Goal: Information Seeking & Learning: Find specific page/section

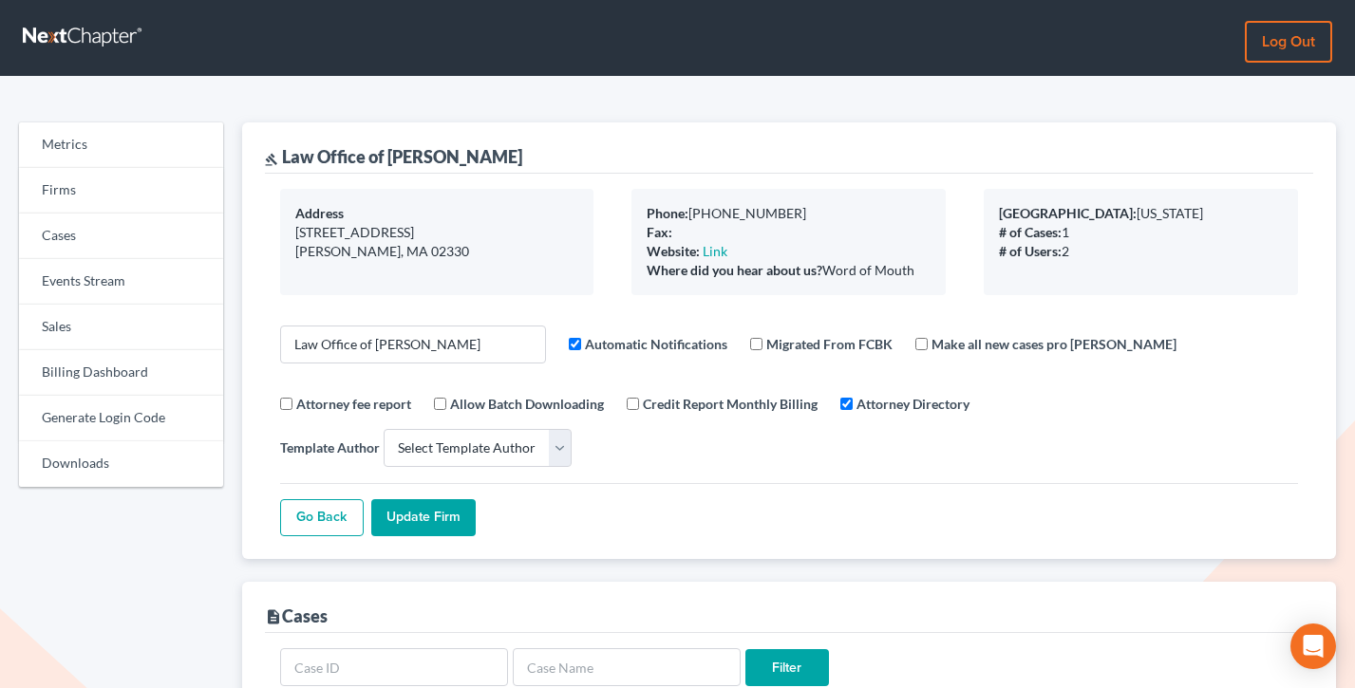
select select
click at [51, 174] on link "Firms" at bounding box center [121, 191] width 204 height 46
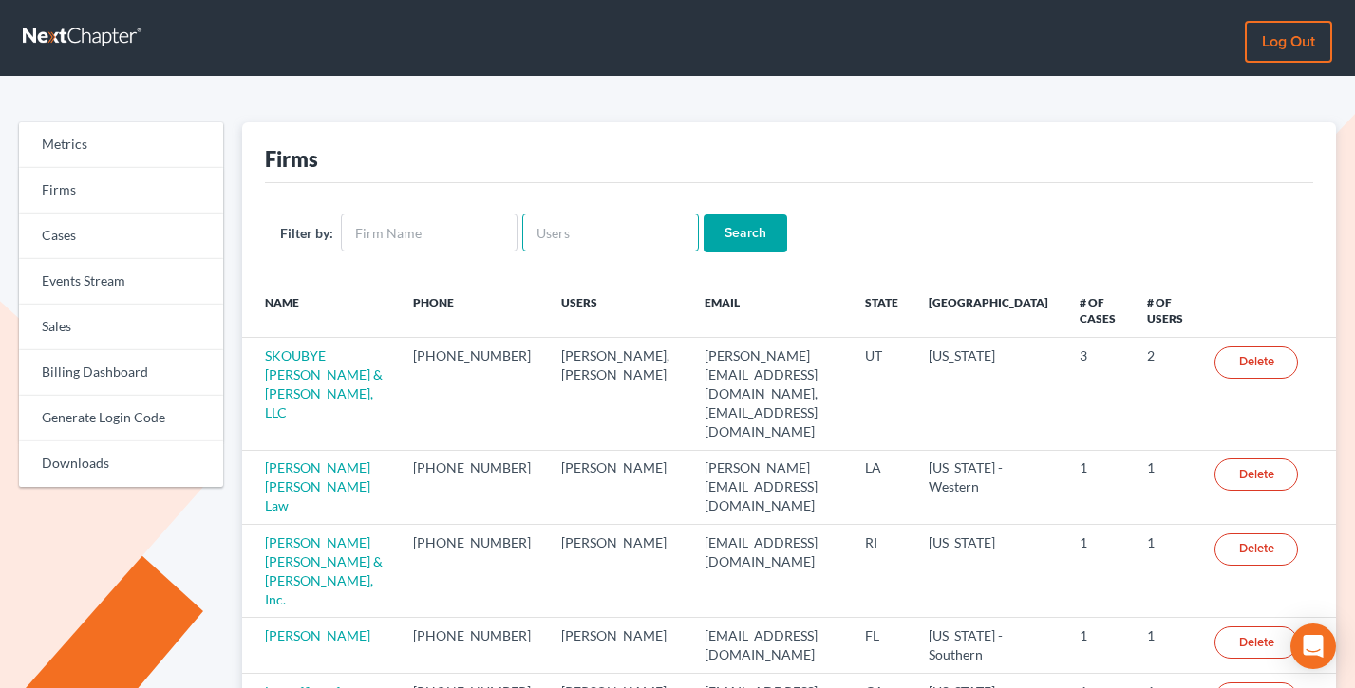
click at [565, 225] on input "text" at bounding box center [610, 233] width 177 height 38
paste input "[PERSON_NAME] & [PERSON_NAME] PLLC"
type input "[PERSON_NAME] & [PERSON_NAME] P"
click at [565, 225] on input "[PERSON_NAME] & [PERSON_NAME] P" at bounding box center [610, 233] width 177 height 38
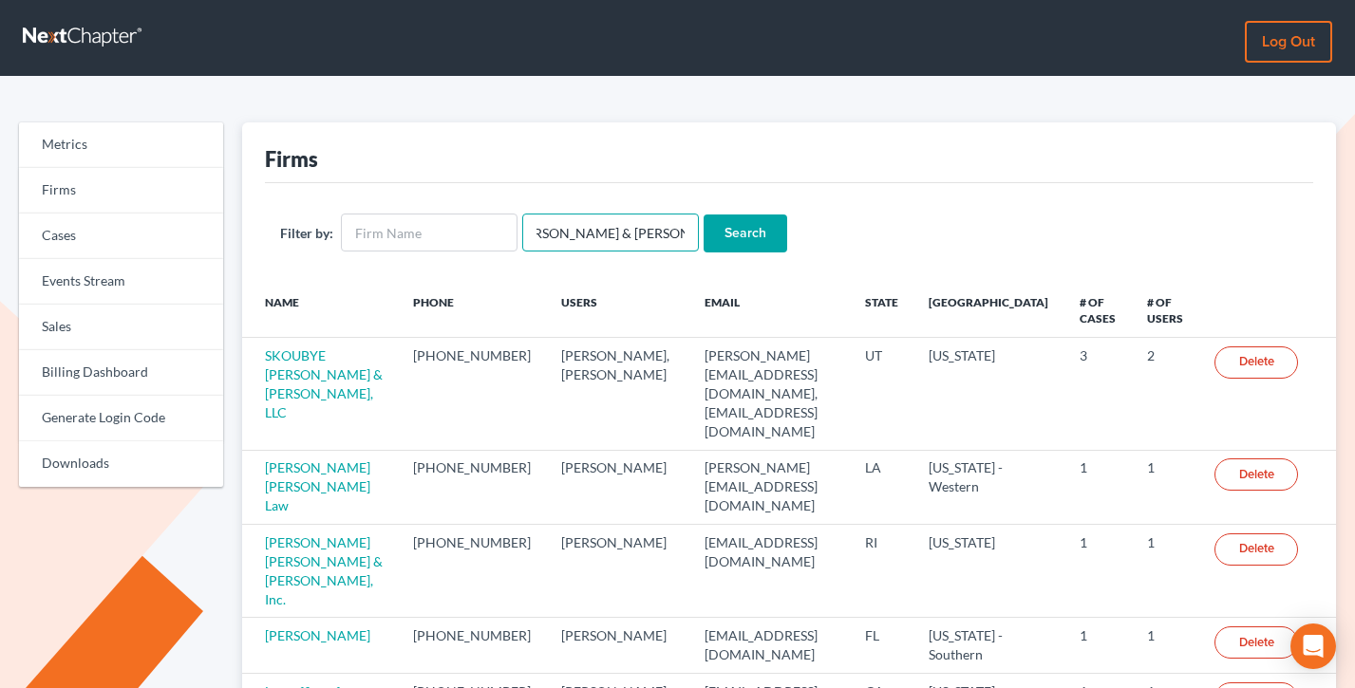
click at [565, 225] on input "[PERSON_NAME] & [PERSON_NAME] P" at bounding box center [610, 233] width 177 height 38
click at [376, 250] on input "text" at bounding box center [429, 233] width 177 height 38
paste input "[PERSON_NAME] & [PERSON_NAME] PLLC"
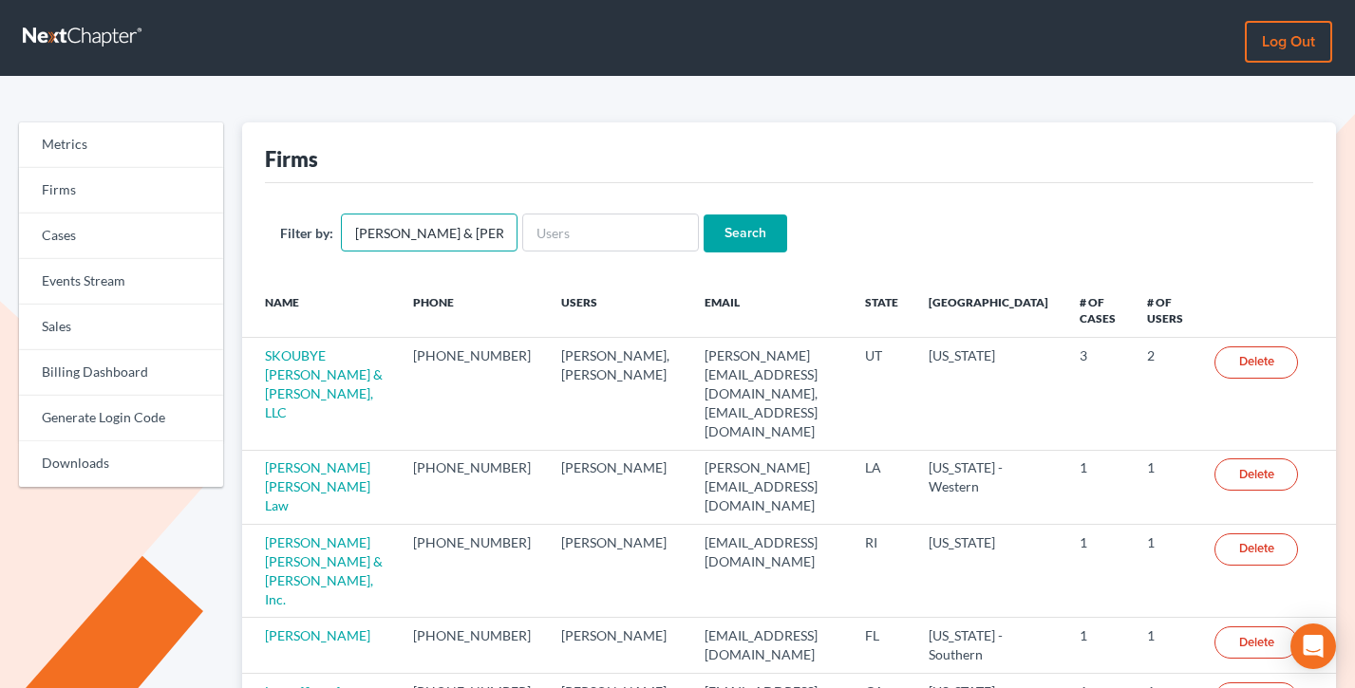
type input "[PERSON_NAME] & [PERSON_NAME] PLLC"
click at [704, 215] on input "Search" at bounding box center [746, 234] width 84 height 38
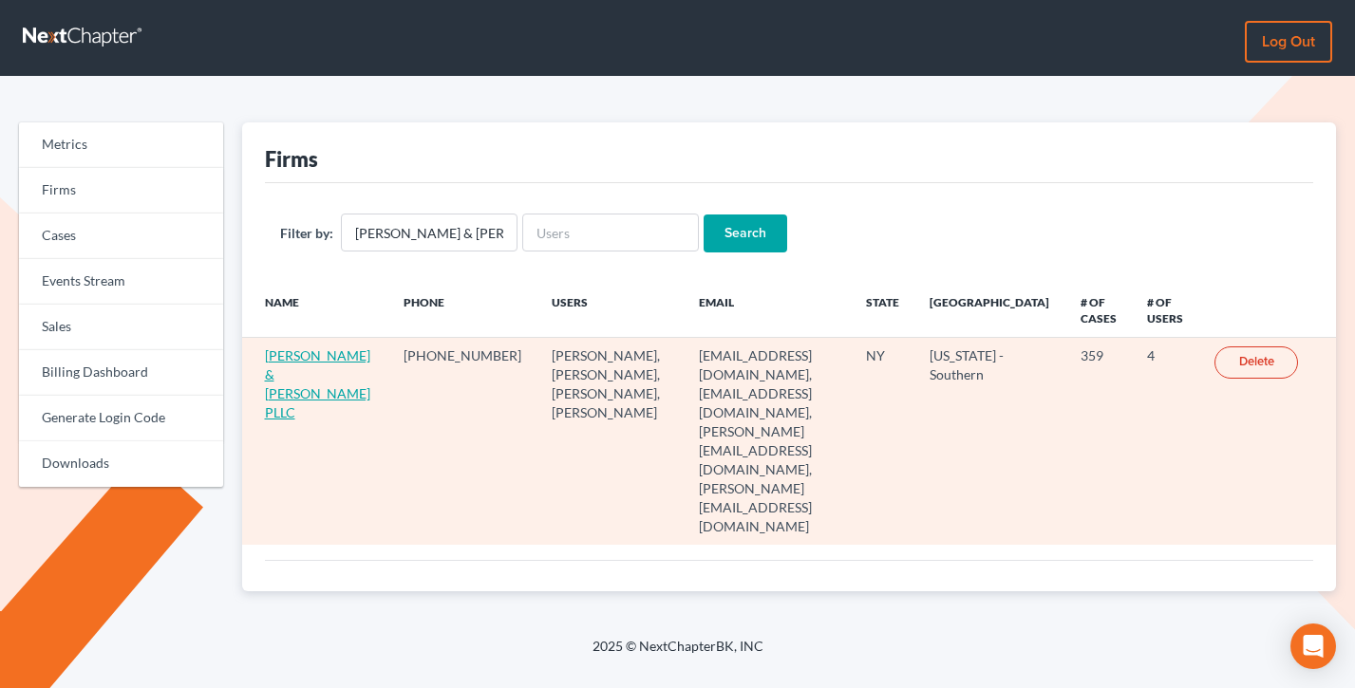
click at [318, 364] on link "[PERSON_NAME] & [PERSON_NAME] PLLC" at bounding box center [317, 383] width 105 height 73
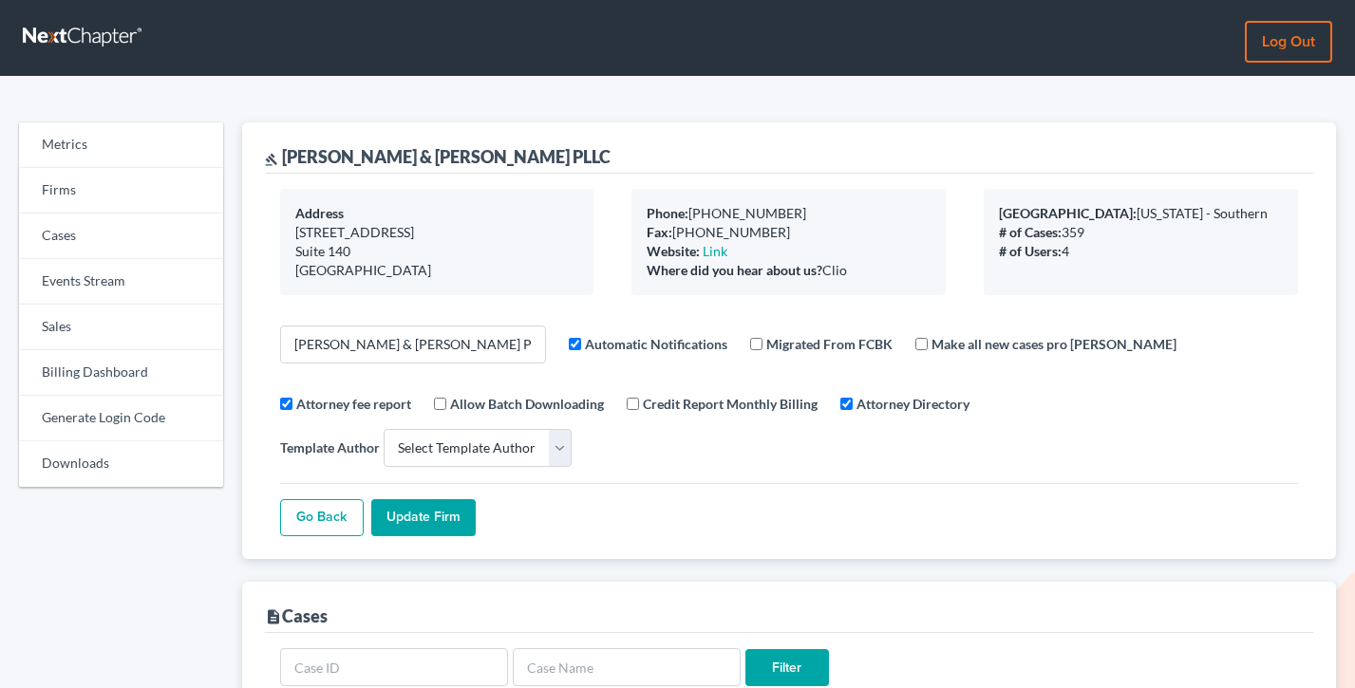
select select
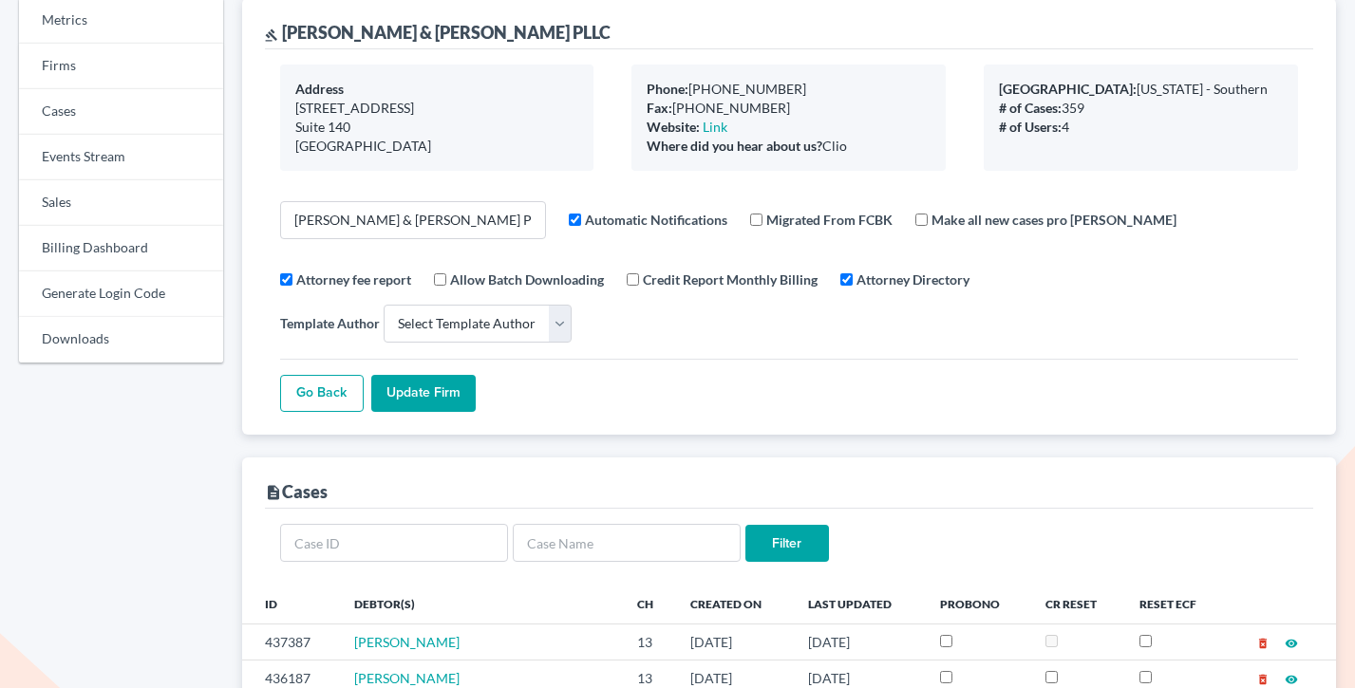
scroll to position [235, 0]
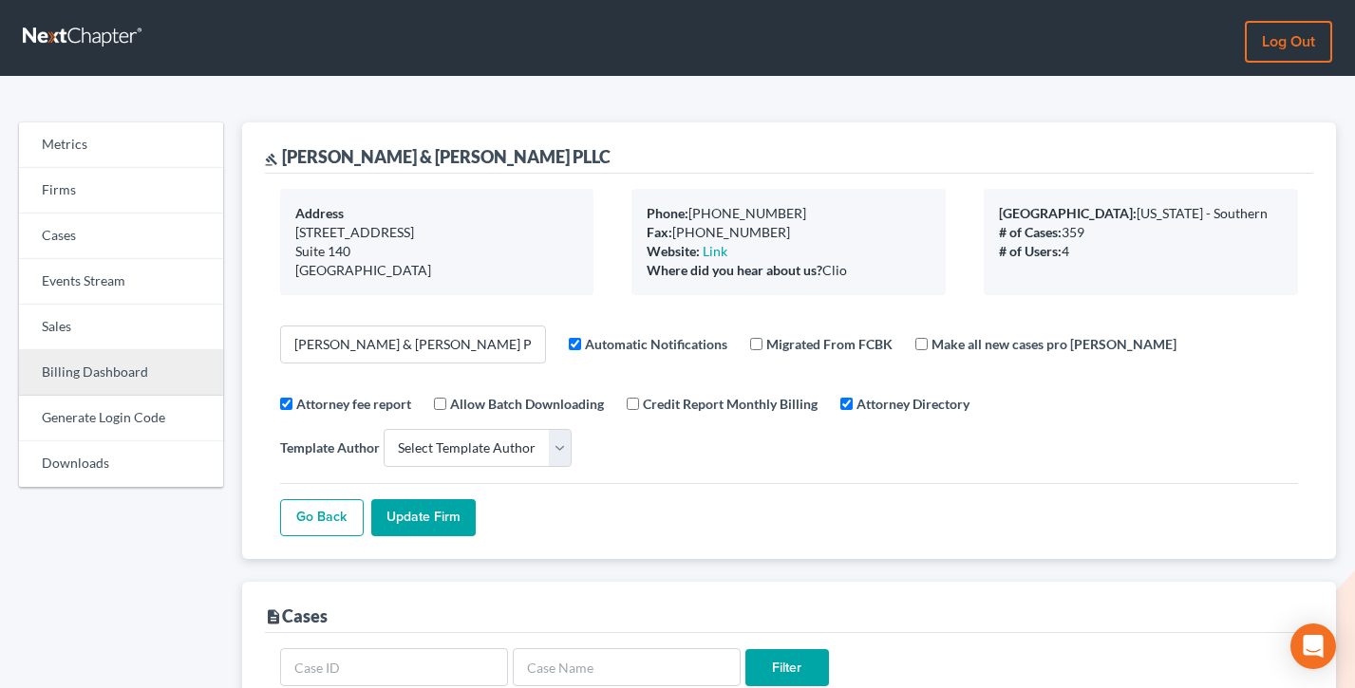
click at [70, 391] on link "Billing Dashboard" at bounding box center [121, 373] width 204 height 46
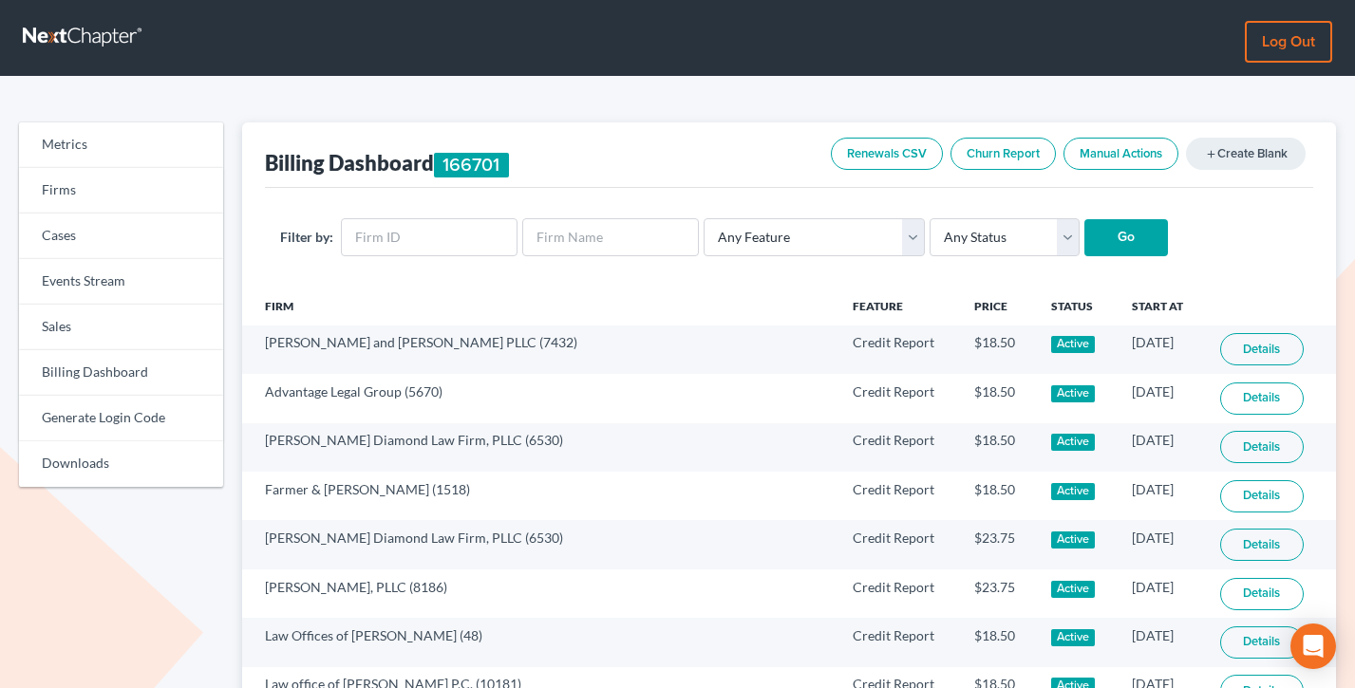
click at [438, 266] on div "Filter by: Any Feature Start Plus Plan Pro Plus Plan Whoa Plan Credit Report Cr…" at bounding box center [789, 238] width 1049 height 100
click at [429, 251] on input "text" at bounding box center [429, 237] width 177 height 38
paste input "8027"
type input "8027"
click at [1084, 219] on input "Go" at bounding box center [1126, 238] width 84 height 38
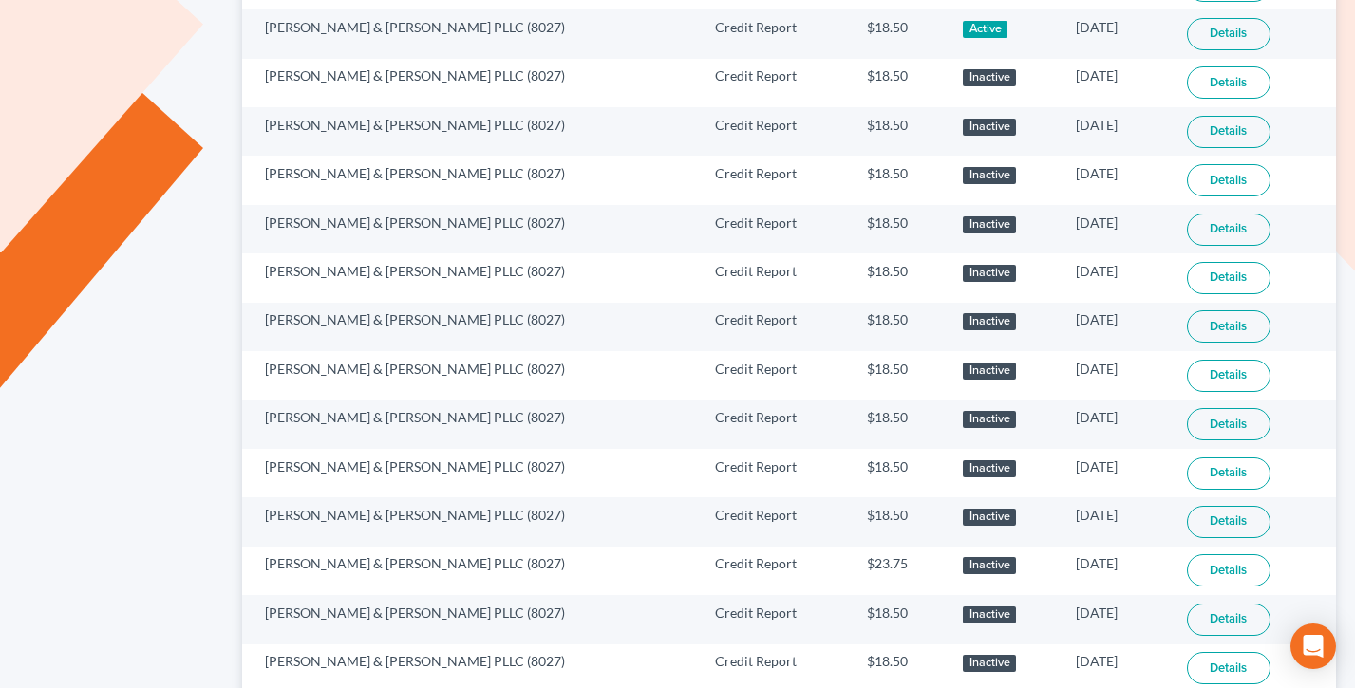
scroll to position [1248, 0]
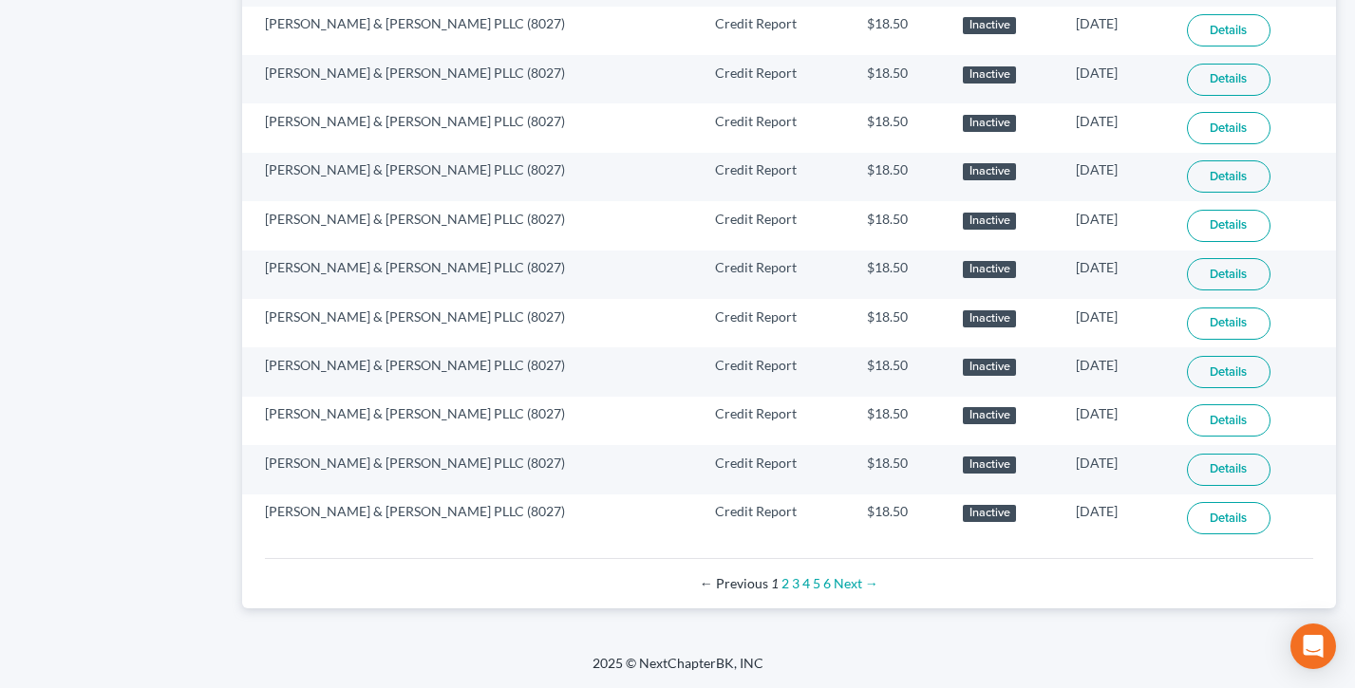
click at [830, 582] on div "← Previous 1 2 3 4 5 6 Next →" at bounding box center [789, 583] width 1019 height 19
click at [827, 584] on link "6" at bounding box center [827, 583] width 8 height 16
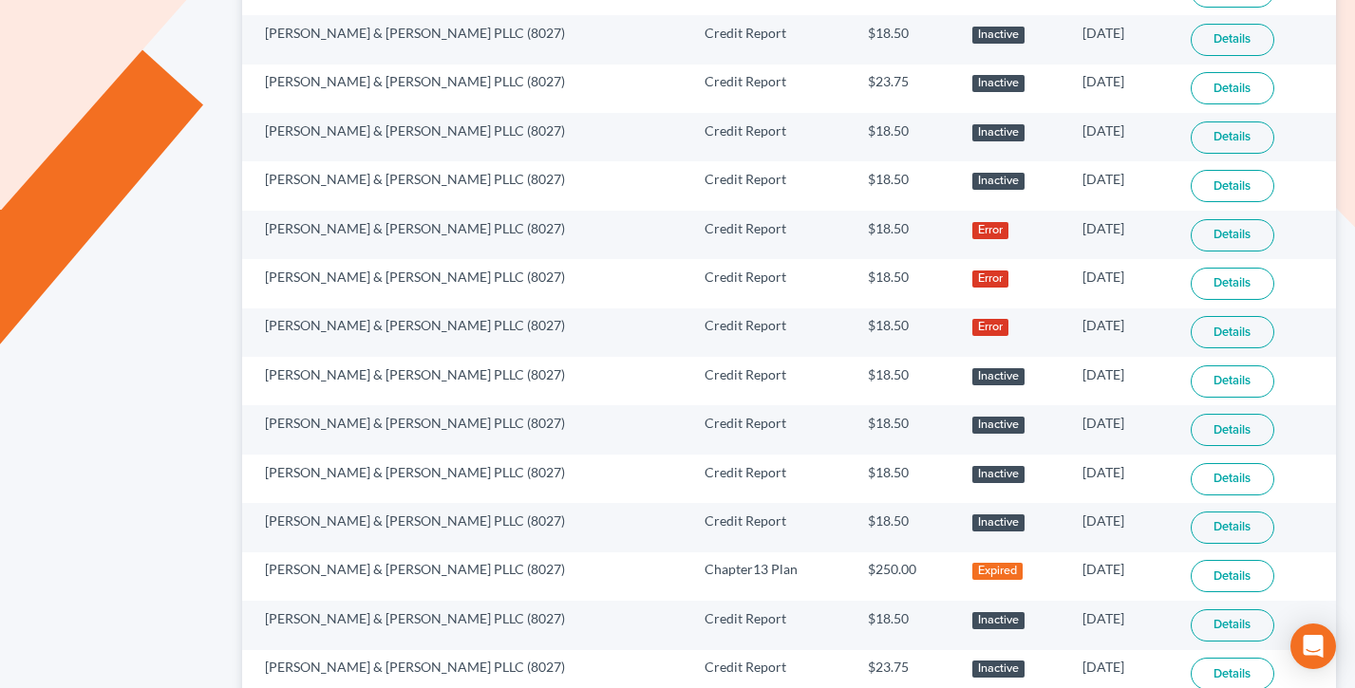
scroll to position [1004, 0]
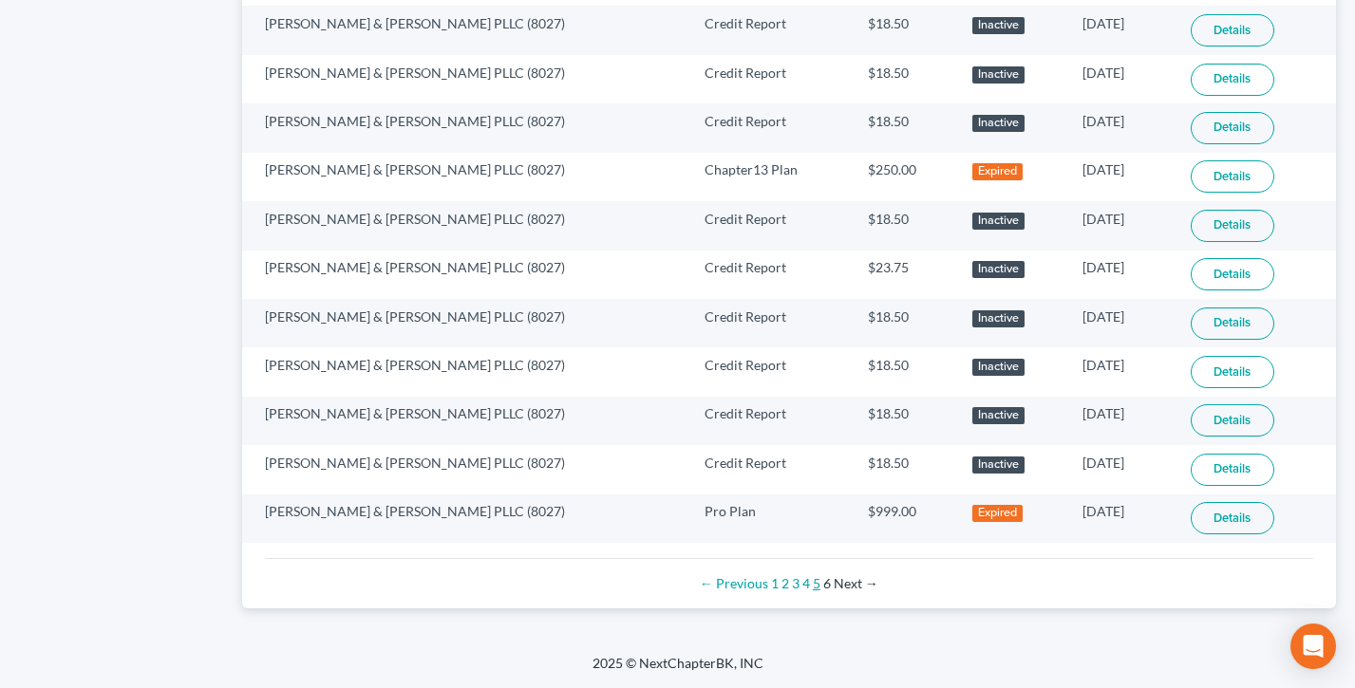
click at [816, 583] on link "5" at bounding box center [817, 583] width 8 height 16
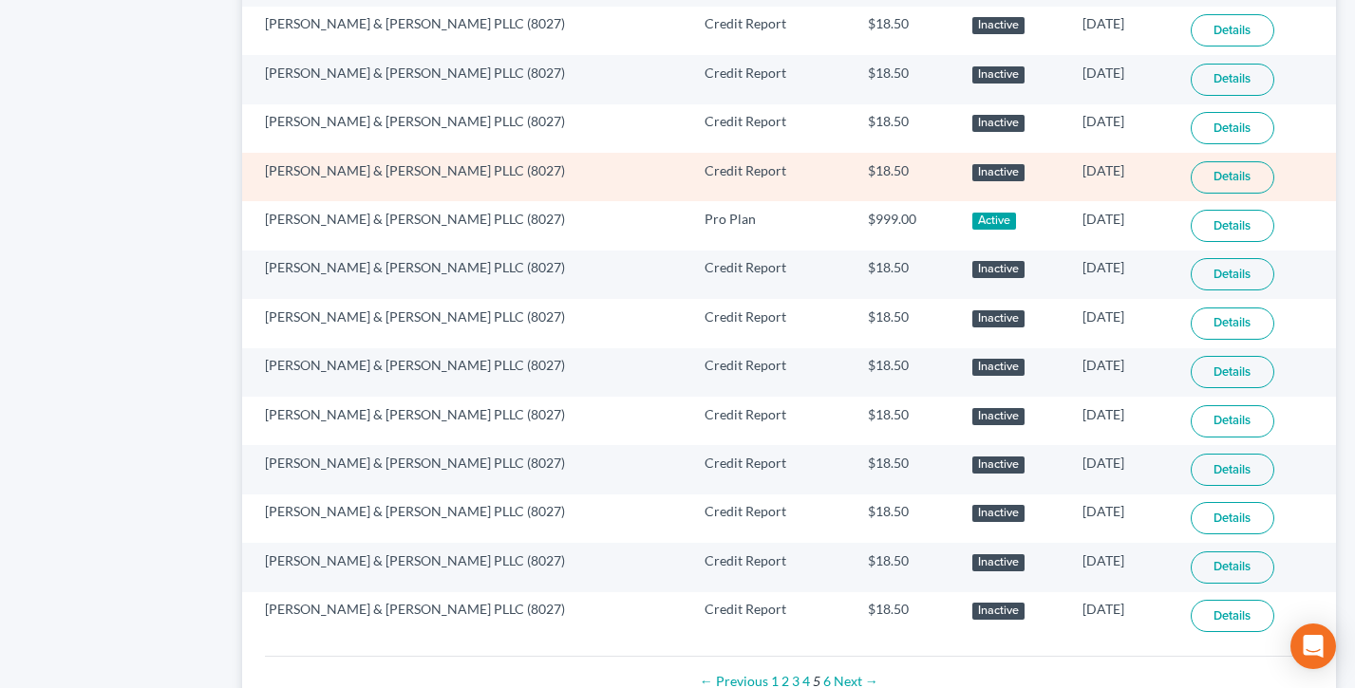
scroll to position [1239, 0]
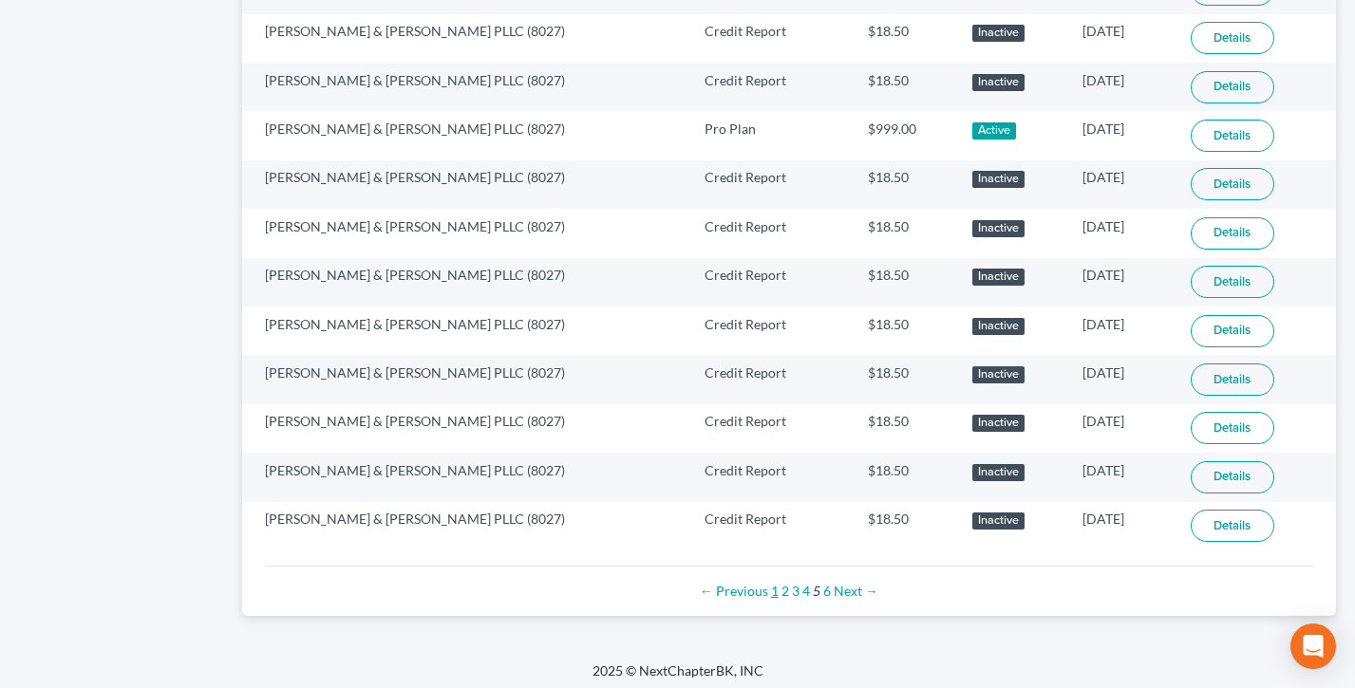
click at [776, 595] on link "1" at bounding box center [775, 591] width 8 height 16
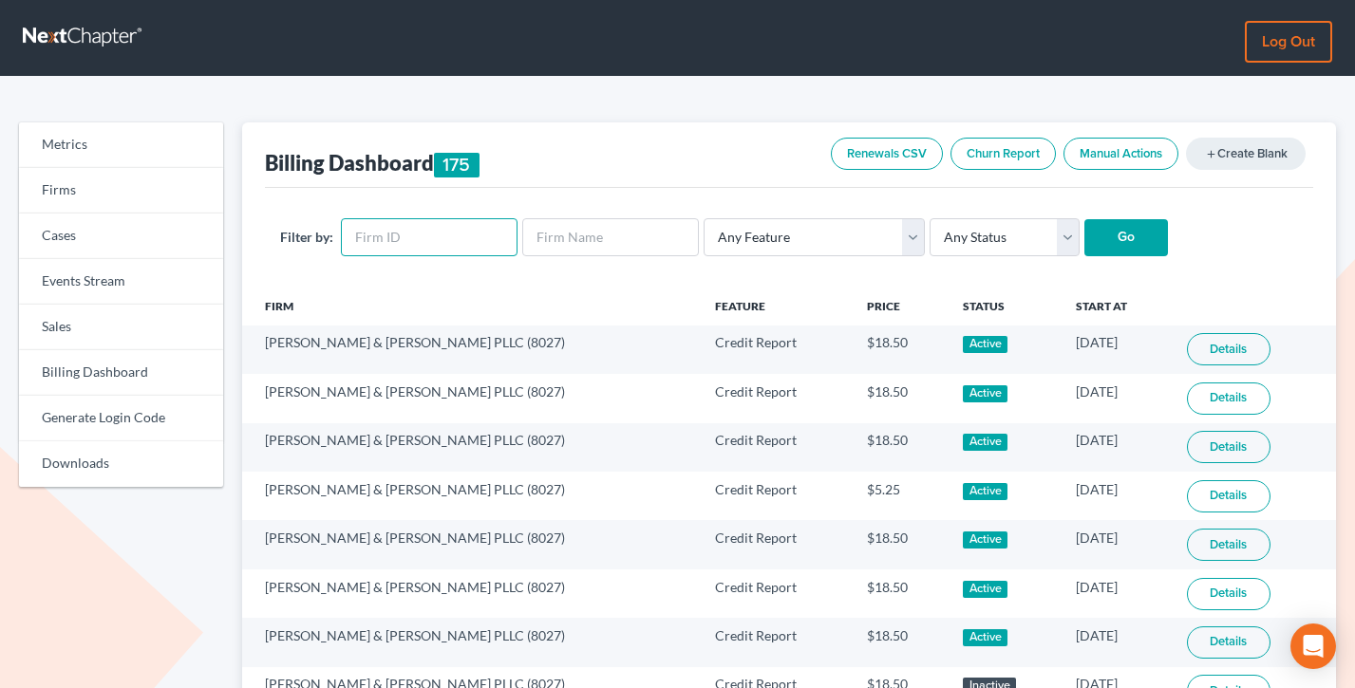
click at [463, 235] on input "text" at bounding box center [429, 237] width 177 height 38
type input "863"
click at [1084, 219] on input "Go" at bounding box center [1126, 238] width 84 height 38
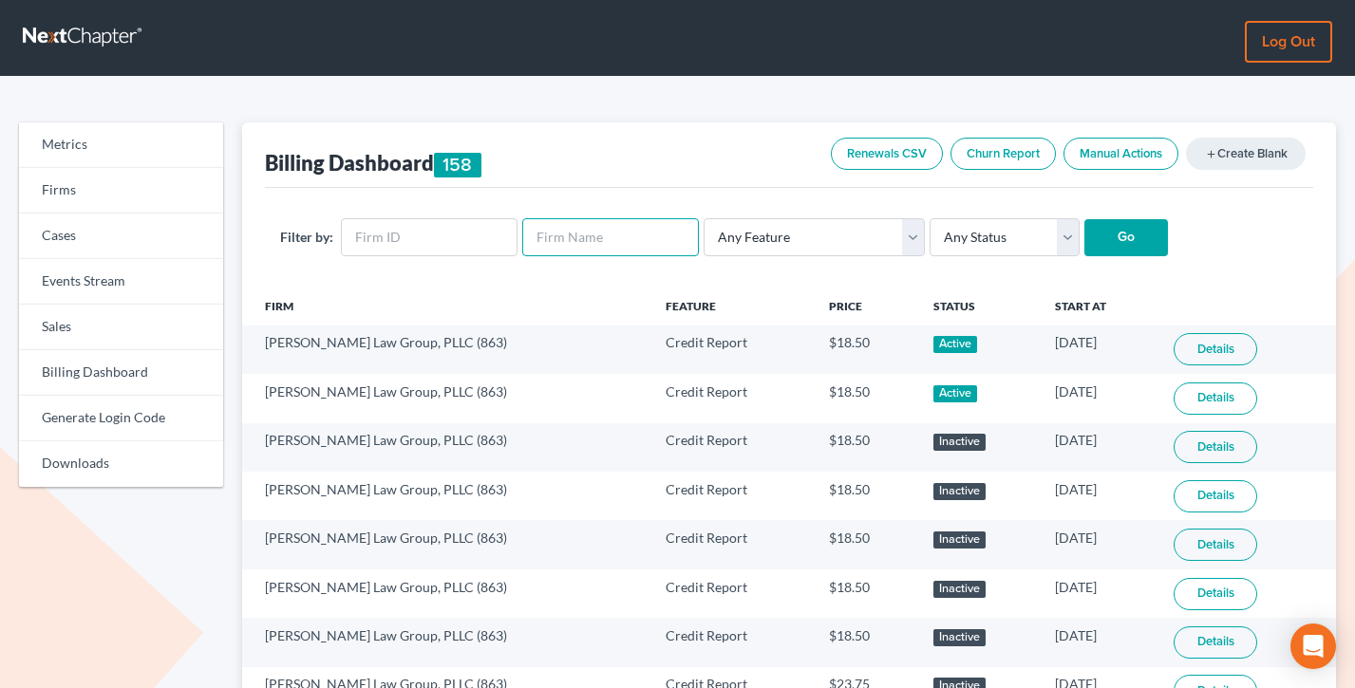
click at [537, 219] on input "text" at bounding box center [610, 237] width 177 height 38
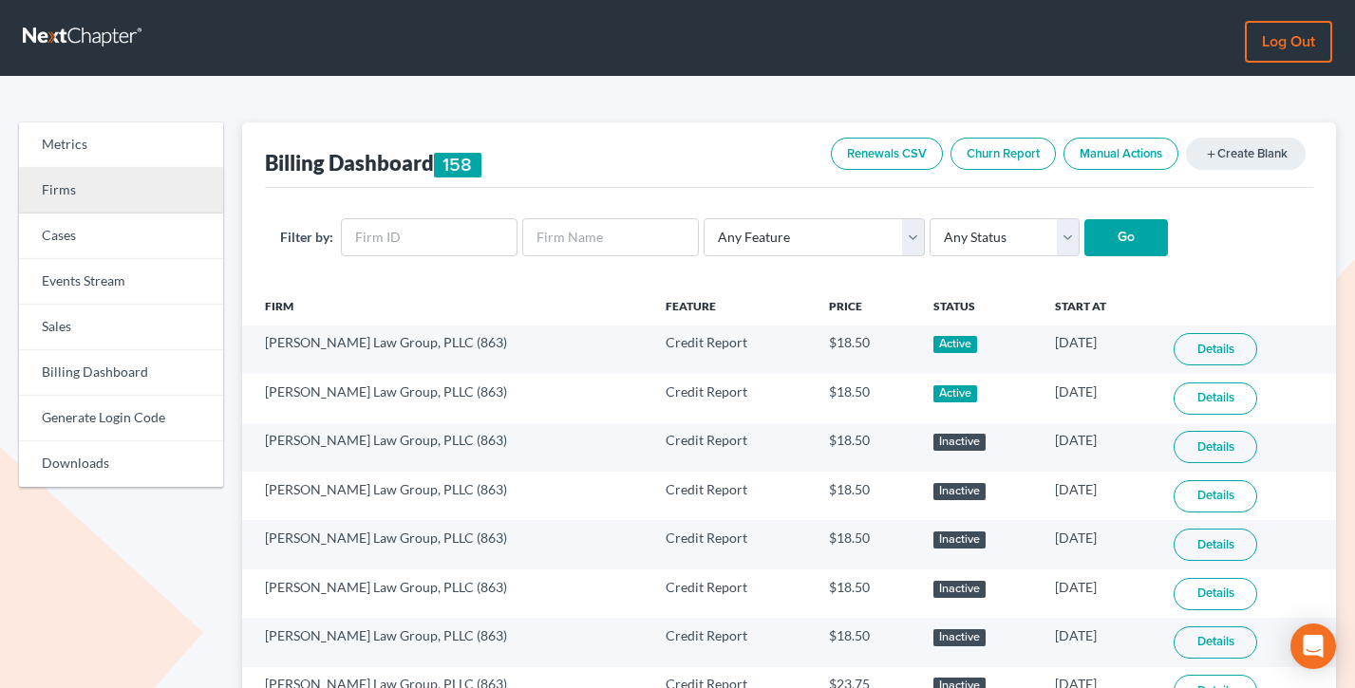
click at [51, 185] on link "Firms" at bounding box center [121, 191] width 204 height 46
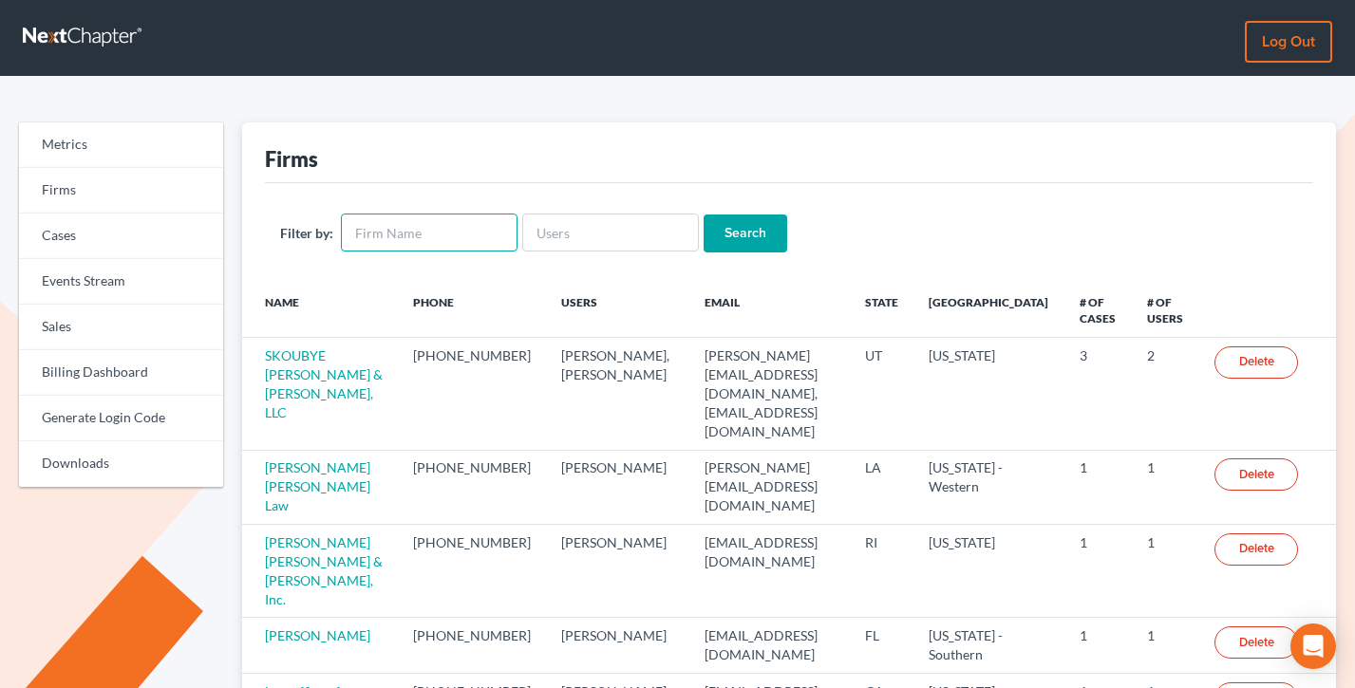
click at [413, 237] on input "text" at bounding box center [429, 233] width 177 height 38
paste input "[PERSON_NAME] & [PERSON_NAME] Law Office"
type input "[PERSON_NAME] & [PERSON_NAME] Law Office"
click at [704, 215] on input "Search" at bounding box center [746, 234] width 84 height 38
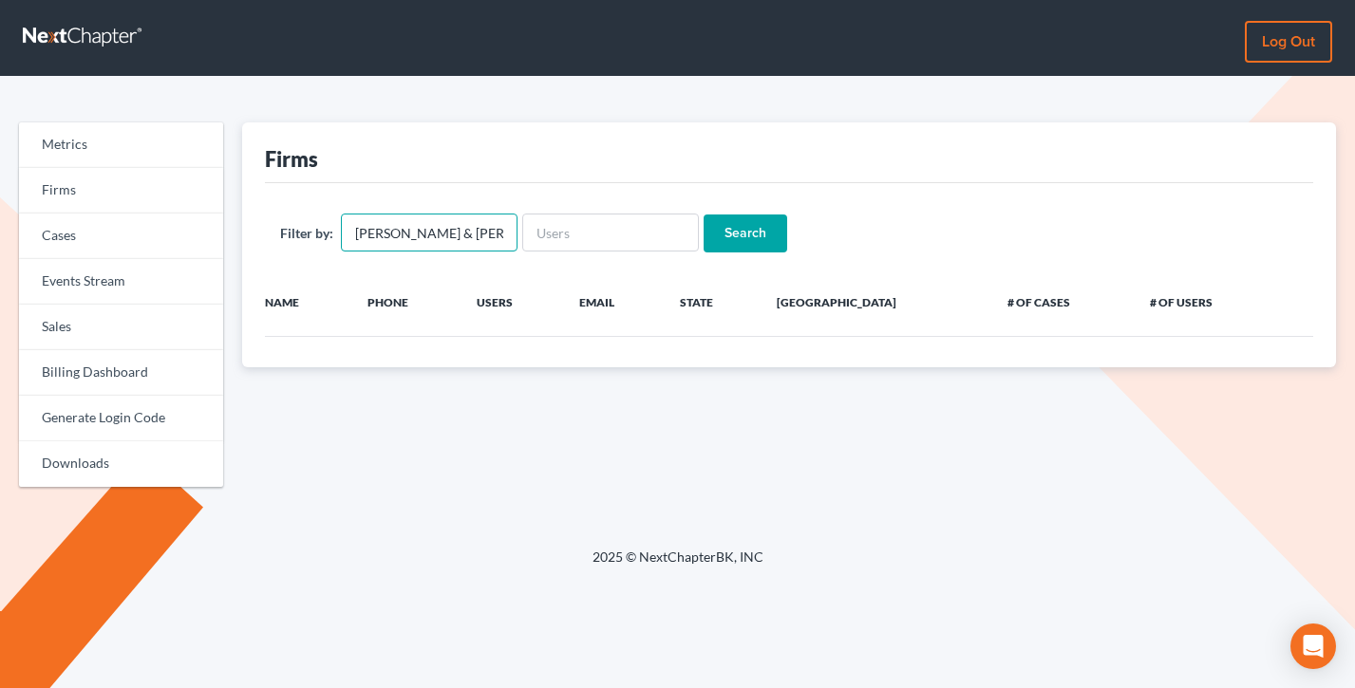
click at [440, 214] on input "[PERSON_NAME] & [PERSON_NAME] Law Office" at bounding box center [429, 233] width 177 height 38
click at [742, 222] on input "Search" at bounding box center [746, 234] width 84 height 38
drag, startPoint x: 0, startPoint y: 0, endPoint x: 538, endPoint y: 222, distance: 582.4
click at [536, 222] on form "Filter by: Coleman & MacDonald Law Office Search" at bounding box center [789, 233] width 1019 height 39
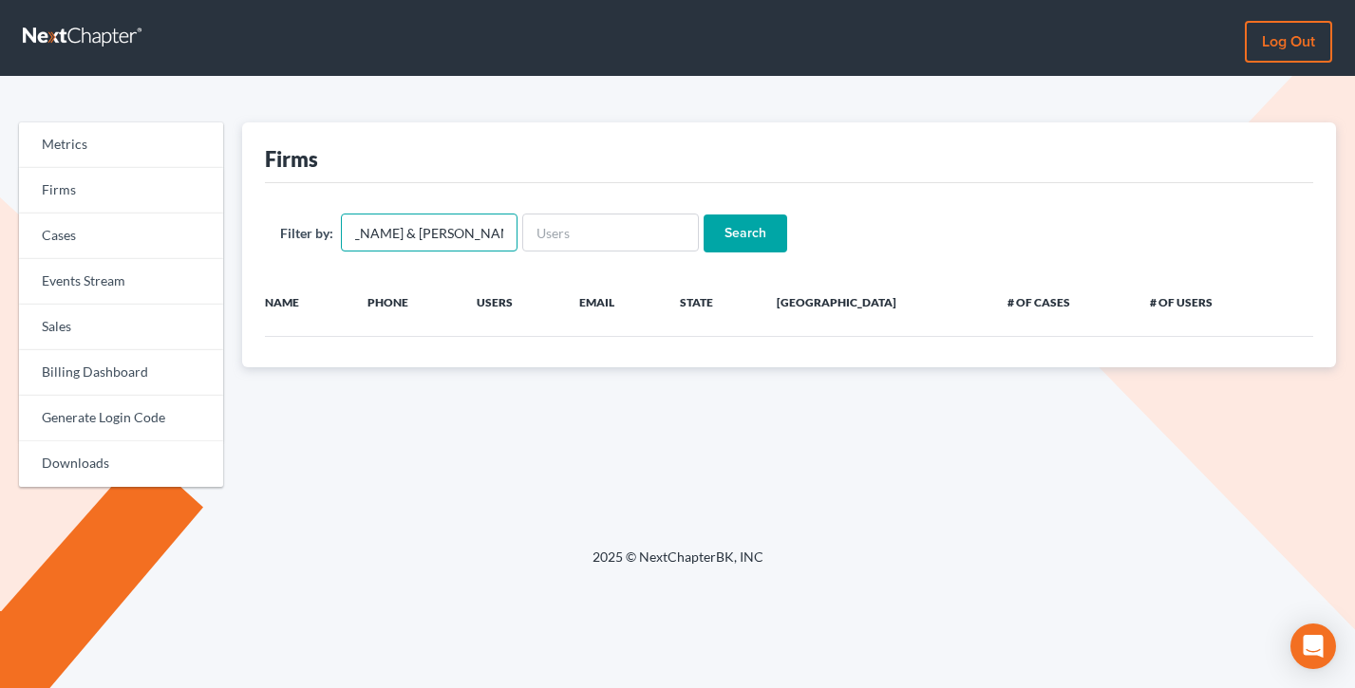
click at [349, 235] on input "Coleman & MacDonald Law Office" at bounding box center [429, 233] width 177 height 38
drag, startPoint x: 354, startPoint y: 232, endPoint x: 521, endPoint y: 219, distance: 167.6
click at [521, 219] on form "Filter by: Coleman & MacDonald Law Office Search" at bounding box center [789, 233] width 1019 height 39
click at [408, 219] on input "Coleman & MacDonald Law Office" at bounding box center [429, 233] width 177 height 38
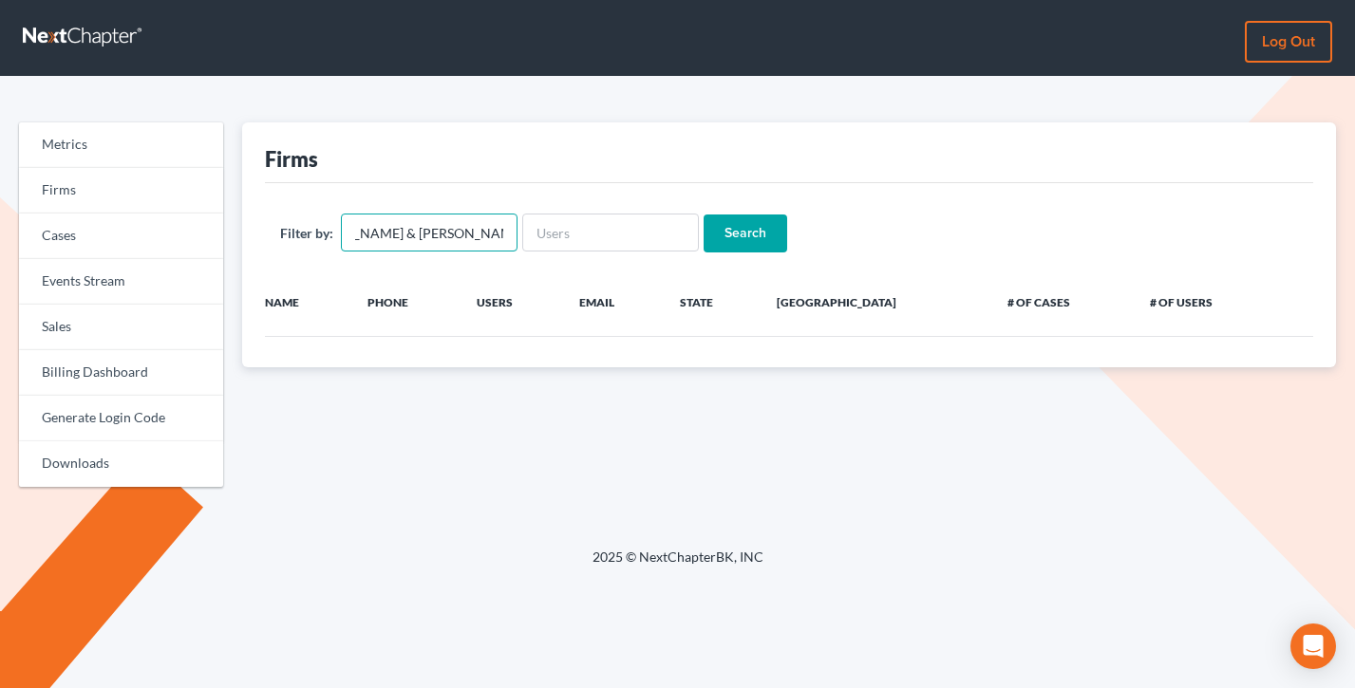
click at [408, 219] on input "Coleman & MacDonald Law Office" at bounding box center [429, 233] width 177 height 38
type input "Coleman"
click at [704, 215] on input "Search" at bounding box center [746, 234] width 84 height 38
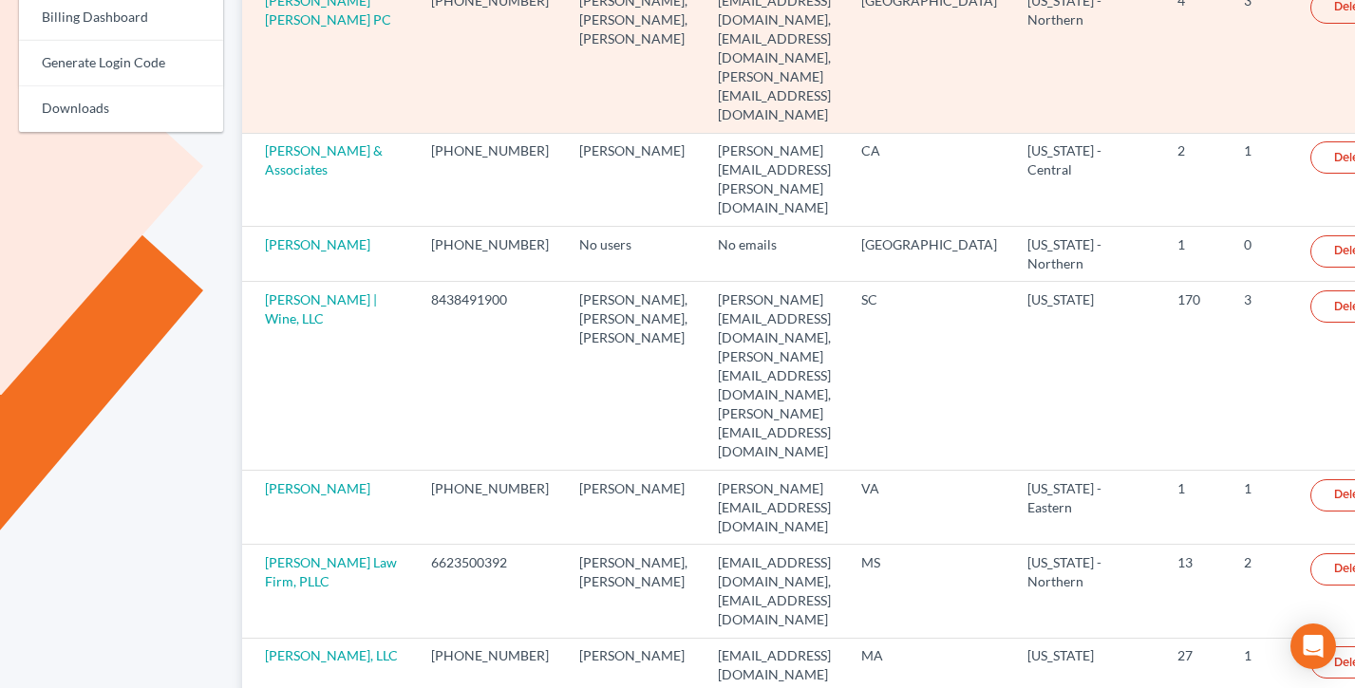
scroll to position [376, 0]
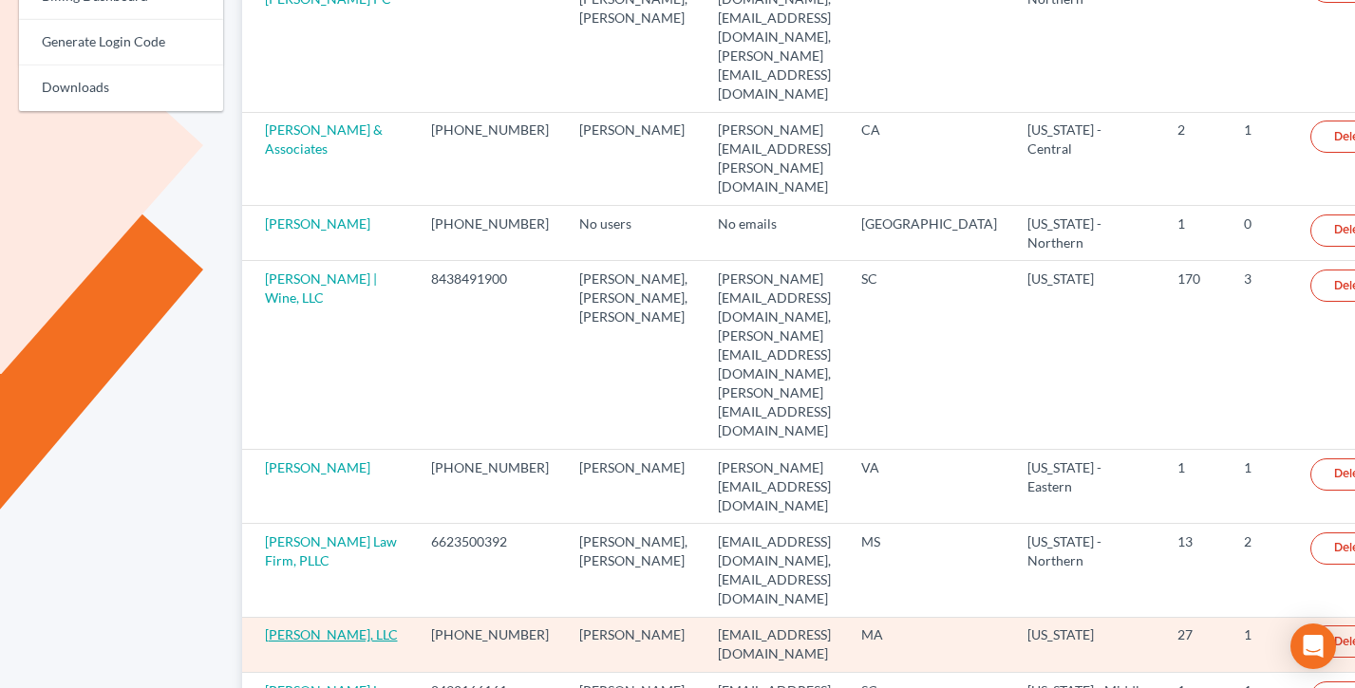
click at [321, 627] on link "[PERSON_NAME], LLC" at bounding box center [331, 635] width 133 height 16
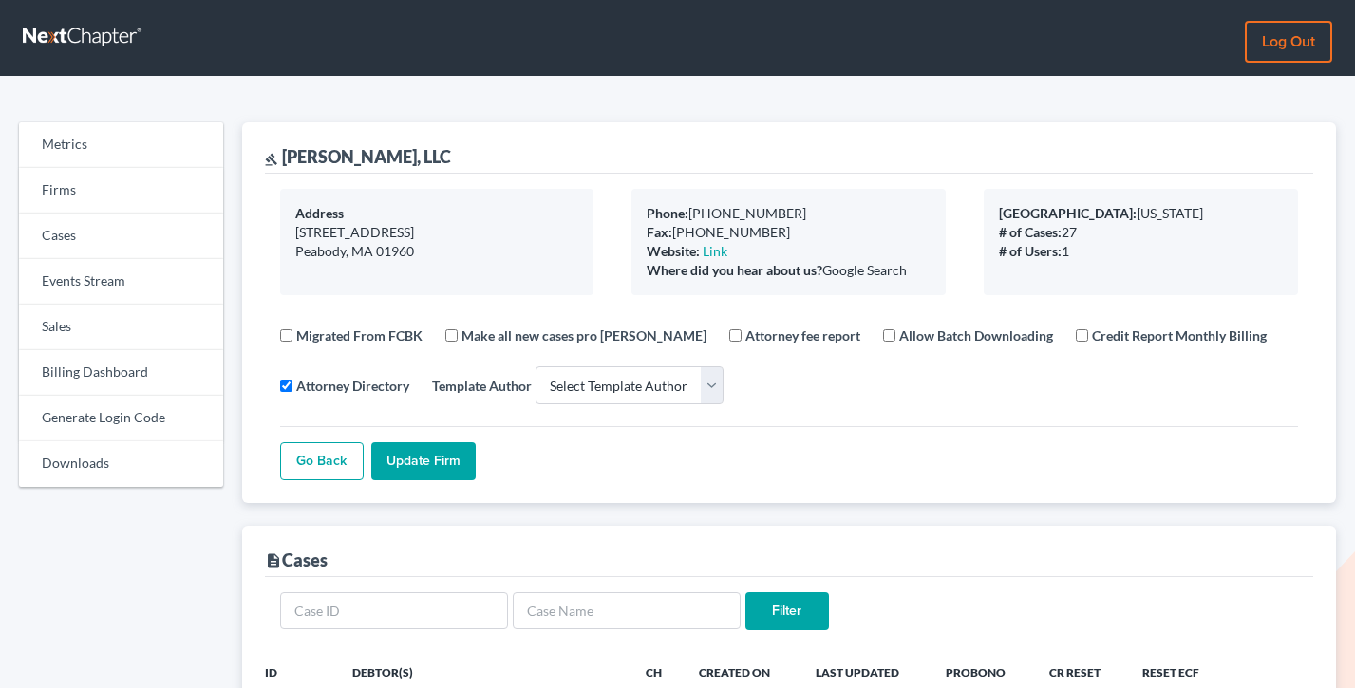
select select
click at [113, 382] on link "Billing Dashboard" at bounding box center [121, 373] width 204 height 46
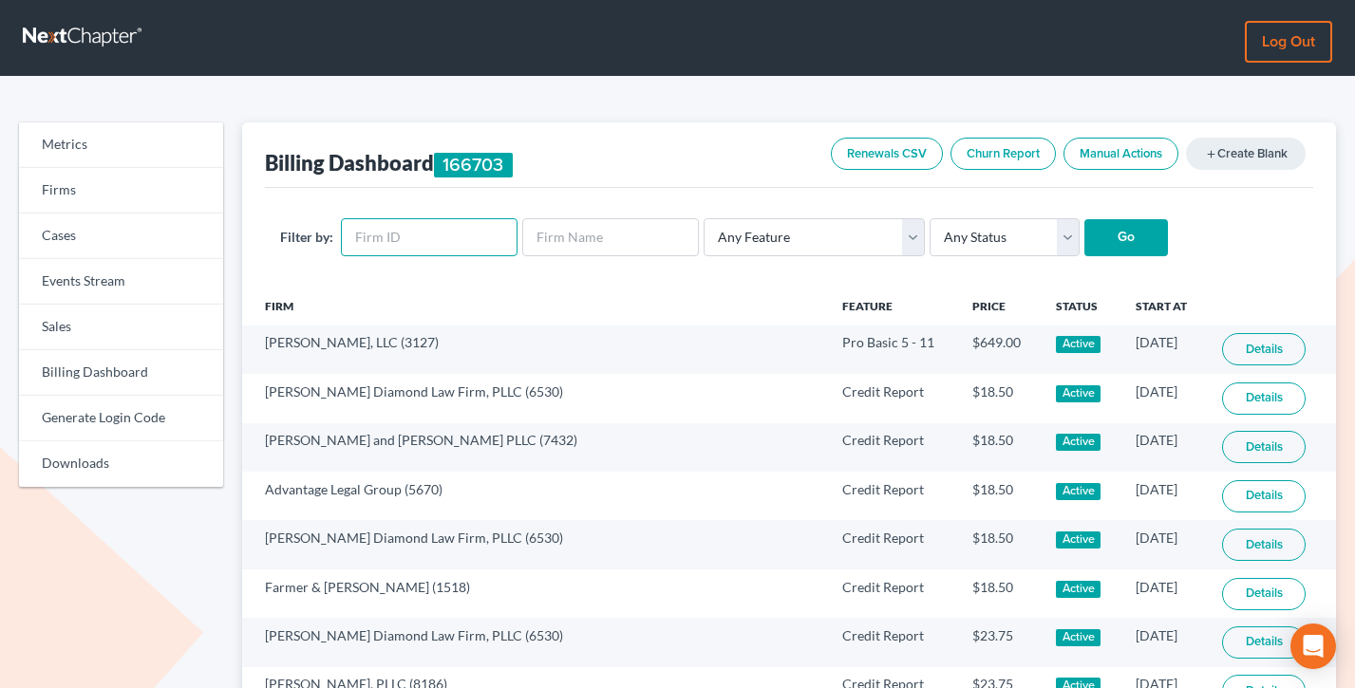
click at [395, 252] on input "text" at bounding box center [429, 237] width 177 height 38
paste input "3127"
type input "3127"
click at [1084, 219] on input "Go" at bounding box center [1126, 238] width 84 height 38
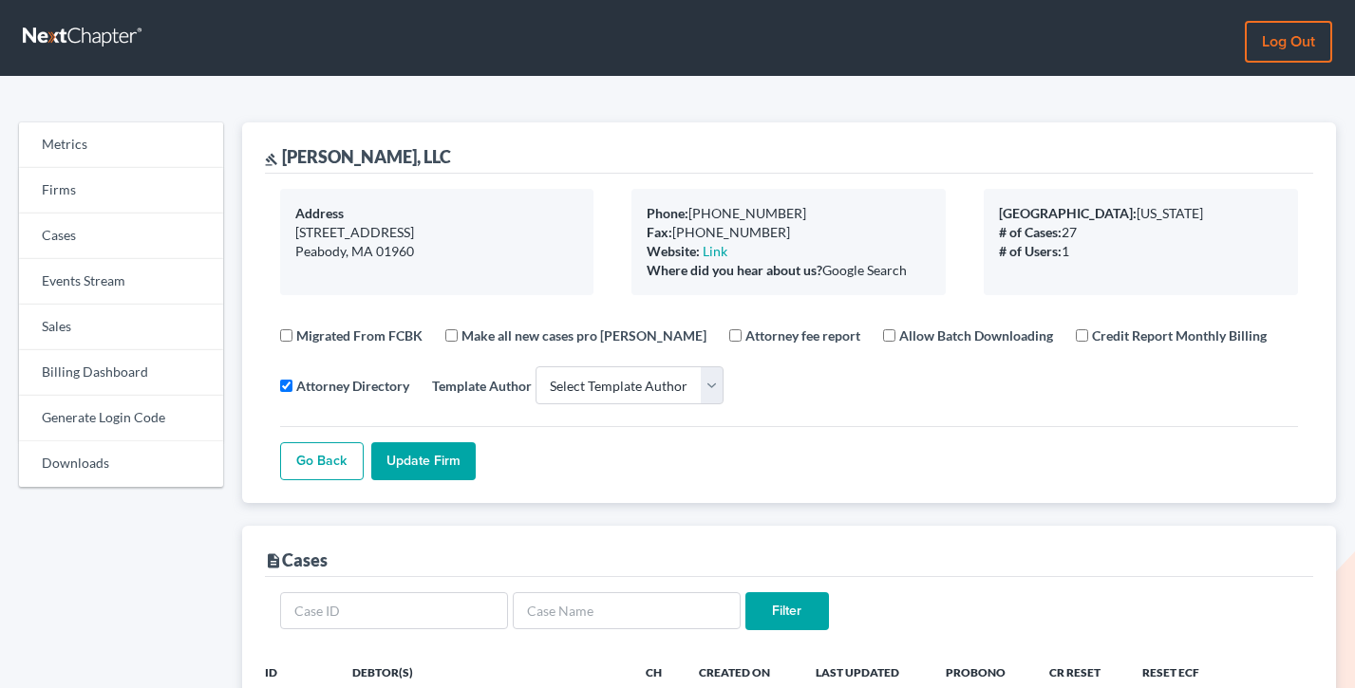
select select
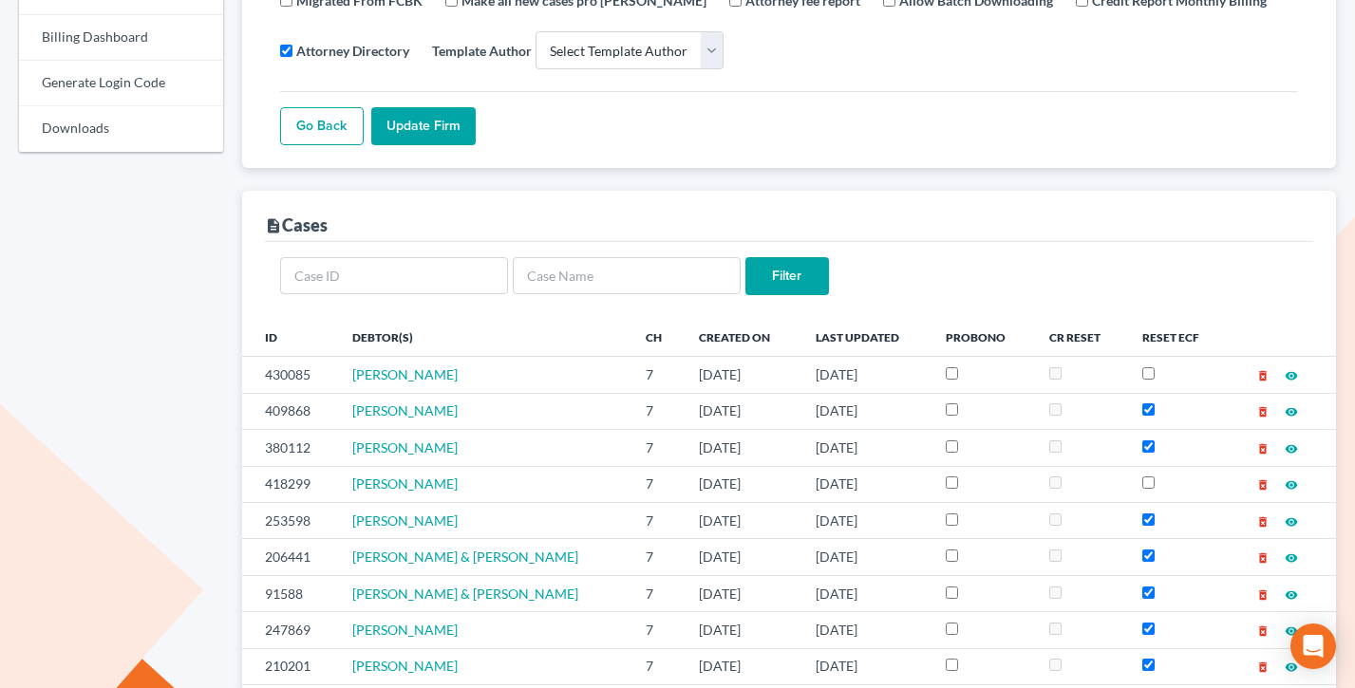
scroll to position [720, 0]
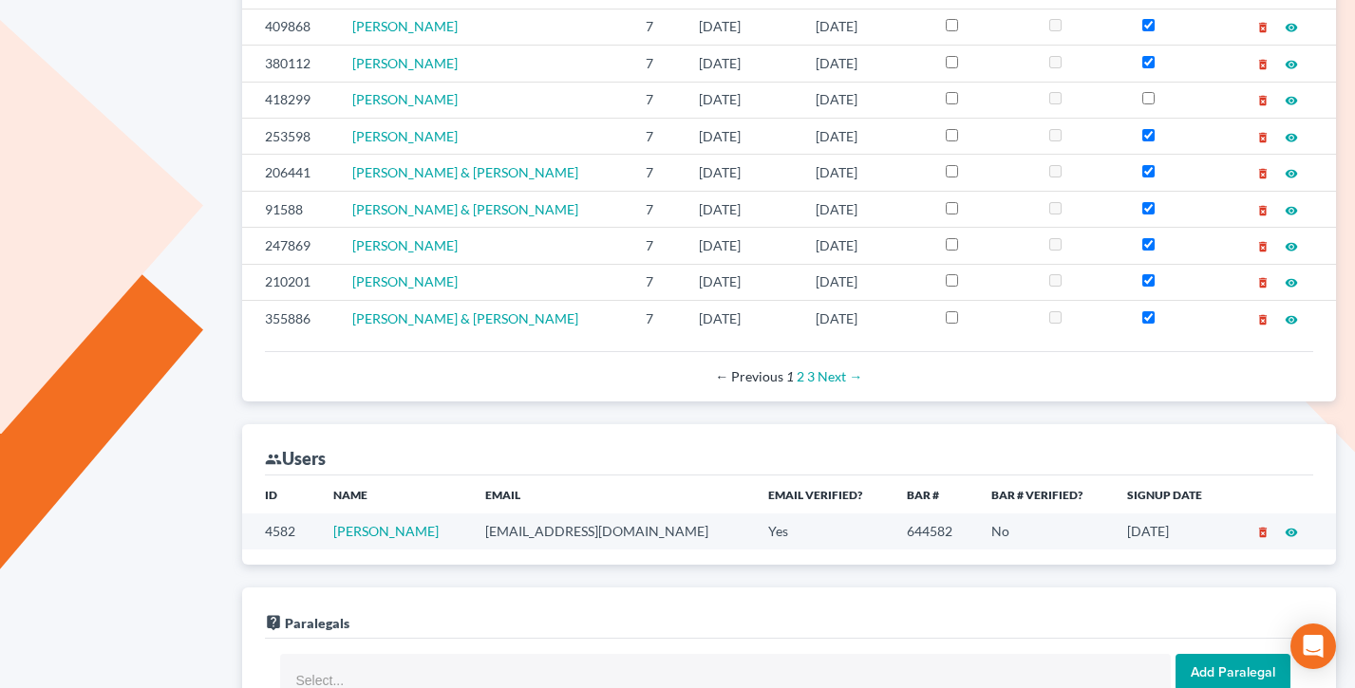
click at [615, 533] on td "[EMAIL_ADDRESS][DOMAIN_NAME]" at bounding box center [611, 531] width 283 height 35
copy td "[EMAIL_ADDRESS][DOMAIN_NAME]"
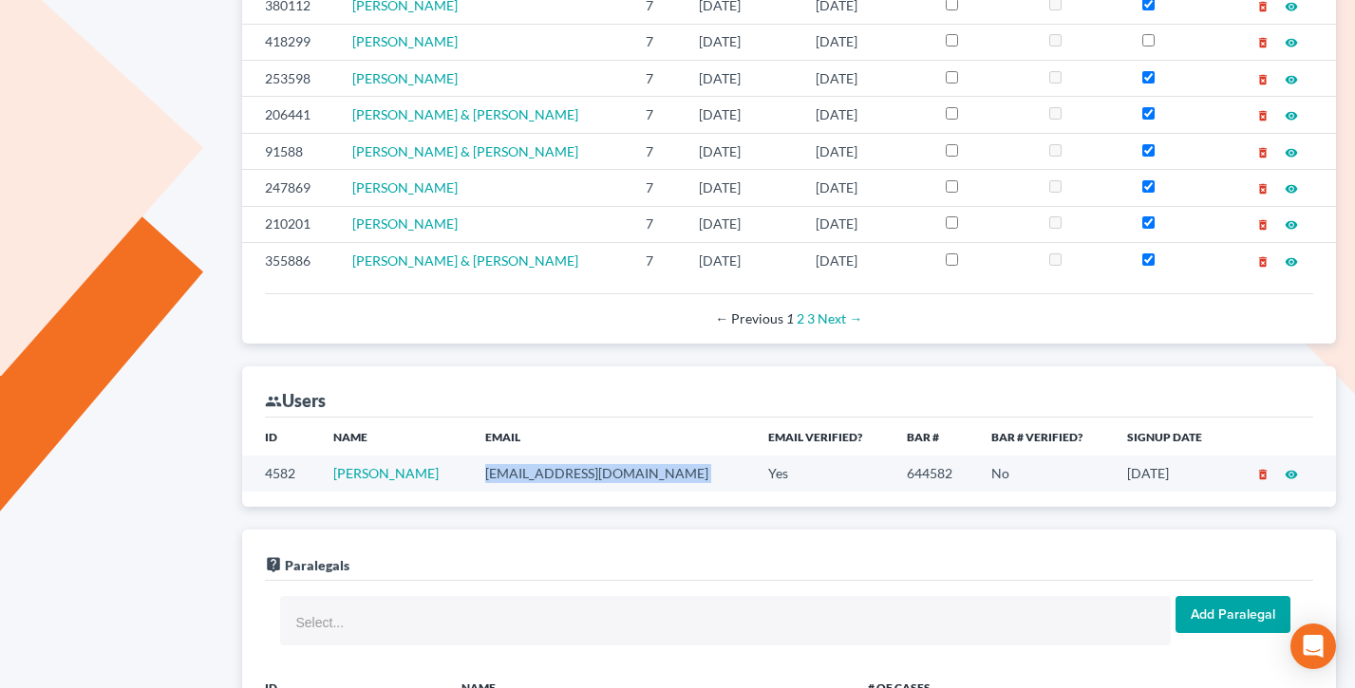
scroll to position [812, 0]
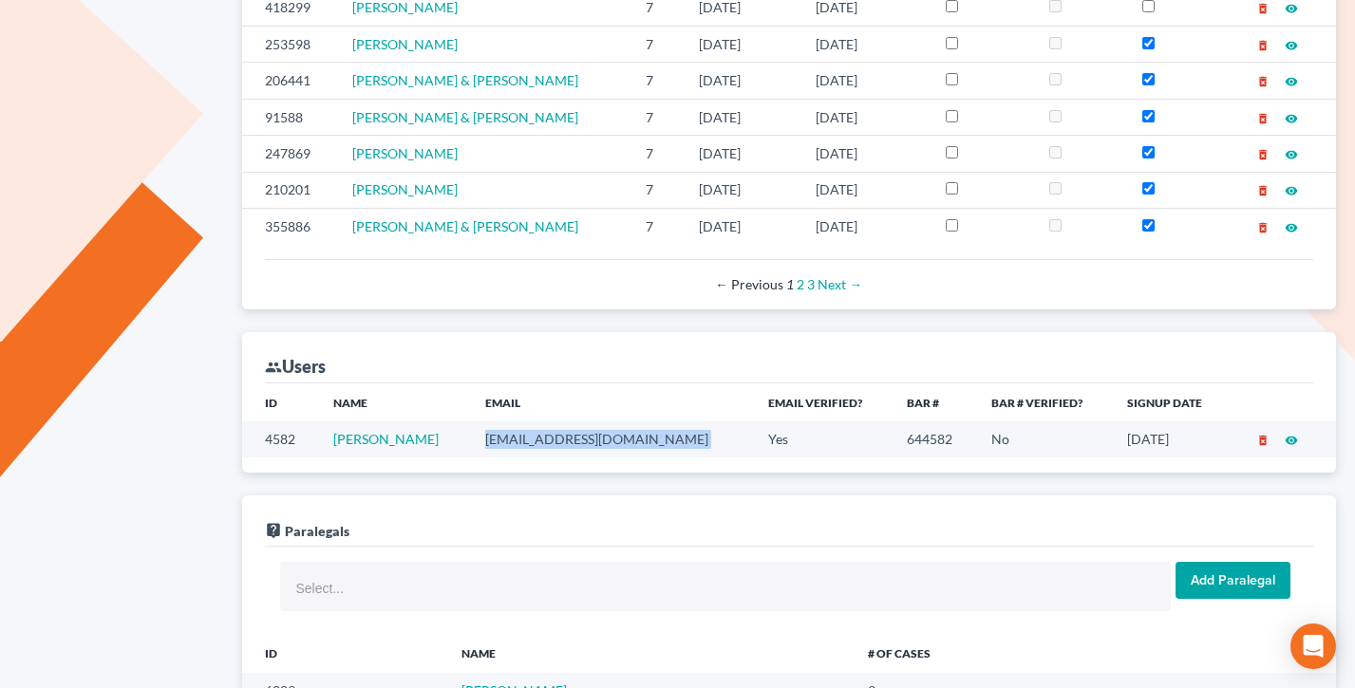
click at [640, 431] on td "[EMAIL_ADDRESS][DOMAIN_NAME]" at bounding box center [611, 439] width 283 height 35
drag, startPoint x: 657, startPoint y: 434, endPoint x: 510, endPoint y: 457, distance: 148.9
click at [510, 457] on td "[EMAIL_ADDRESS][DOMAIN_NAME]" at bounding box center [611, 439] width 283 height 35
click at [501, 437] on td "[EMAIL_ADDRESS][DOMAIN_NAME]" at bounding box center [611, 439] width 283 height 35
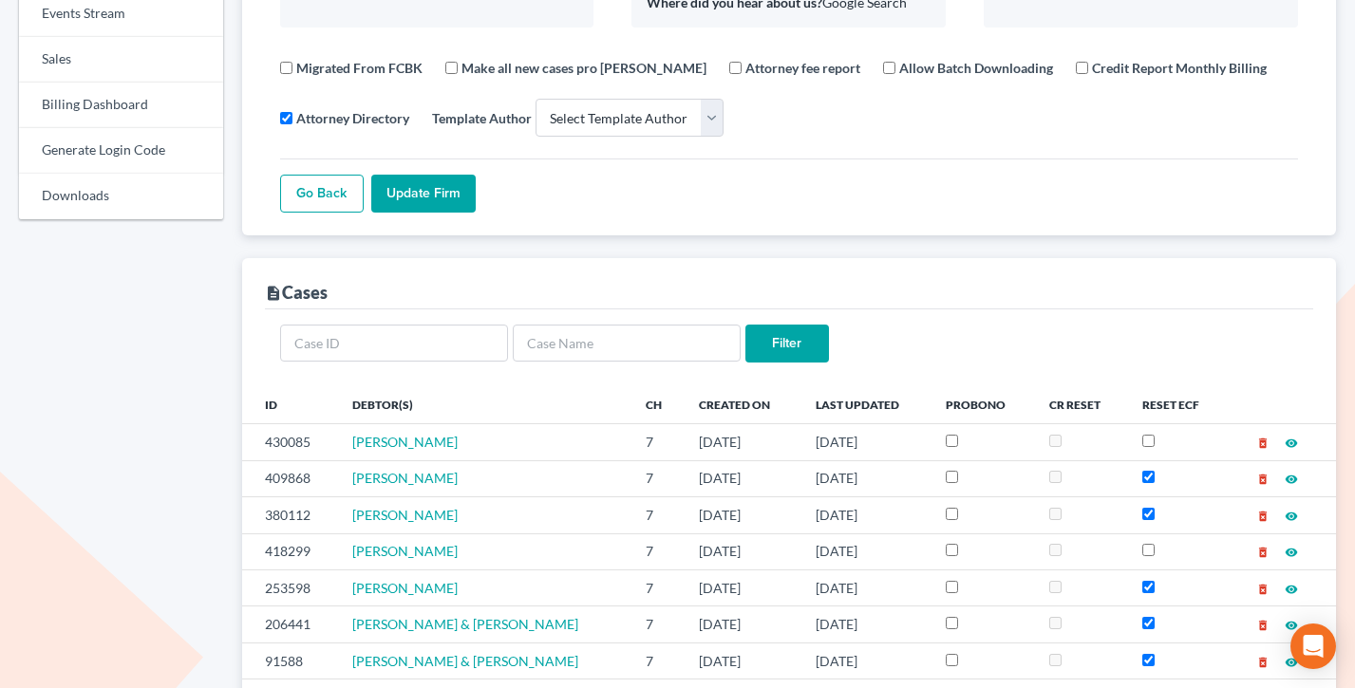
scroll to position [0, 0]
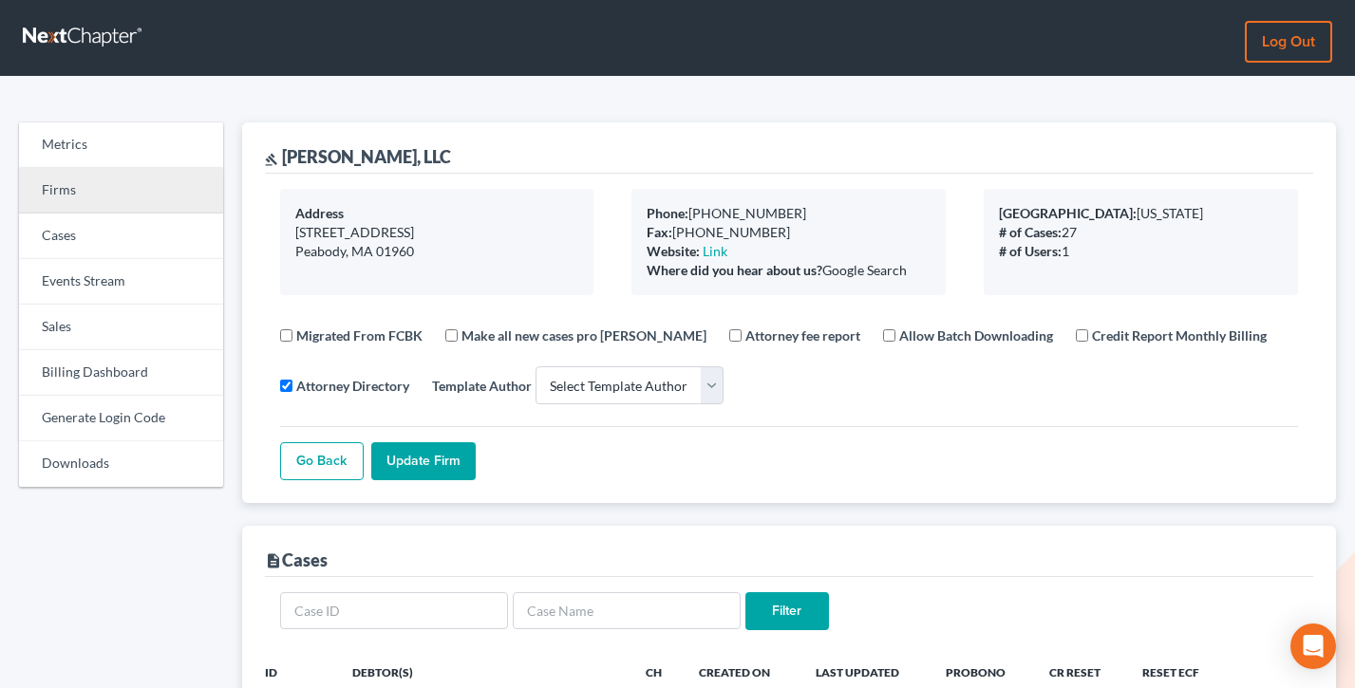
click at [170, 201] on link "Firms" at bounding box center [121, 191] width 204 height 46
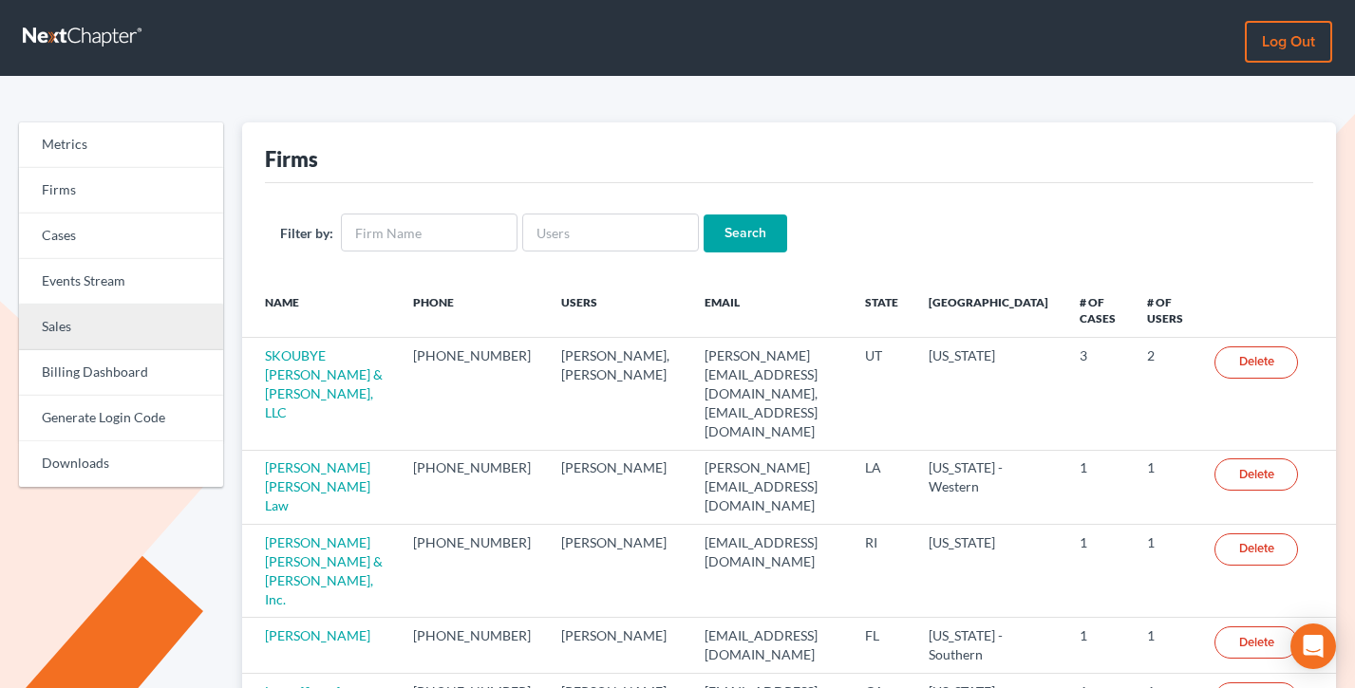
click at [131, 334] on link "Sales" at bounding box center [121, 328] width 204 height 46
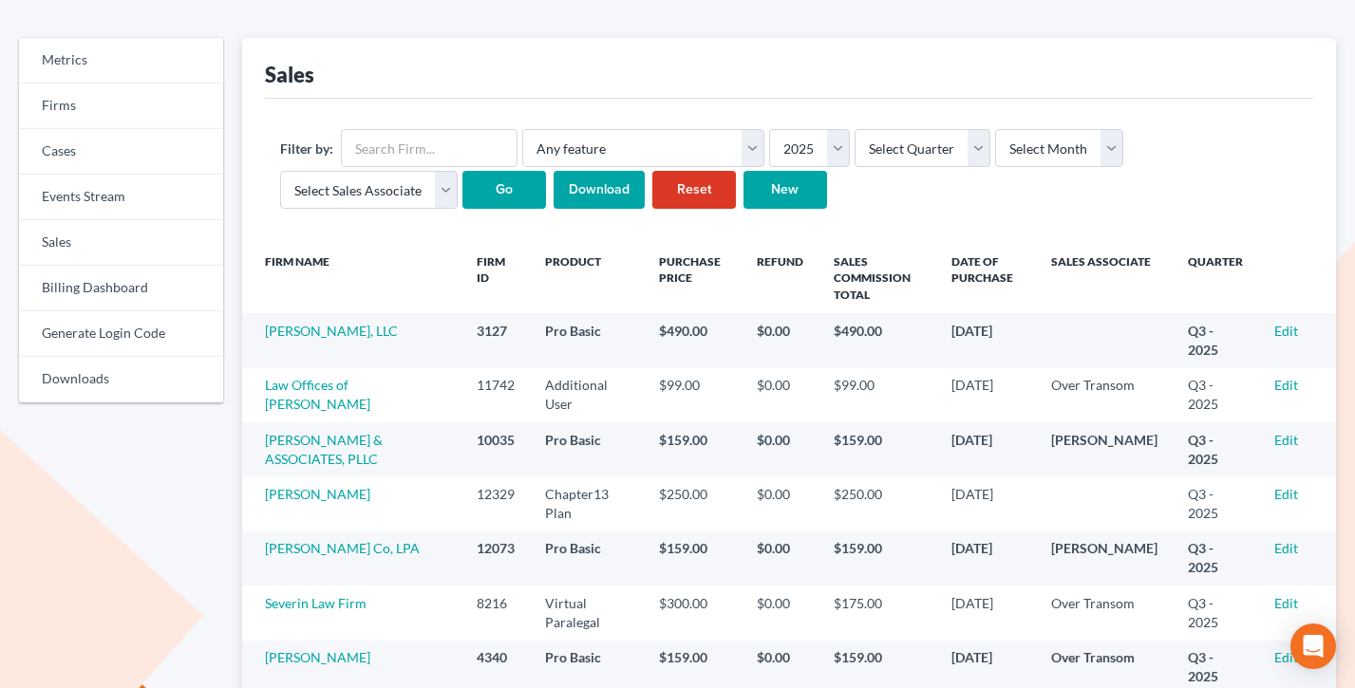
scroll to position [84, 0]
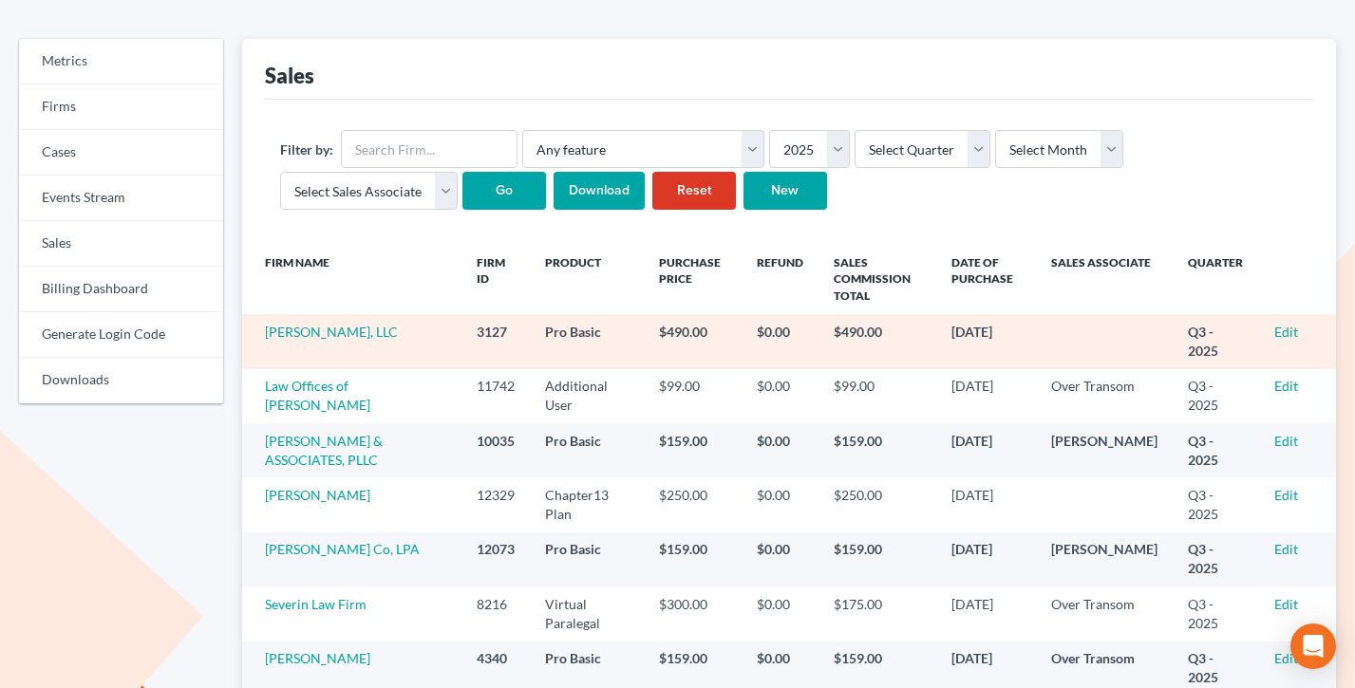
click at [1273, 331] on td "Edit" at bounding box center [1297, 341] width 77 height 54
click at [1286, 332] on link "Edit" at bounding box center [1286, 332] width 24 height 16
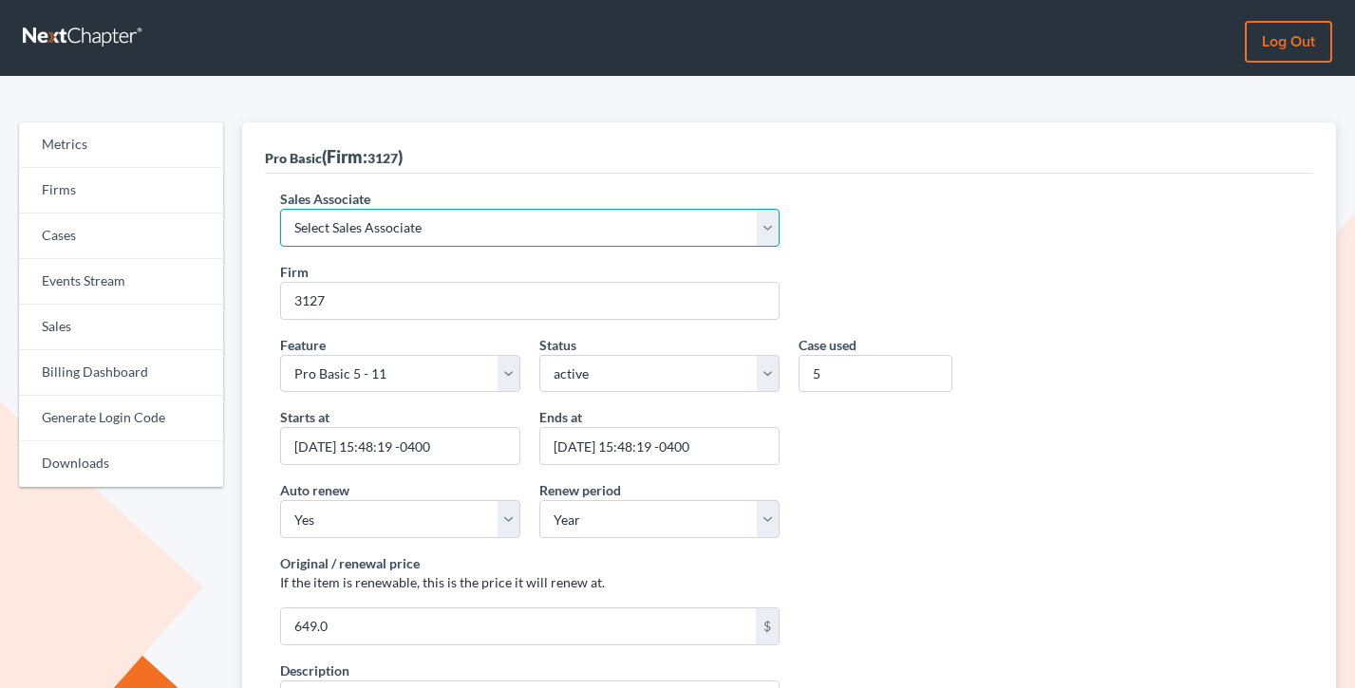
click at [448, 240] on select "Select Sales Associate Alex Seymour Over Transom Tim Shadoan" at bounding box center [529, 228] width 499 height 38
select select "7676"
click at [280, 209] on select "Select Sales Associate Alex Seymour Over Transom Tim Shadoan" at bounding box center [529, 228] width 499 height 38
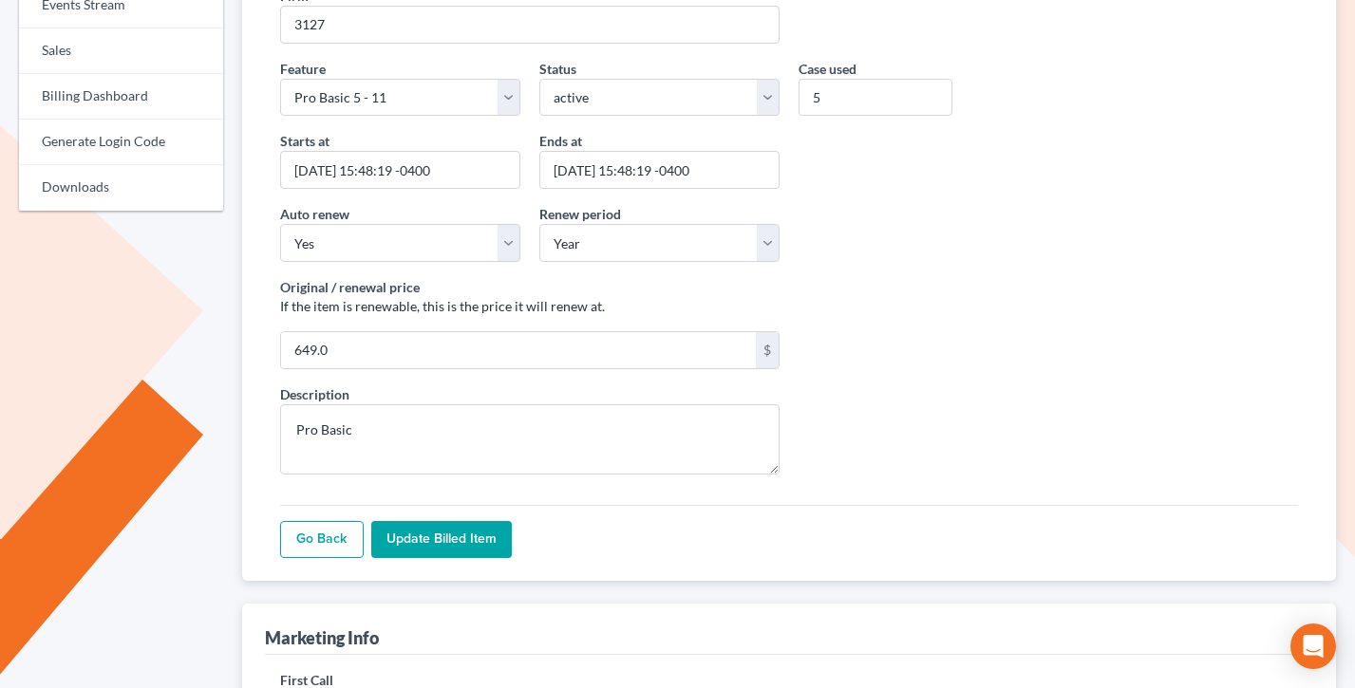
click at [446, 540] on input "Update Billed item" at bounding box center [441, 540] width 141 height 38
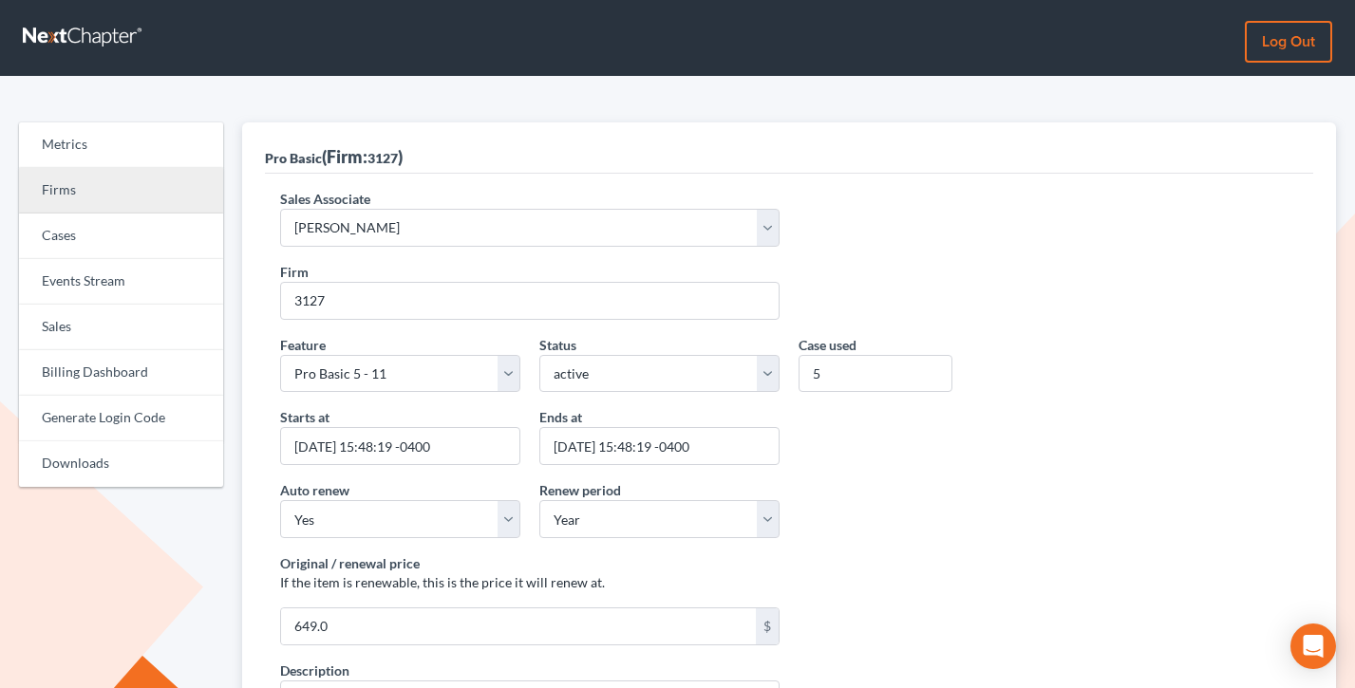
click at [80, 177] on link "Firms" at bounding box center [121, 191] width 204 height 46
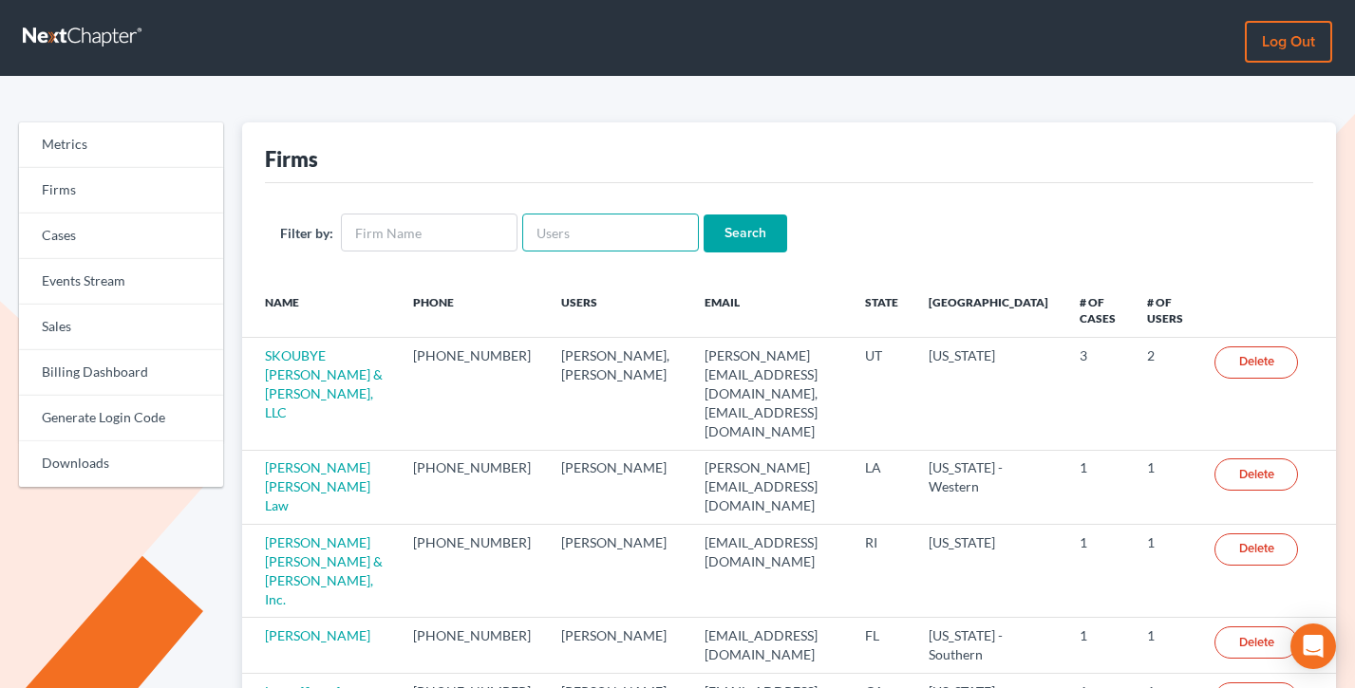
click at [602, 242] on input "text" at bounding box center [610, 233] width 177 height 38
paste input "[EMAIL_ADDRESS][DOMAIN_NAME]"
type input "[EMAIL_ADDRESS][DOMAIN_NAME]"
click at [704, 215] on input "Search" at bounding box center [746, 234] width 84 height 38
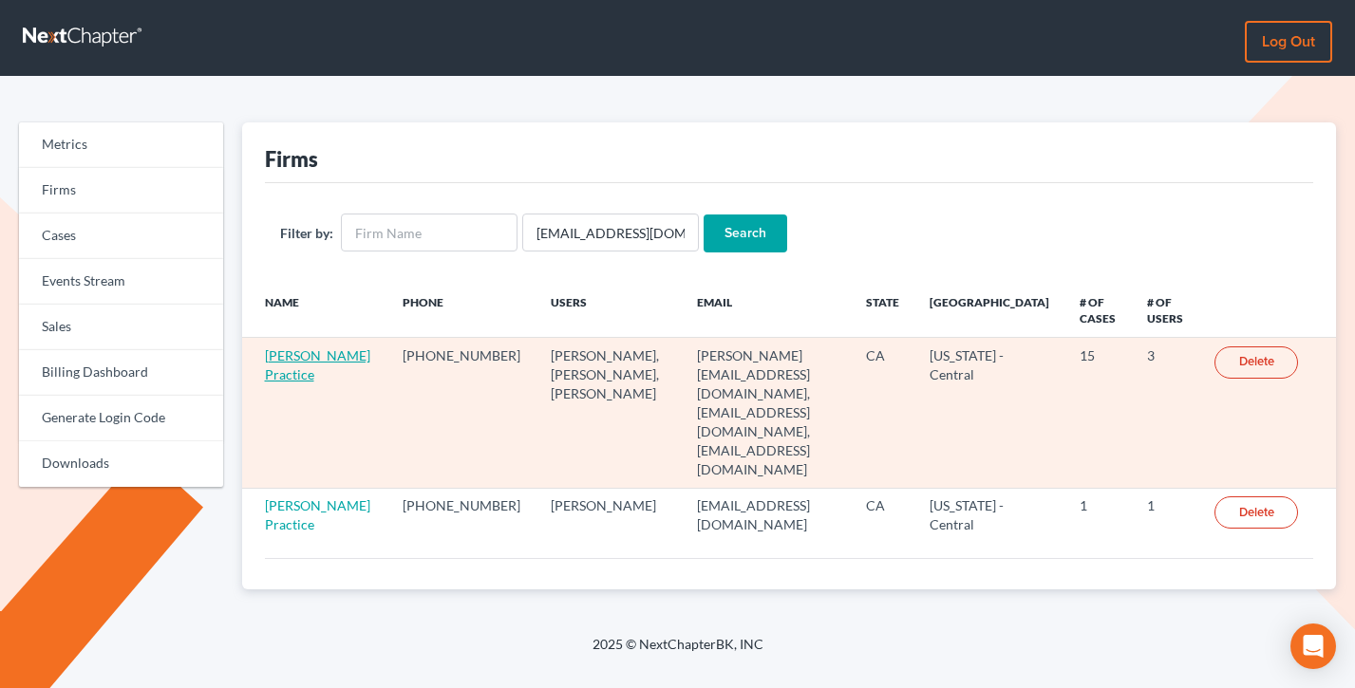
click at [274, 373] on link "[PERSON_NAME] Practice" at bounding box center [317, 364] width 105 height 35
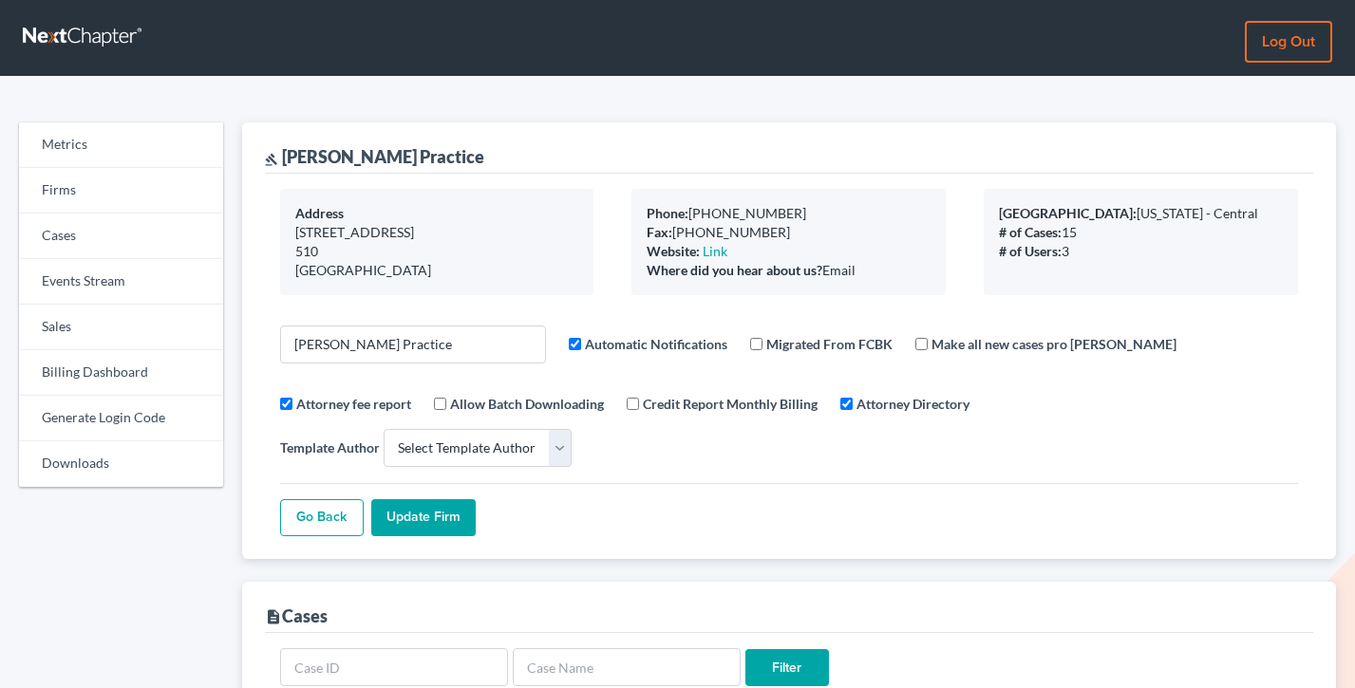
select select
click at [97, 367] on link "Billing Dashboard" at bounding box center [121, 373] width 204 height 46
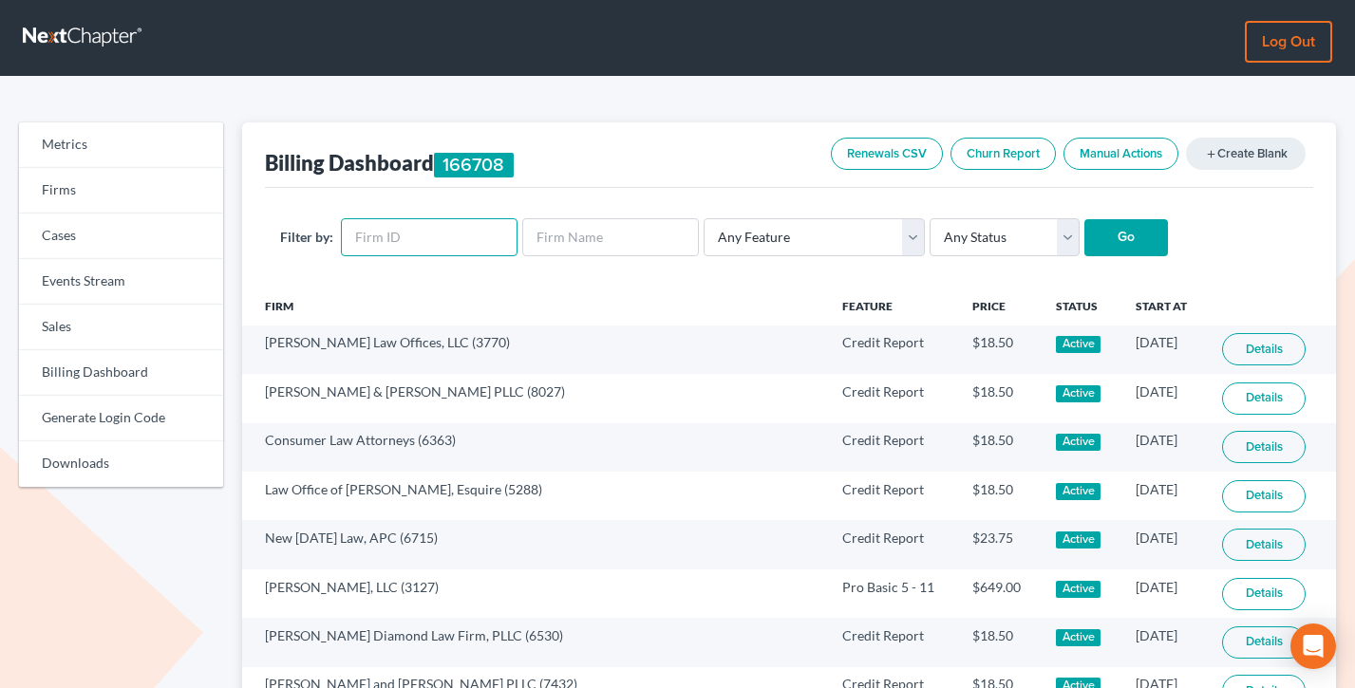
click at [379, 226] on input "text" at bounding box center [429, 237] width 177 height 38
paste input "3331"
type input "3331"
click at [1084, 219] on input "Go" at bounding box center [1126, 238] width 84 height 38
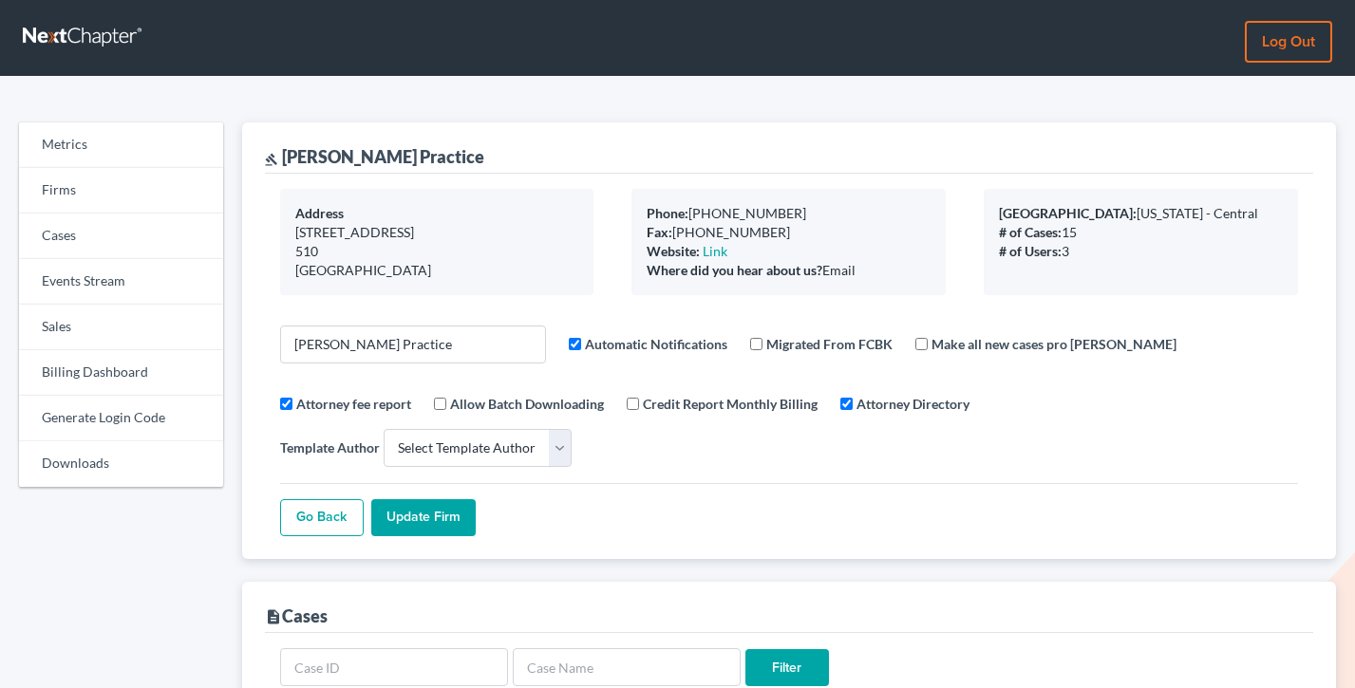
select select
click at [89, 362] on link "Billing Dashboard" at bounding box center [121, 373] width 204 height 46
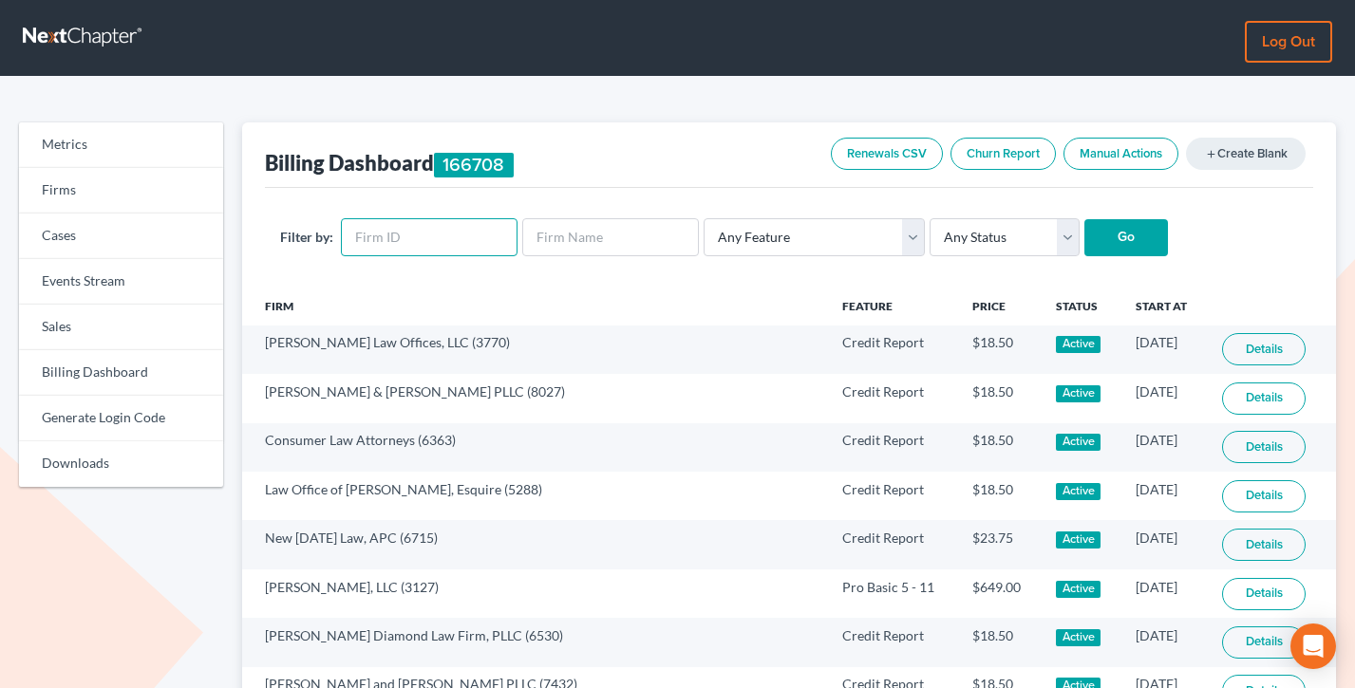
click at [430, 230] on input "text" at bounding box center [429, 237] width 177 height 38
paste input "3331"
type input "3331"
click at [1084, 219] on input "Go" at bounding box center [1126, 238] width 84 height 38
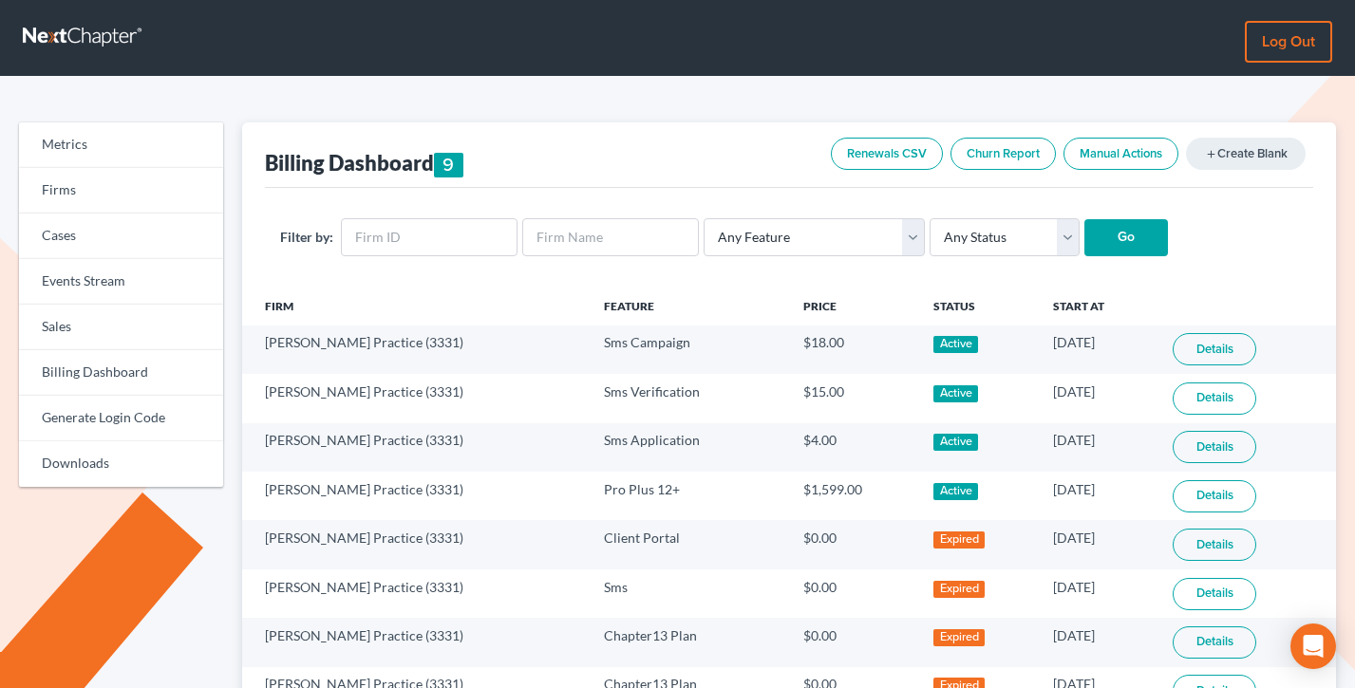
scroll to position [103, 0]
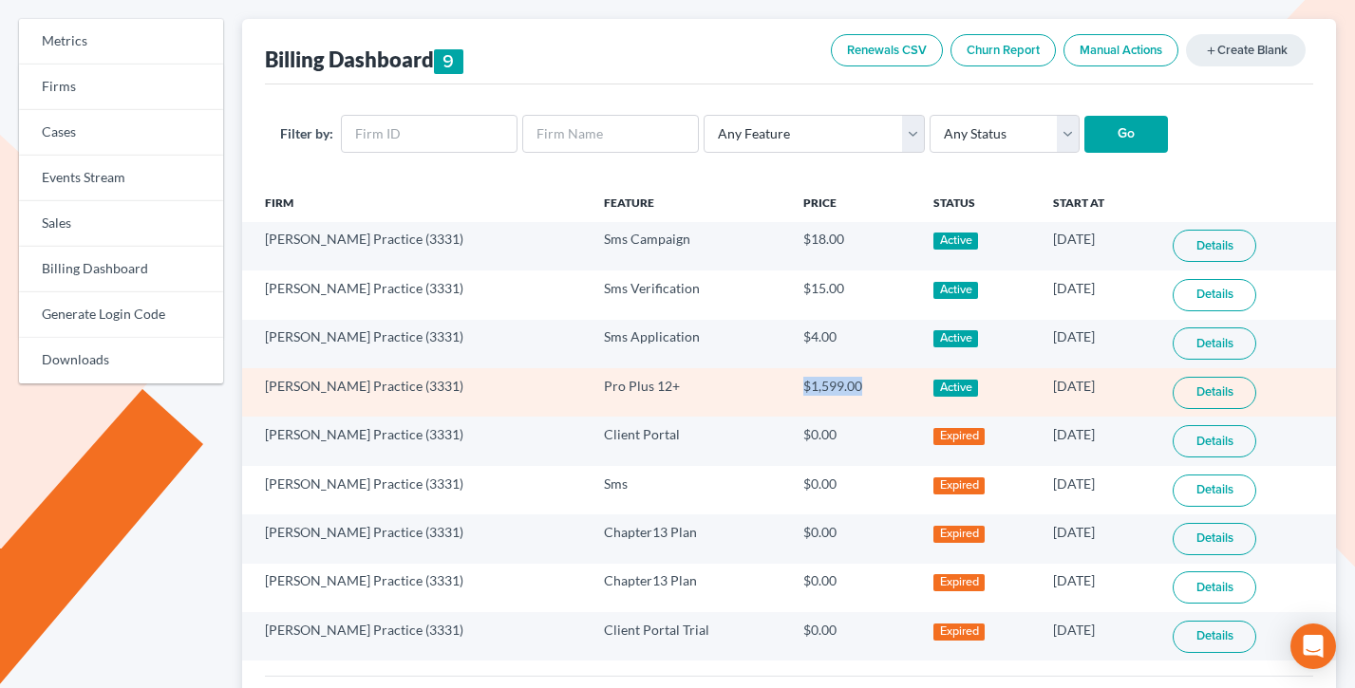
drag, startPoint x: 840, startPoint y: 386, endPoint x: 717, endPoint y: 382, distance: 123.5
click at [717, 382] on tr "Douglas Law Practice (3331) Pro Plus 12+ $1,599.00 Active 05/01/2025 Details" at bounding box center [789, 392] width 1095 height 48
click at [717, 382] on td "Pro Plus 12+" at bounding box center [688, 392] width 199 height 48
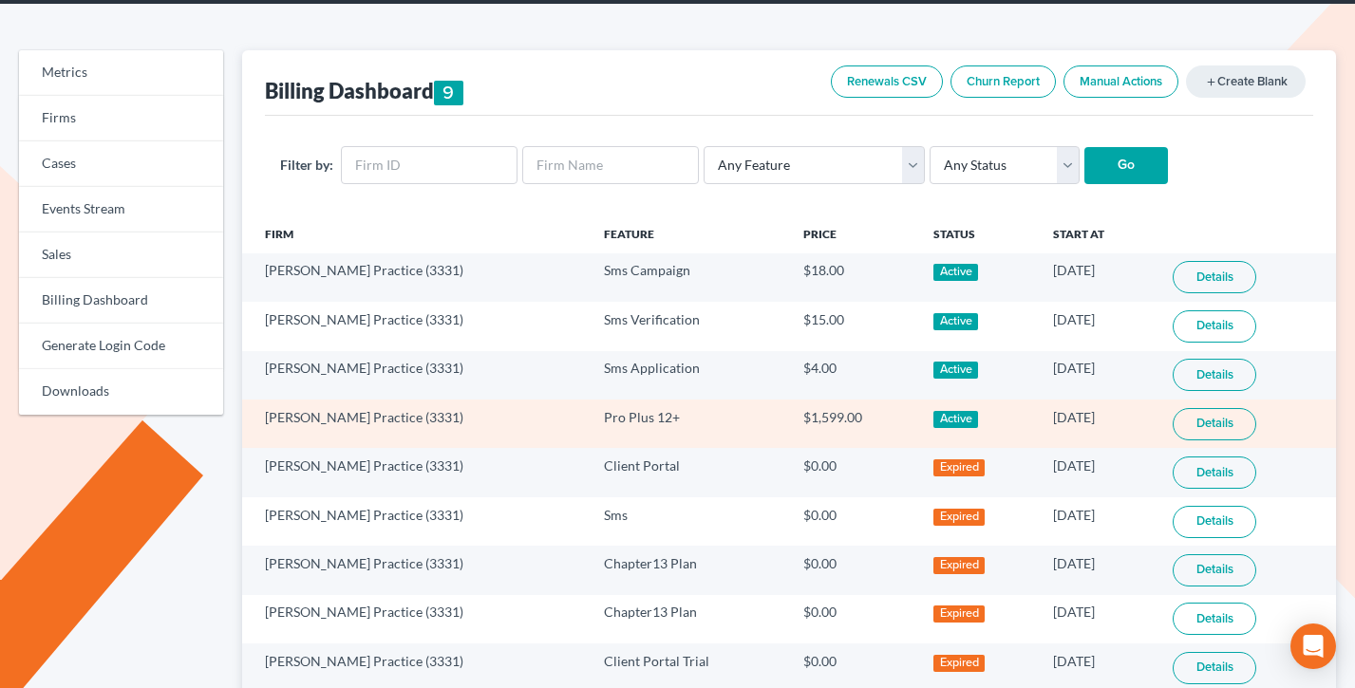
scroll to position [66, 0]
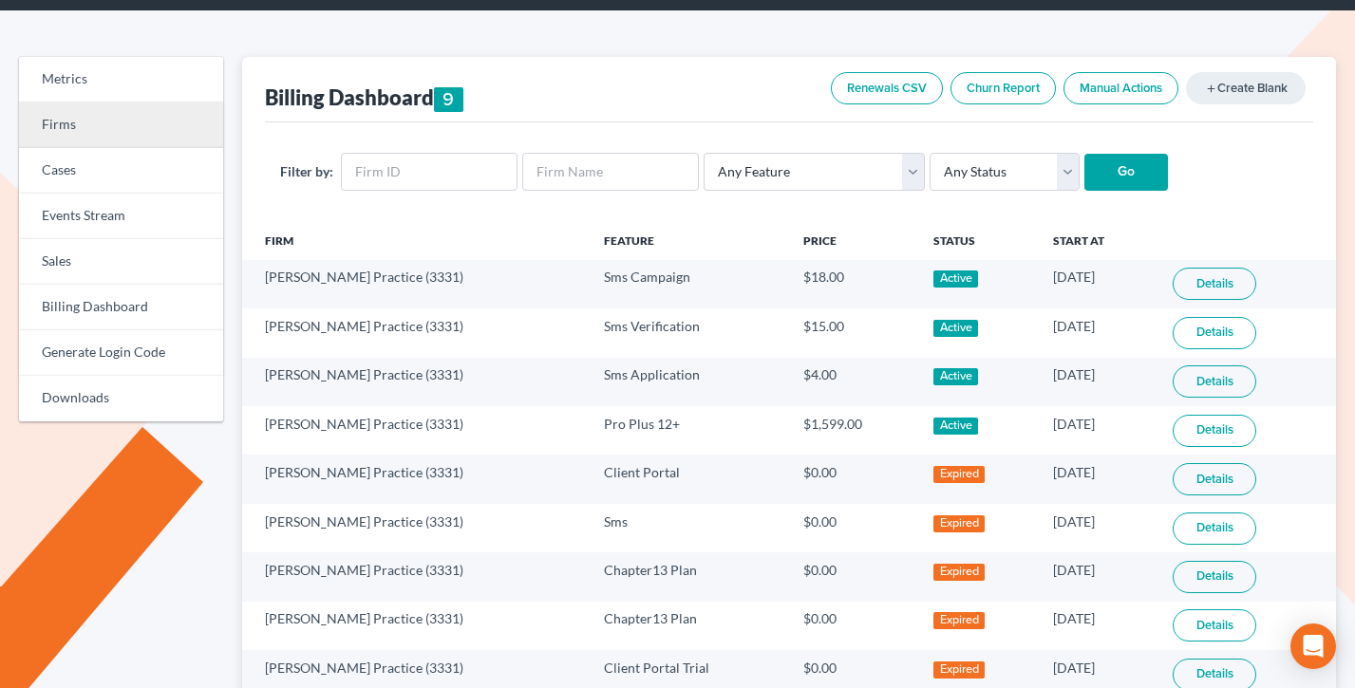
click at [78, 112] on link "Firms" at bounding box center [121, 126] width 204 height 46
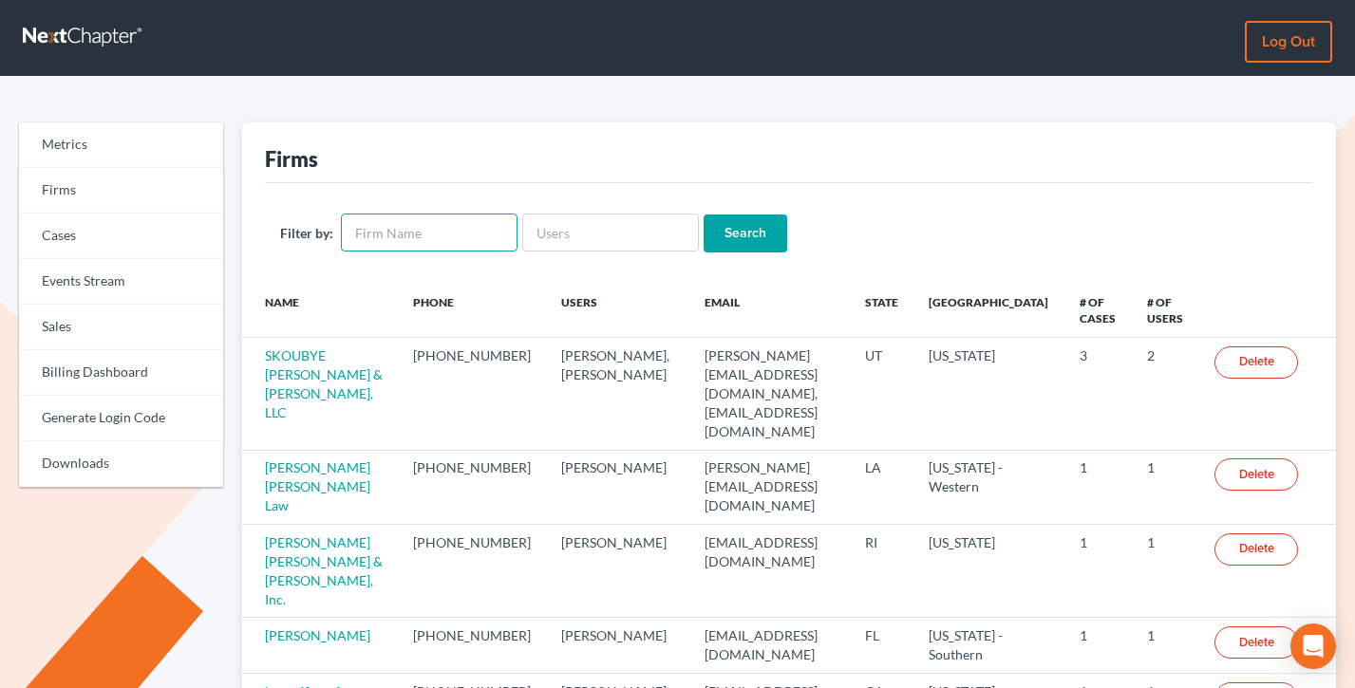
click at [425, 229] on input "text" at bounding box center [429, 233] width 177 height 38
click at [349, 175] on div "Firms" at bounding box center [789, 152] width 1049 height 61
drag, startPoint x: 331, startPoint y: 167, endPoint x: 260, endPoint y: 155, distance: 72.3
click at [260, 155] on div "Firms Filter by: Search Name Phone Users Email State Primary District # of Case…" at bounding box center [789, 624] width 1095 height 1005
click at [312, 156] on div "Firms" at bounding box center [291, 159] width 53 height 28
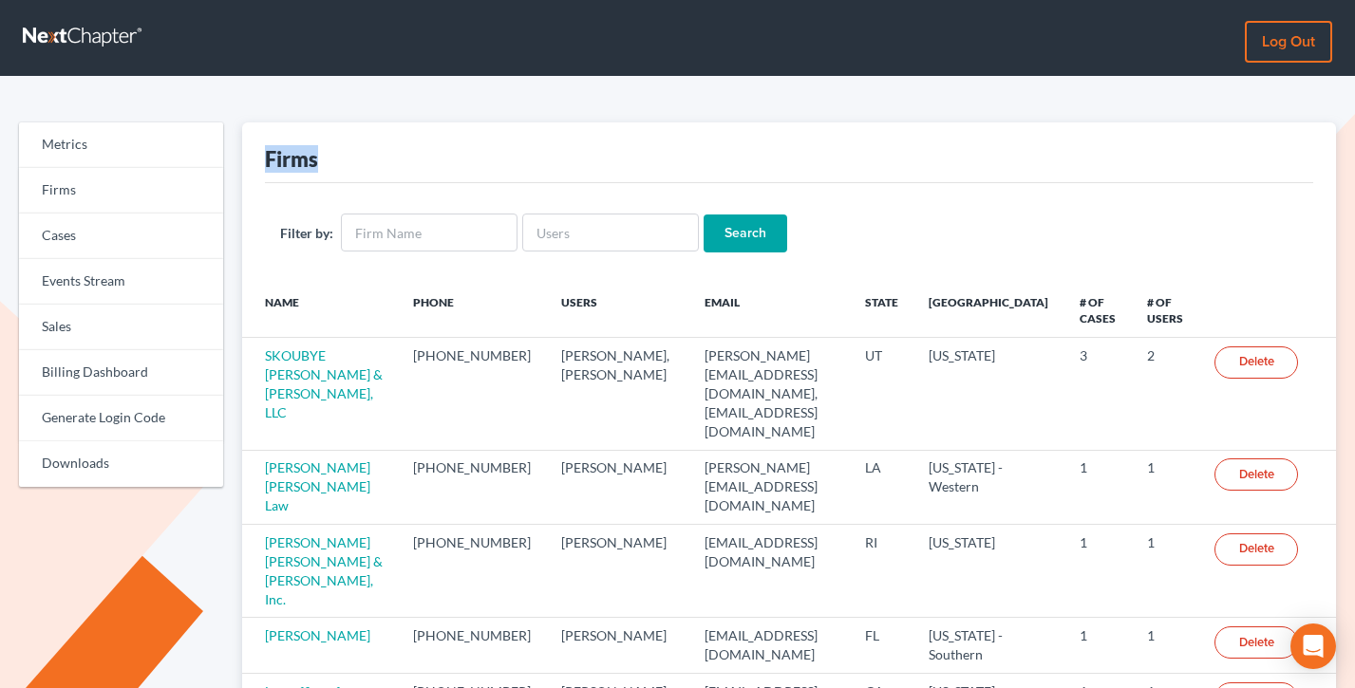
drag, startPoint x: 323, startPoint y: 157, endPoint x: 254, endPoint y: 155, distance: 68.4
click at [254, 155] on div "Firms Filter by: Search Name Phone Users Email State Primary District # of Case…" at bounding box center [789, 624] width 1095 height 1005
click at [316, 155] on div "Firms" at bounding box center [291, 159] width 53 height 28
click at [399, 231] on input "text" at bounding box center [429, 233] width 177 height 38
click at [380, 179] on div "Firms" at bounding box center [789, 152] width 1049 height 61
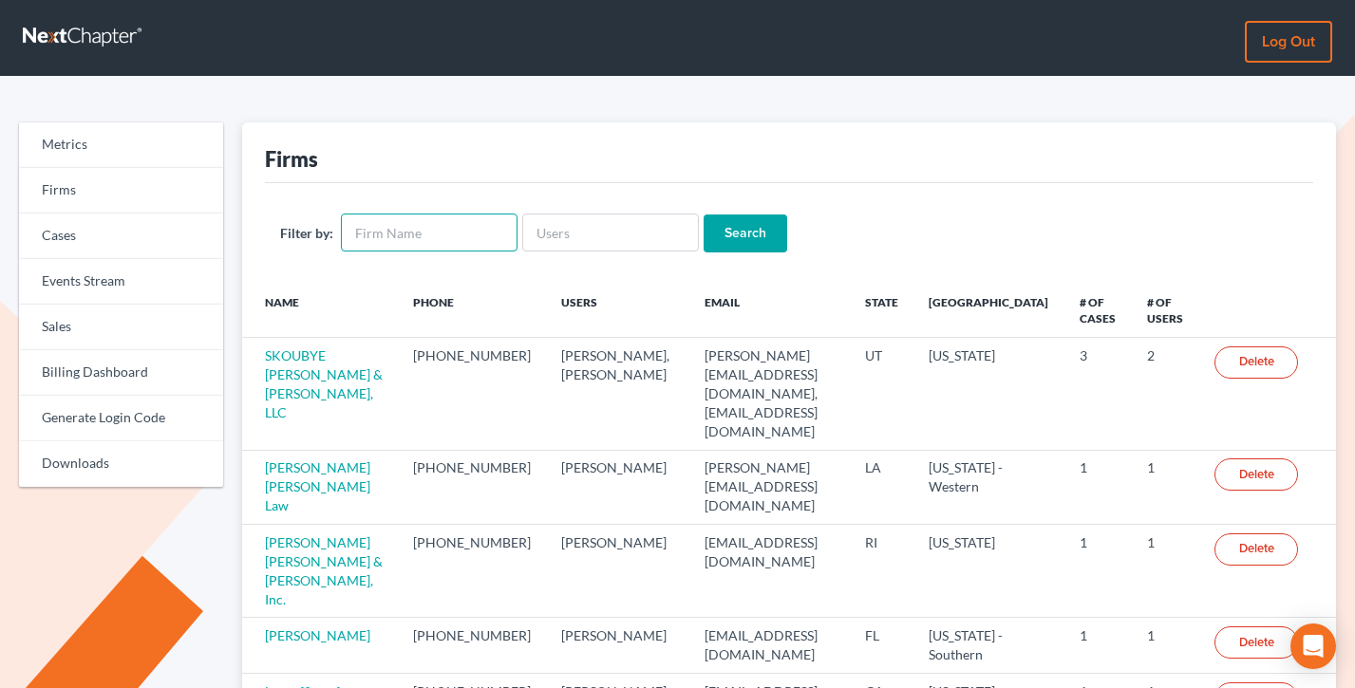
click at [378, 223] on input "text" at bounding box center [429, 233] width 177 height 38
type input "jerome wright"
click at [704, 215] on input "Search" at bounding box center [746, 234] width 84 height 38
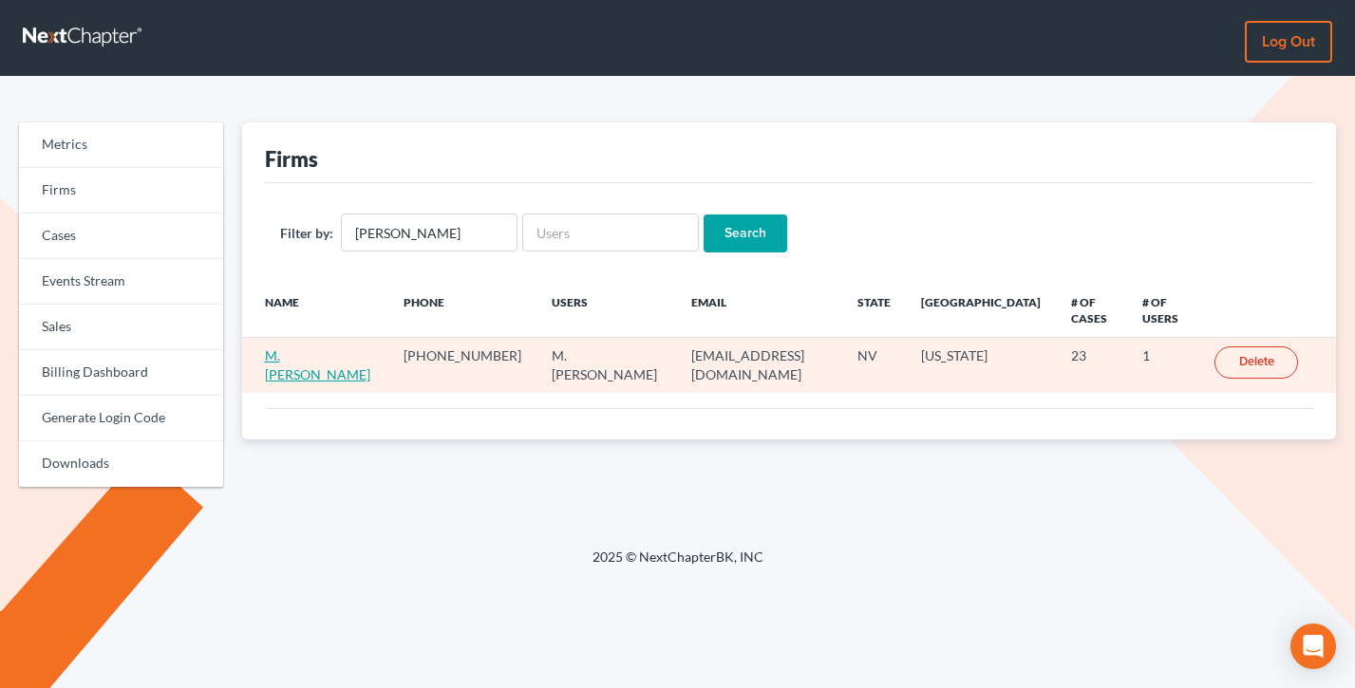
click at [277, 370] on link "M. [PERSON_NAME]" at bounding box center [317, 364] width 105 height 35
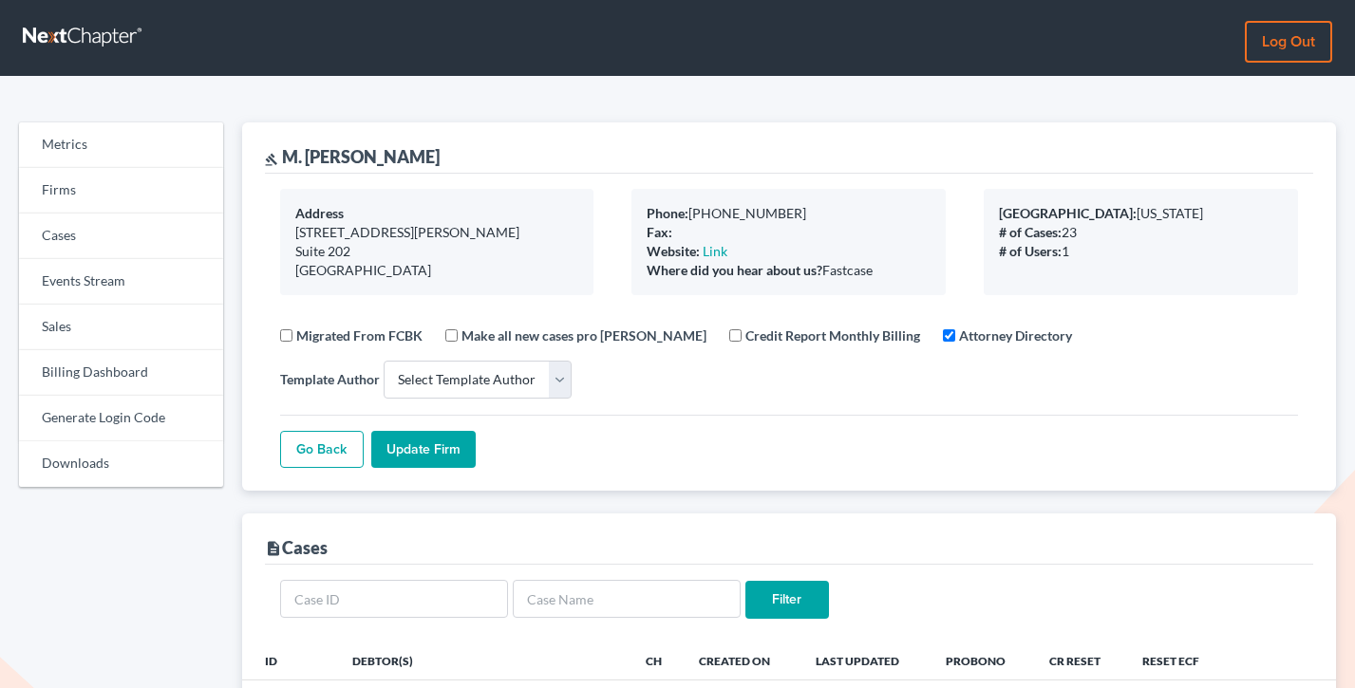
select select
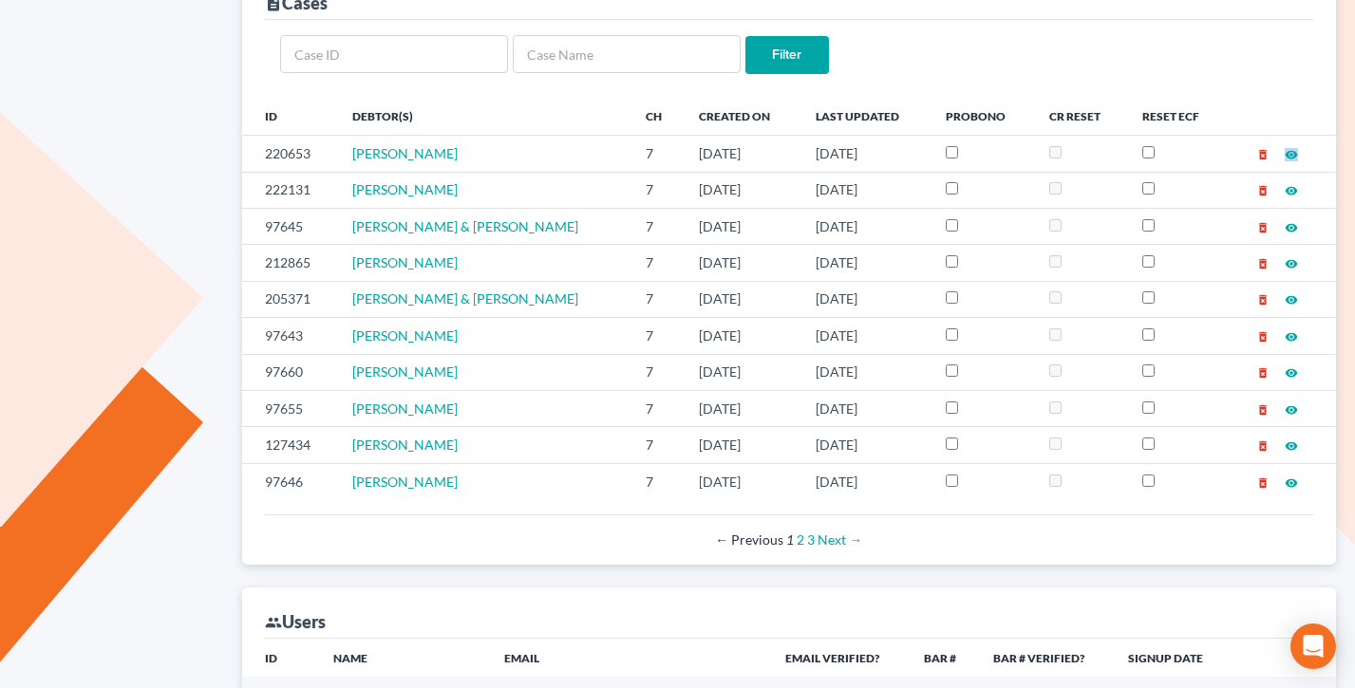
scroll to position [693, 0]
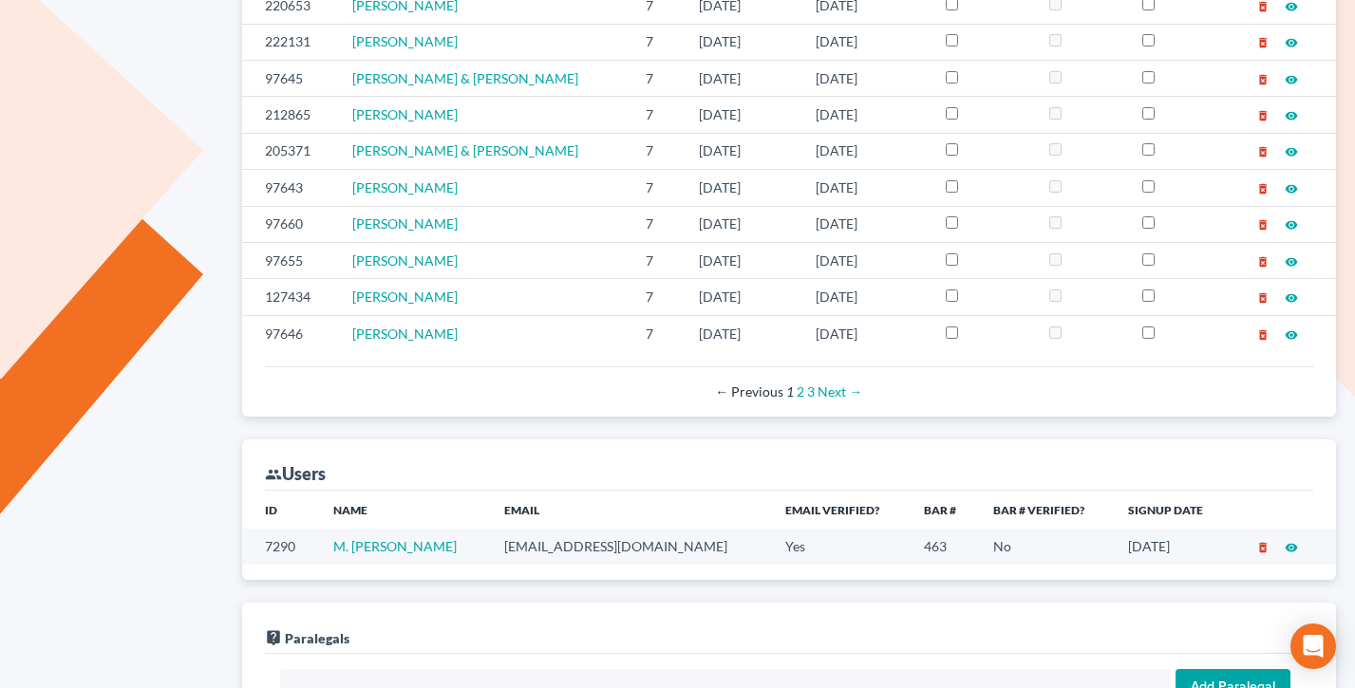
click at [627, 546] on td "jerrywrightlaw@gmail.com" at bounding box center [630, 546] width 282 height 35
copy td "jerrywrightlaw@gmail.com"
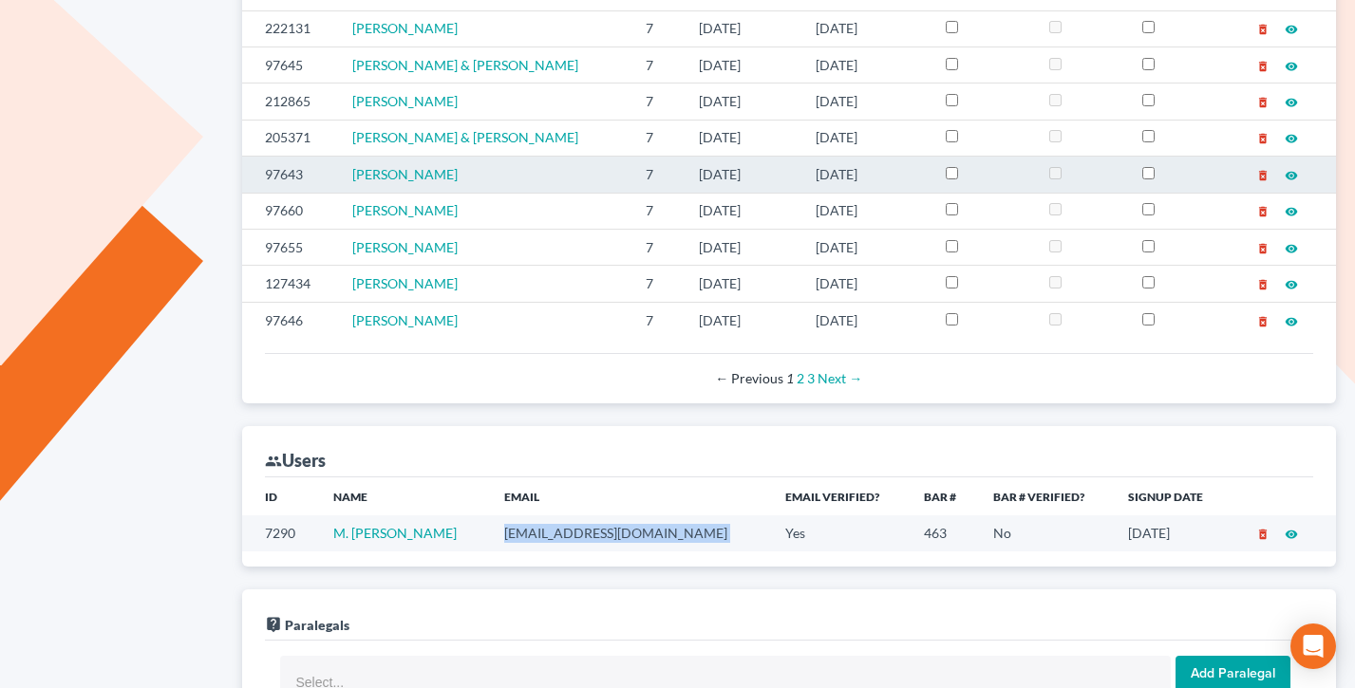
scroll to position [865, 0]
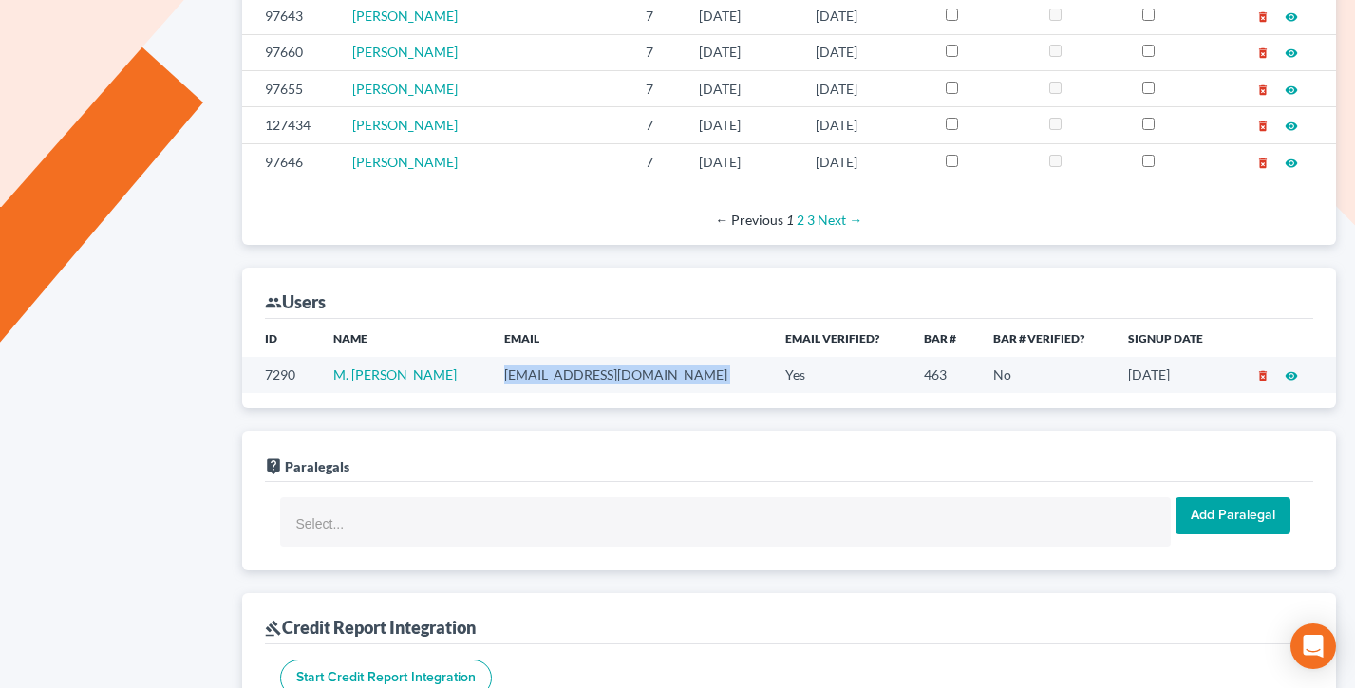
click at [660, 370] on td "jerrywrightlaw@gmail.com" at bounding box center [630, 374] width 282 height 35
drag, startPoint x: 672, startPoint y: 374, endPoint x: 487, endPoint y: 367, distance: 185.3
click at [487, 367] on tr "7290 M. Jerome Wright jerrywrightlaw@gmail.com Yes 463 No 10/27/2019 delete_for…" at bounding box center [789, 374] width 1095 height 35
click at [487, 367] on td "M. Jerome Wright" at bounding box center [403, 374] width 171 height 35
drag, startPoint x: 683, startPoint y: 380, endPoint x: 491, endPoint y: 369, distance: 192.1
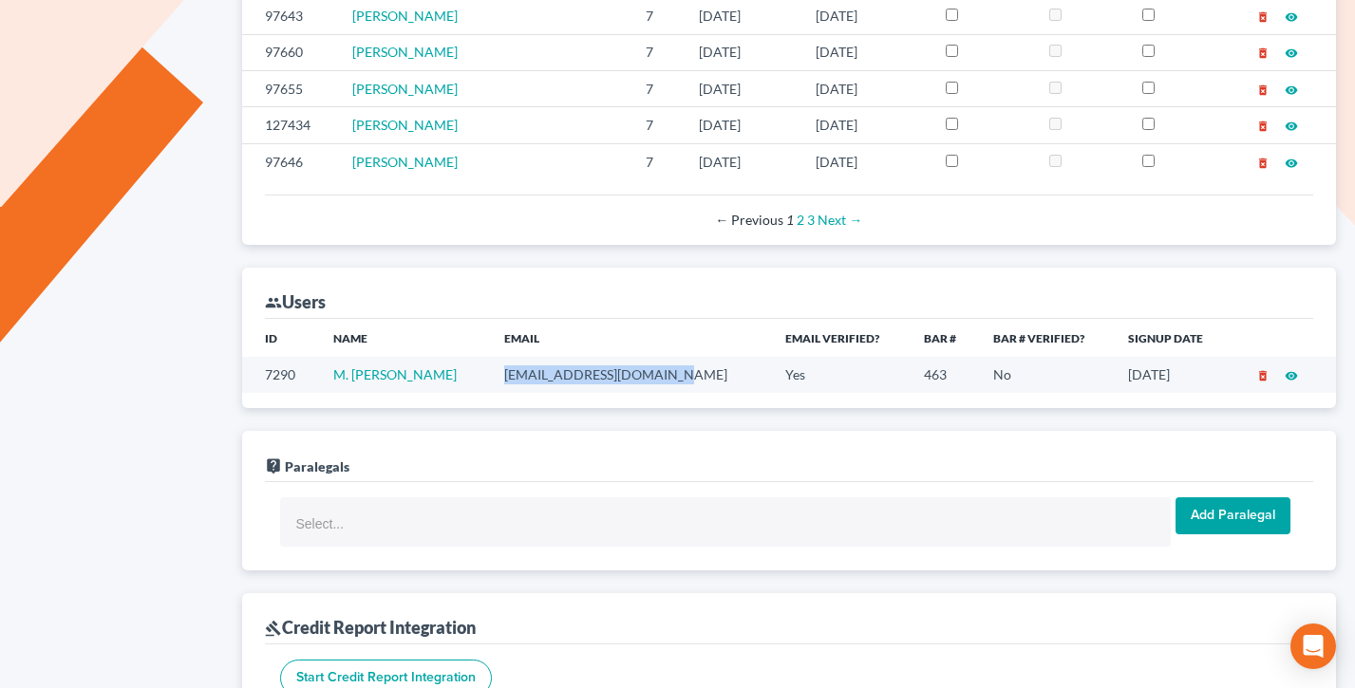
click at [491, 369] on td "jerrywrightlaw@gmail.com" at bounding box center [630, 374] width 282 height 35
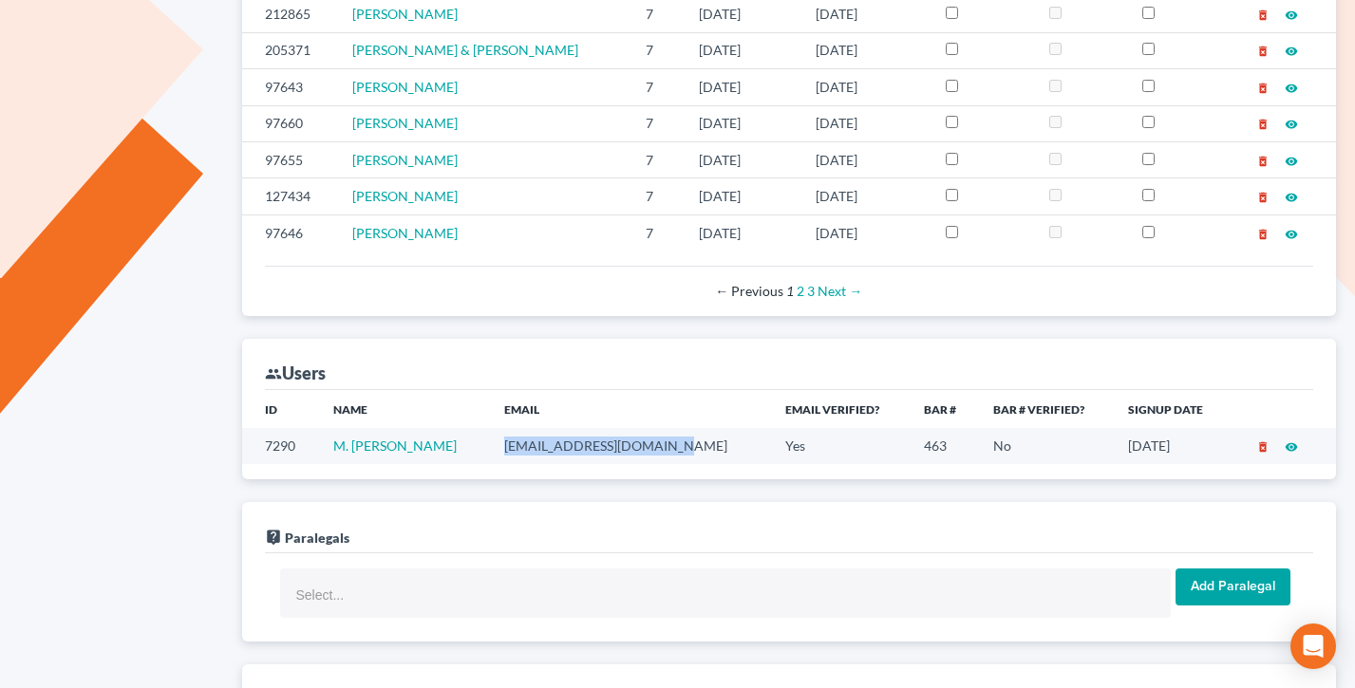
scroll to position [933, 0]
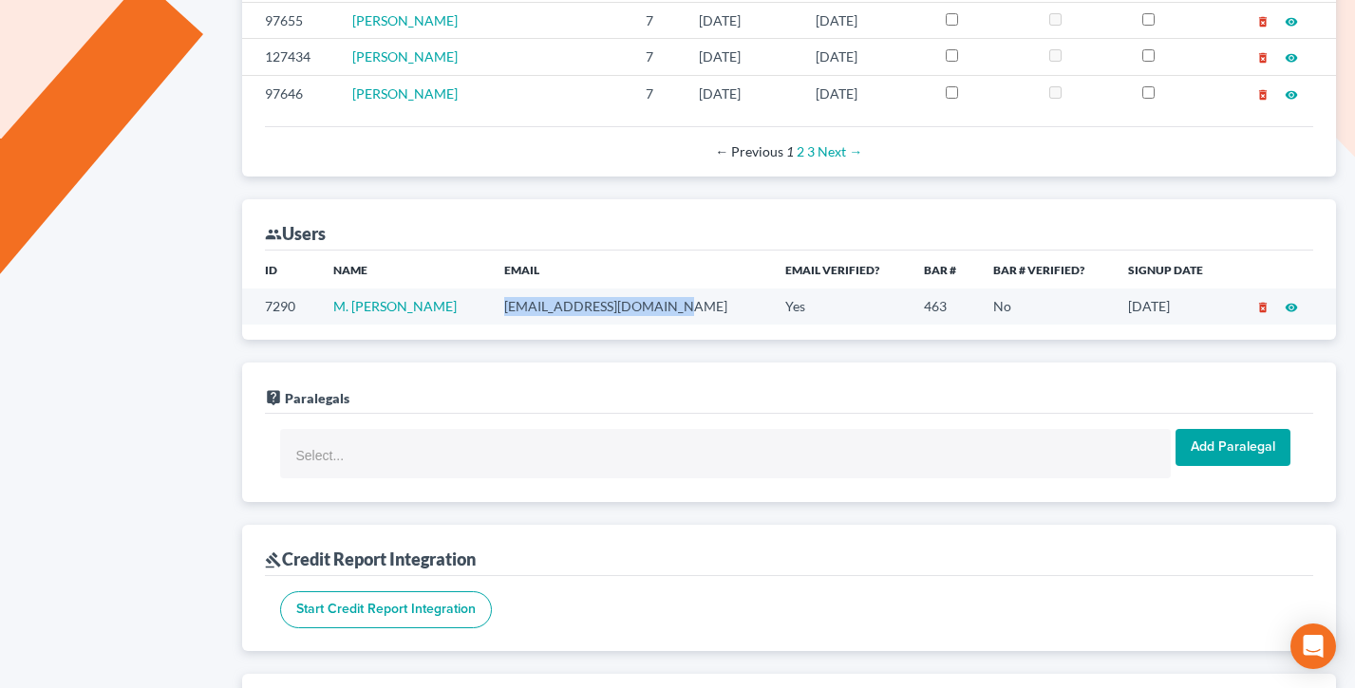
click at [623, 306] on td "jerrywrightlaw@gmail.com" at bounding box center [630, 306] width 282 height 35
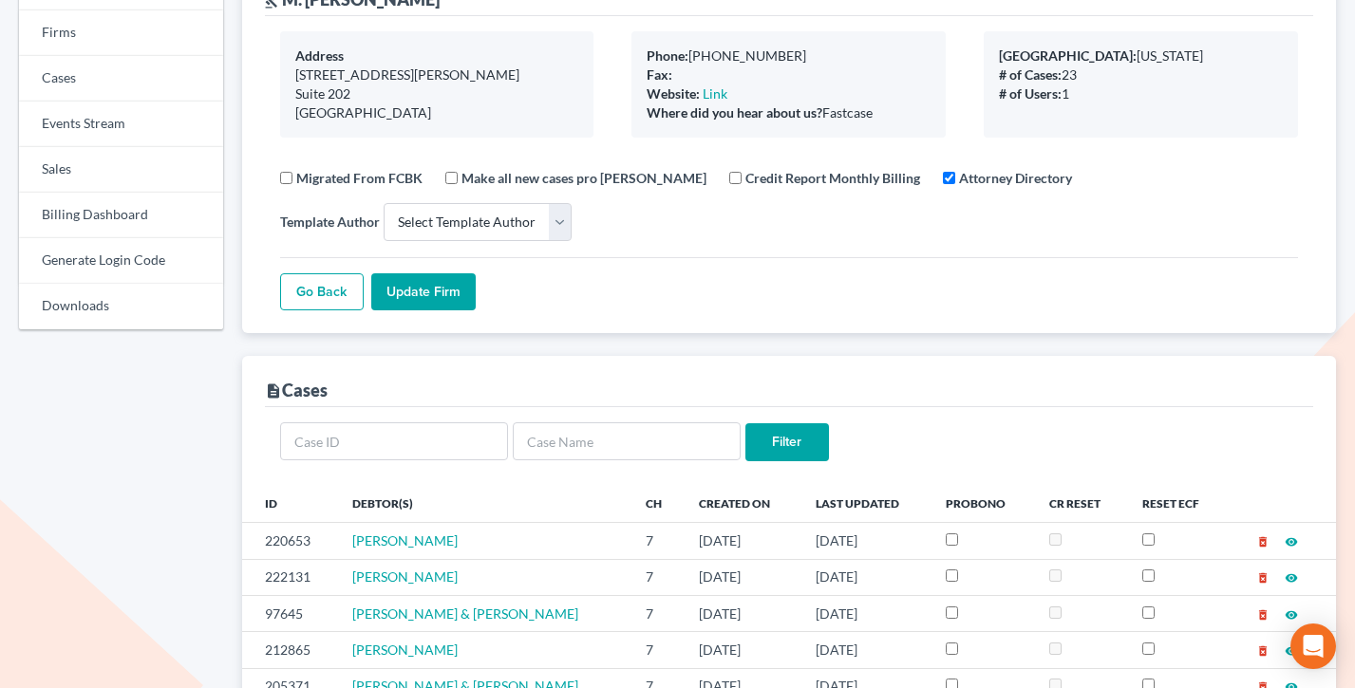
scroll to position [0, 0]
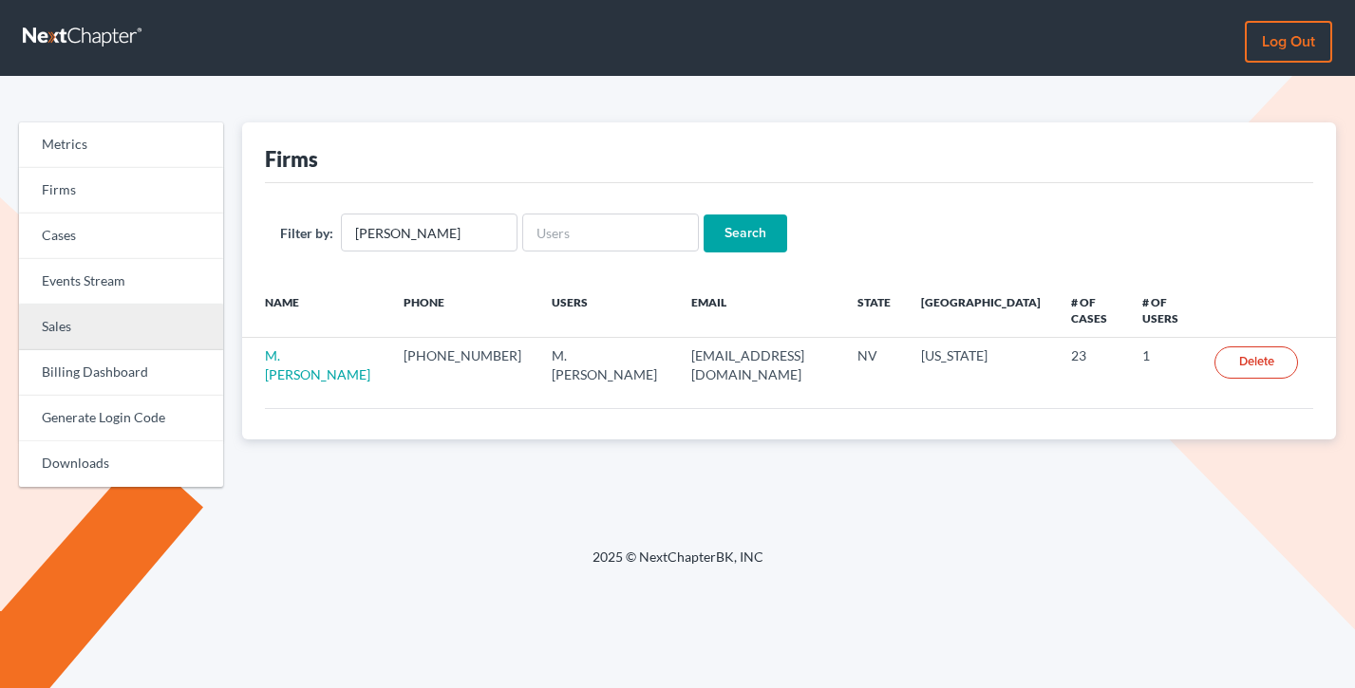
click at [94, 336] on link "Sales" at bounding box center [121, 328] width 204 height 46
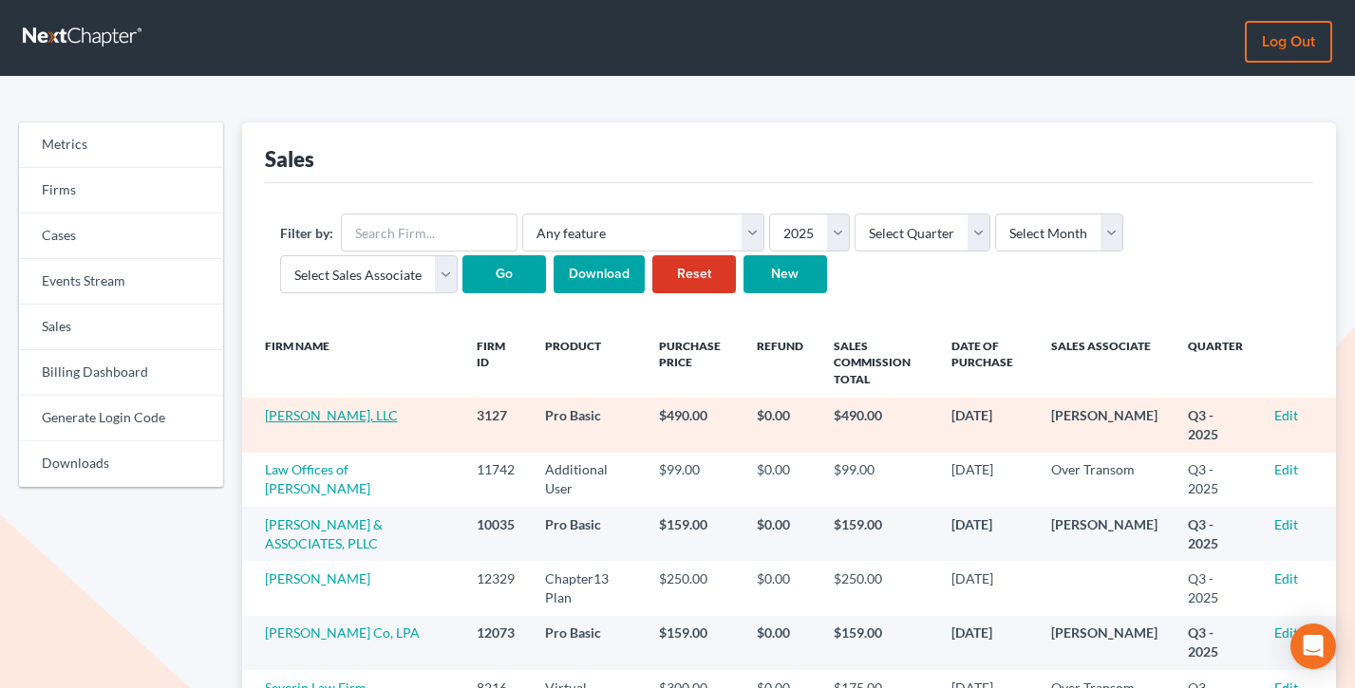
click at [301, 407] on link "[PERSON_NAME], LLC" at bounding box center [331, 415] width 133 height 16
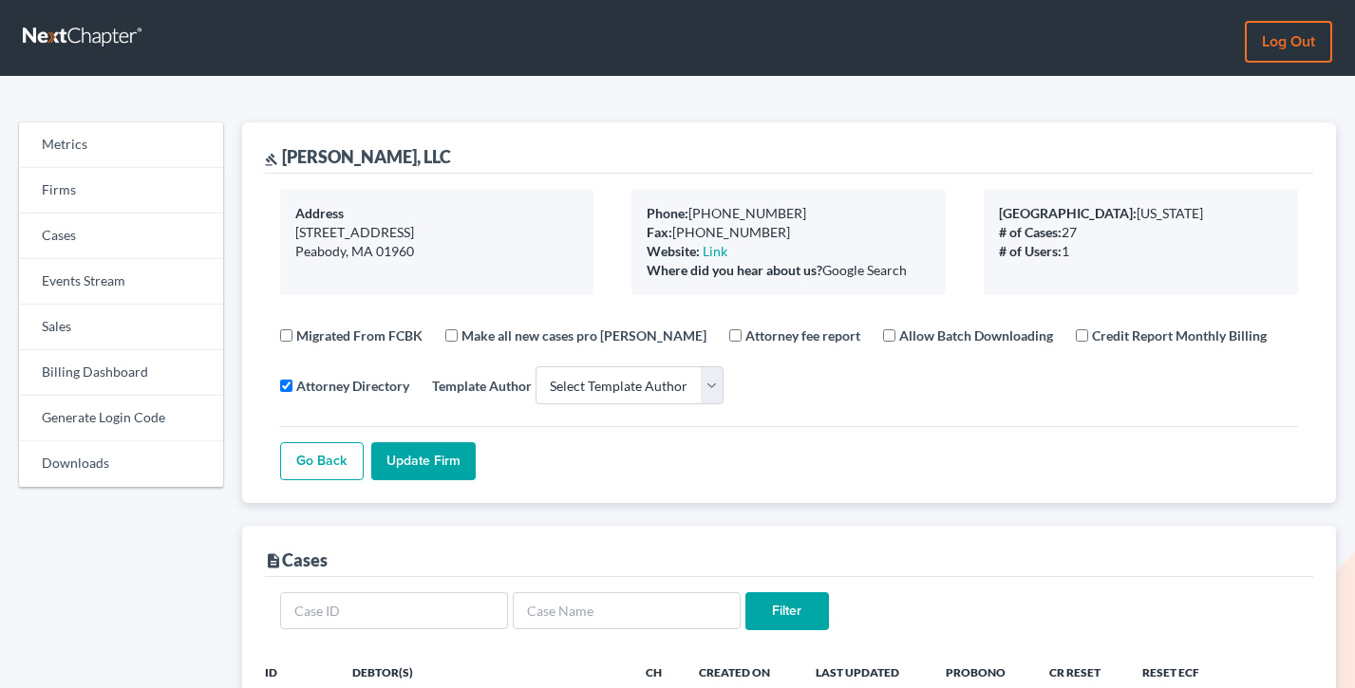
select select
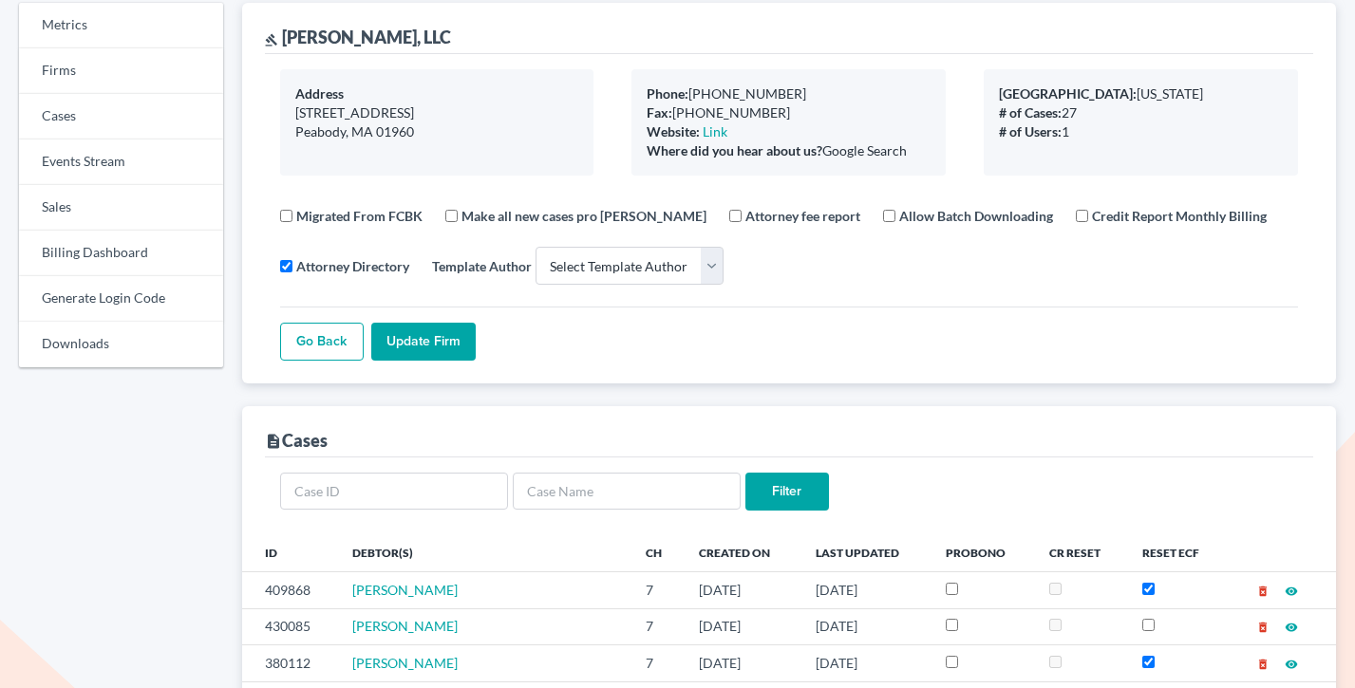
scroll to position [590, 0]
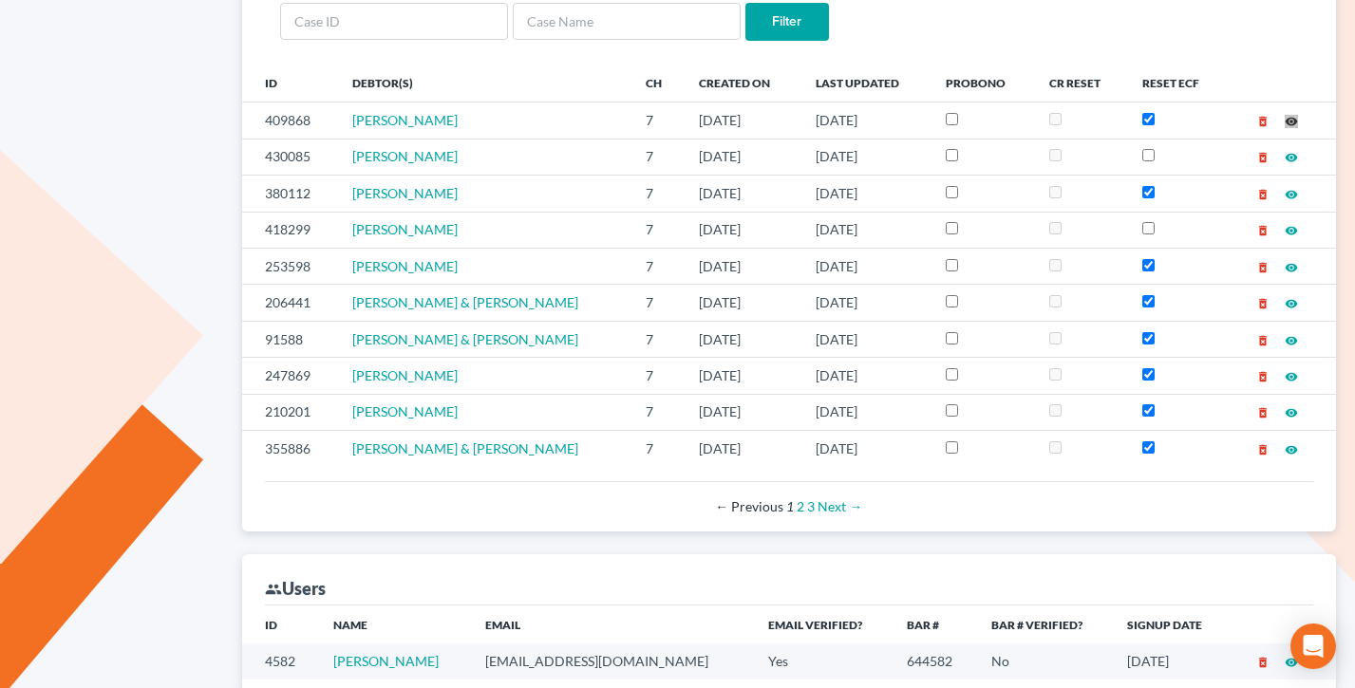
drag, startPoint x: 1295, startPoint y: 121, endPoint x: 853, endPoint y: 2, distance: 458.1
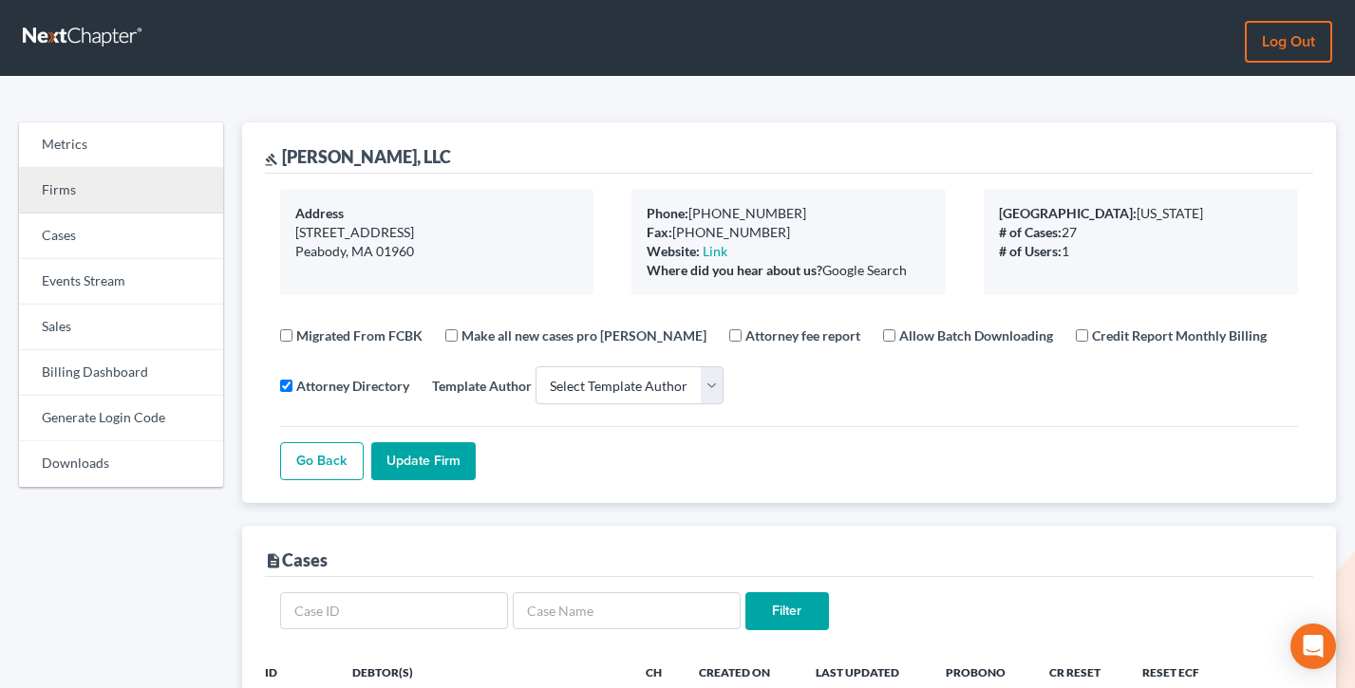
click at [58, 210] on link "Firms" at bounding box center [121, 191] width 204 height 46
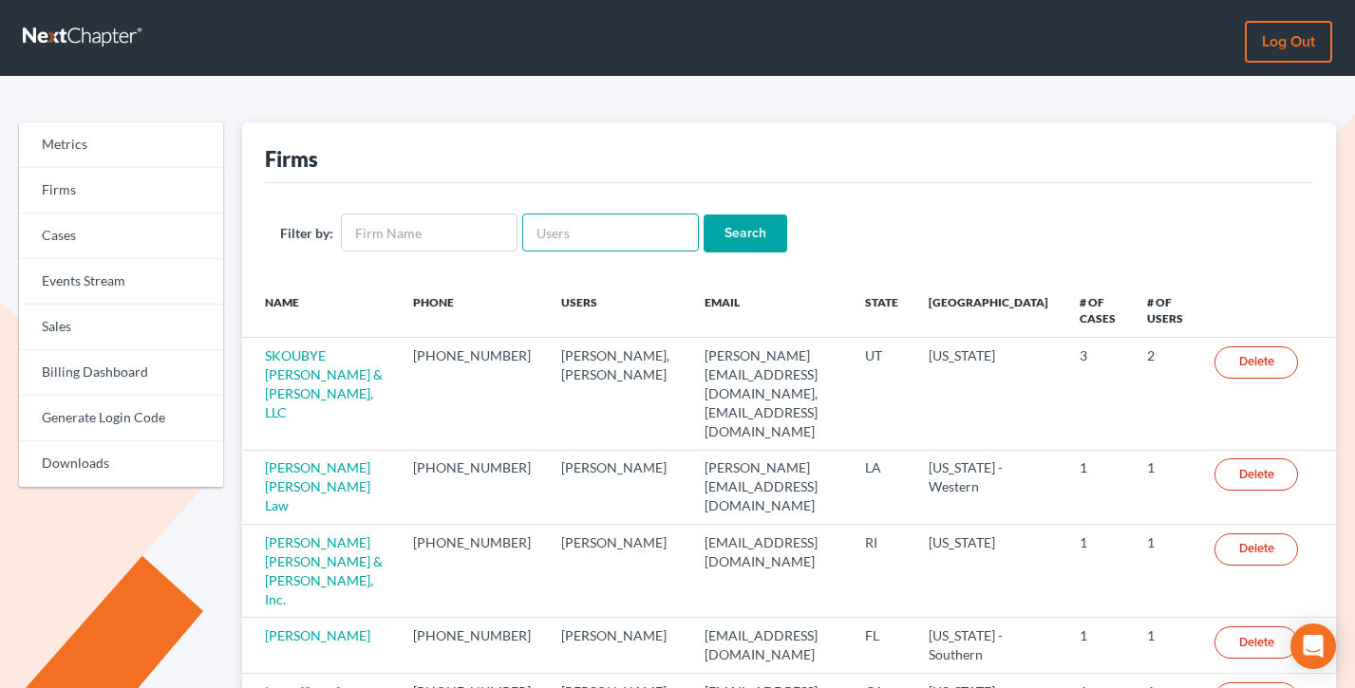
click at [575, 231] on input "text" at bounding box center [610, 233] width 177 height 38
paste input "ralhejaj@legalaidofnebraska.org"
type input "ralhejaj@legalaidofnebraska.org"
click at [704, 215] on input "Search" at bounding box center [746, 234] width 84 height 38
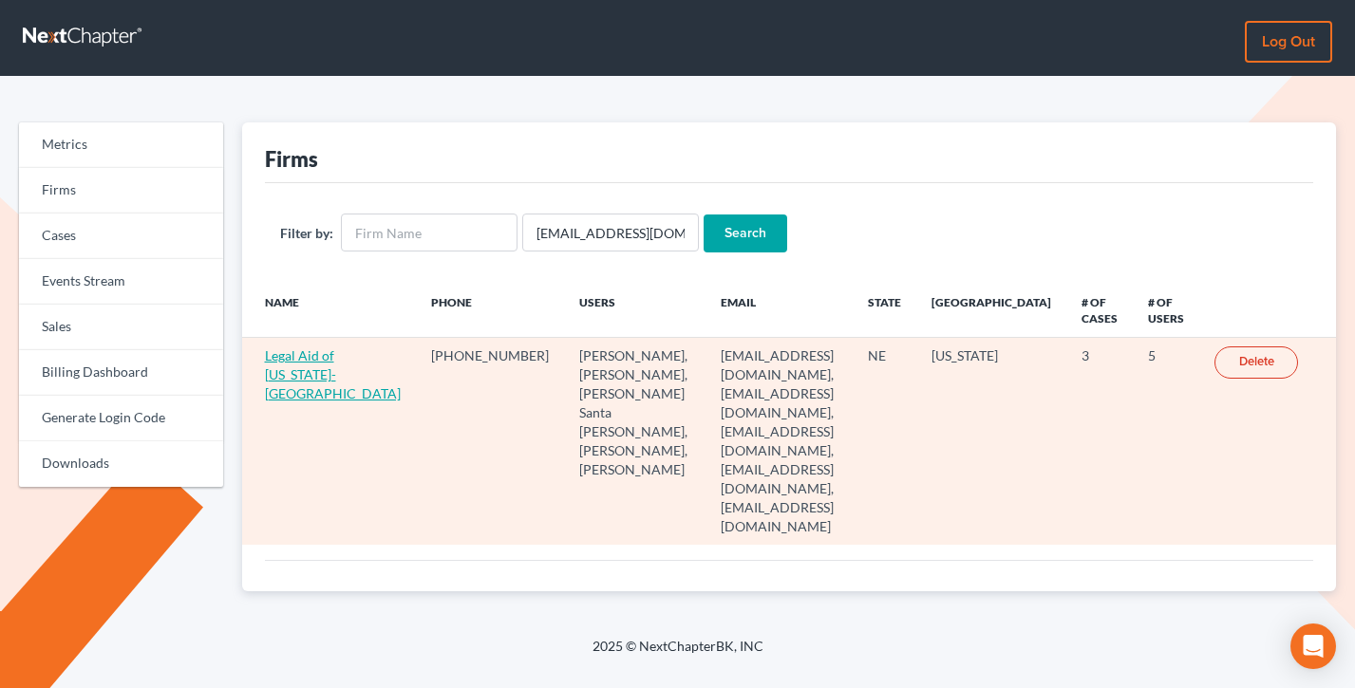
click at [291, 366] on link "Legal Aid of [US_STATE]- [GEOGRAPHIC_DATA]" at bounding box center [333, 374] width 136 height 54
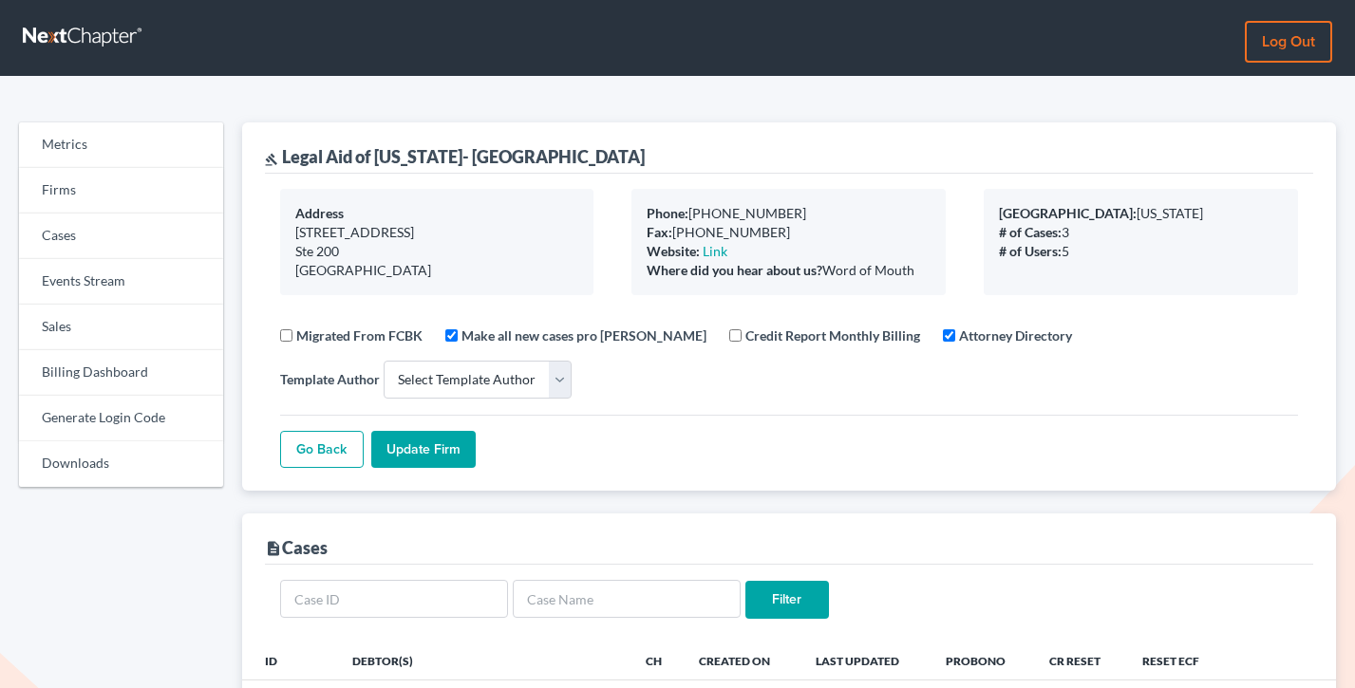
select select
click at [105, 195] on link "Firms" at bounding box center [121, 191] width 204 height 46
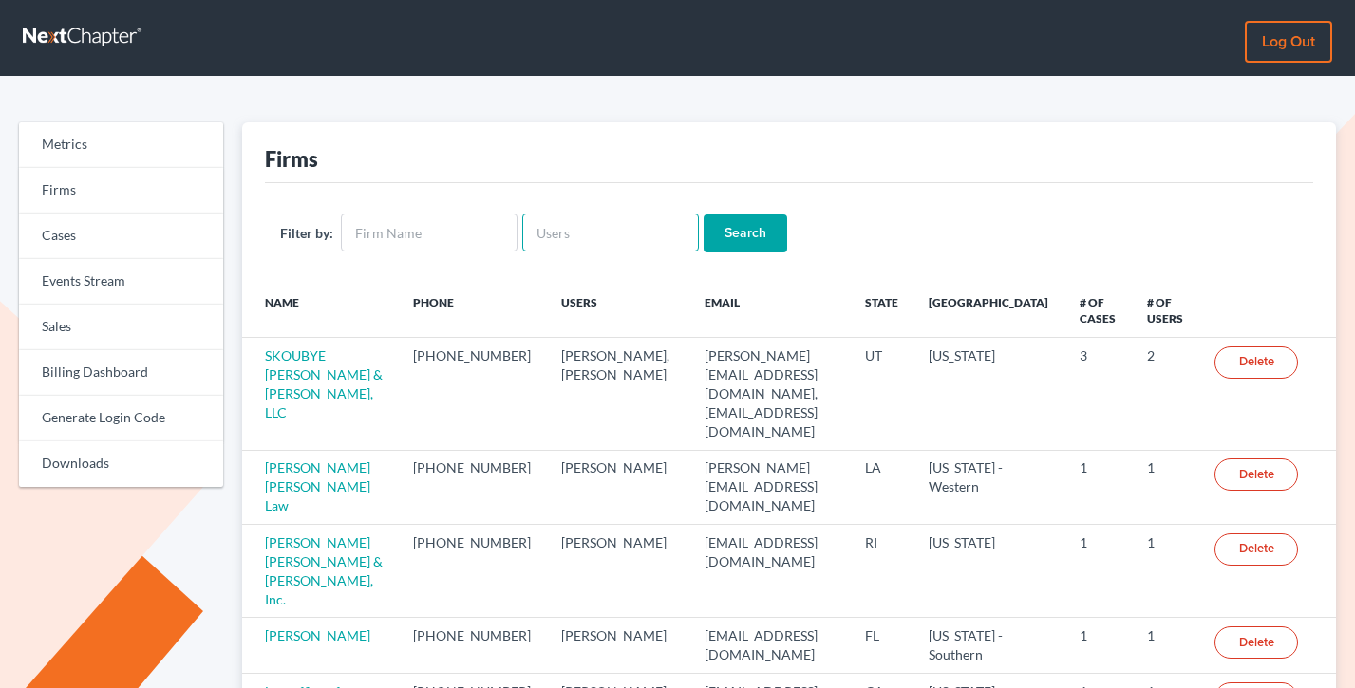
click at [555, 230] on input "text" at bounding box center [610, 233] width 177 height 38
paste input "[PERSON_NAME][EMAIL_ADDRESS][DOMAIN_NAME]"
type input "[PERSON_NAME][EMAIL_ADDRESS][DOMAIN_NAME]"
click at [704, 215] on input "Search" at bounding box center [746, 234] width 84 height 38
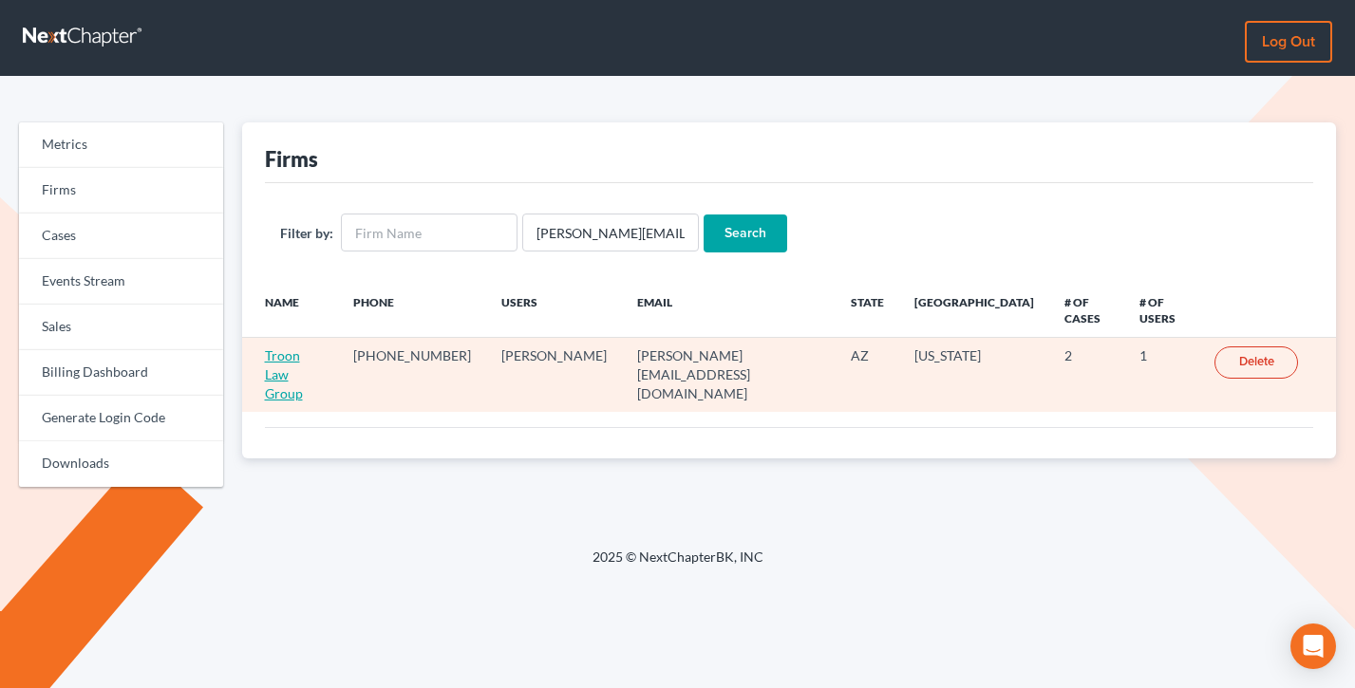
click at [281, 376] on link "Troon Law Group" at bounding box center [284, 374] width 38 height 54
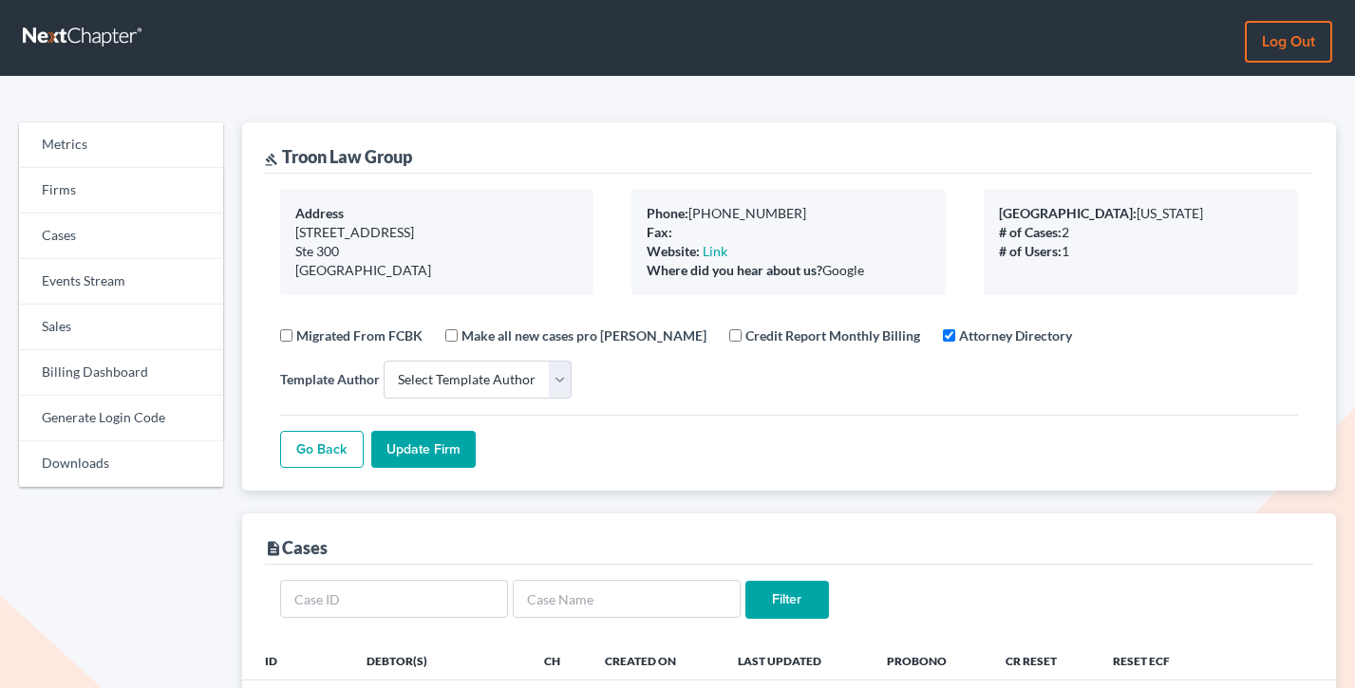
select select
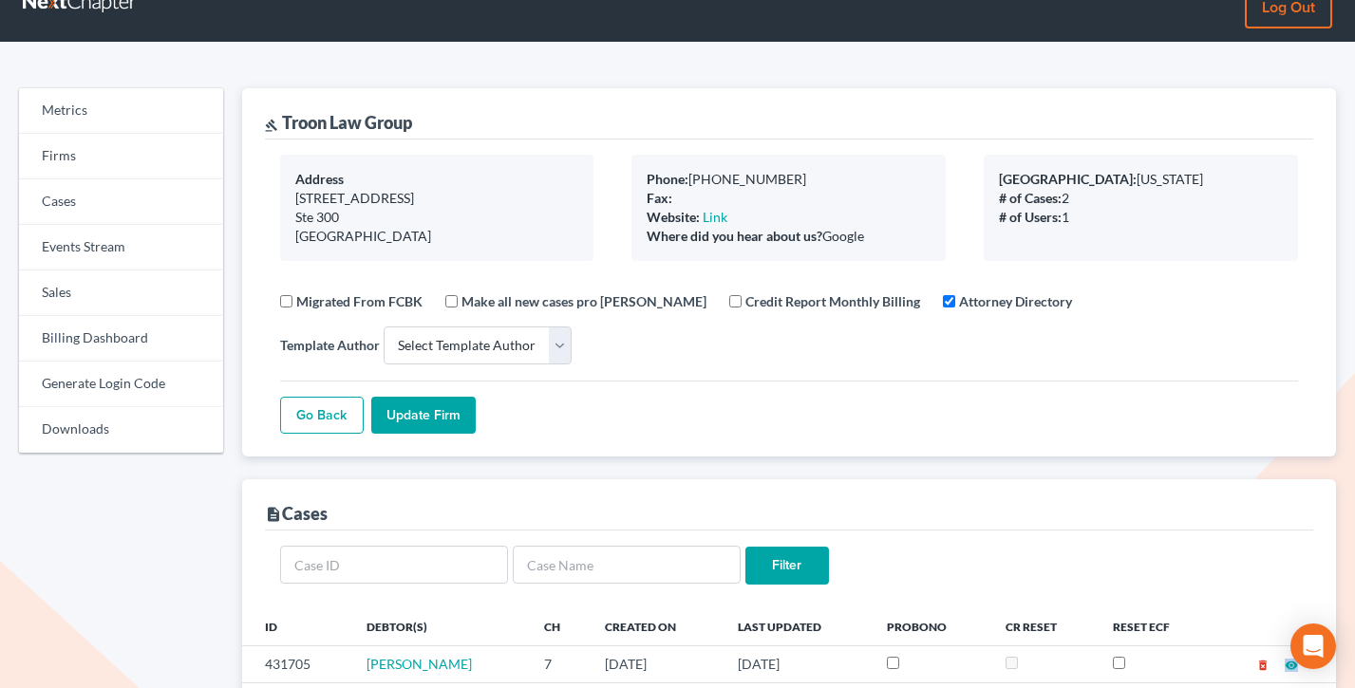
scroll to position [22, 0]
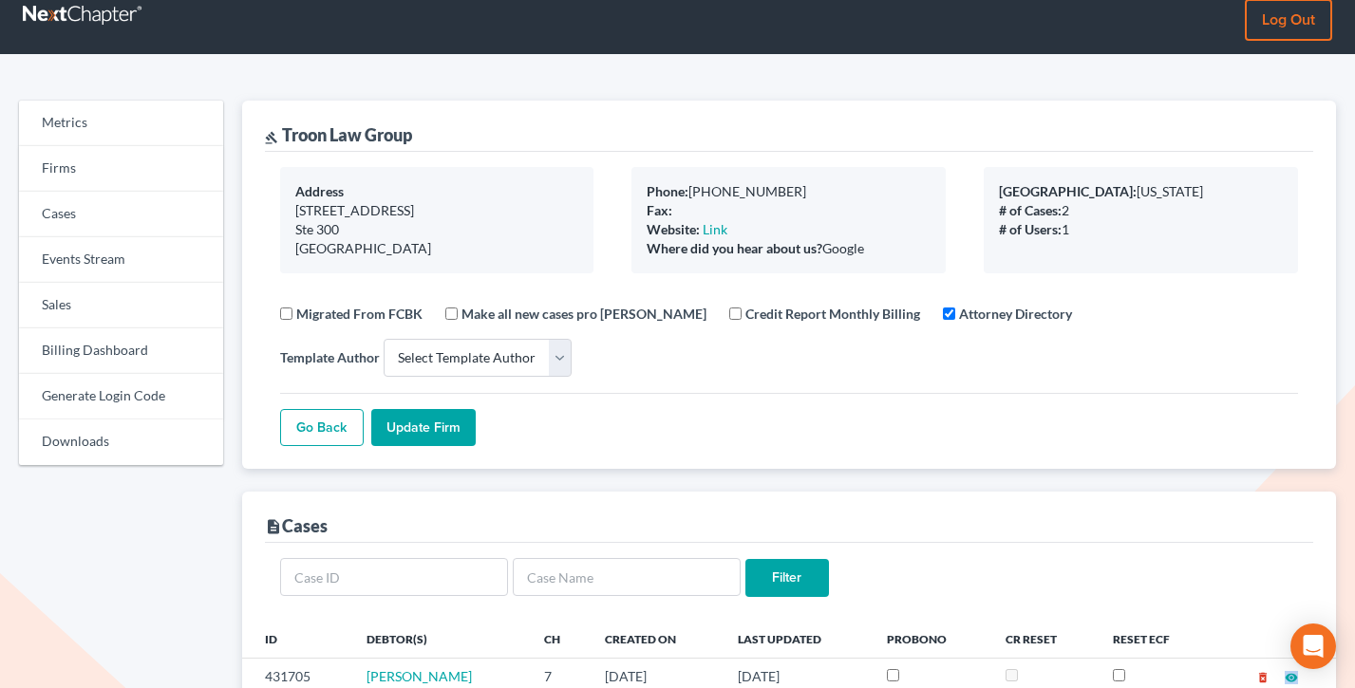
drag, startPoint x: 887, startPoint y: 256, endPoint x: 645, endPoint y: 178, distance: 254.6
click at [645, 178] on div "Phone: 602-830-0539 Fax: Website: Link Where did you hear about us? Google" at bounding box center [788, 220] width 314 height 106
drag, startPoint x: 871, startPoint y: 250, endPoint x: 625, endPoint y: 175, distance: 257.1
click at [624, 175] on div "Phone: 602-830-0539 Fax: Website: Link Where did you hear about us? Google" at bounding box center [788, 220] width 352 height 106
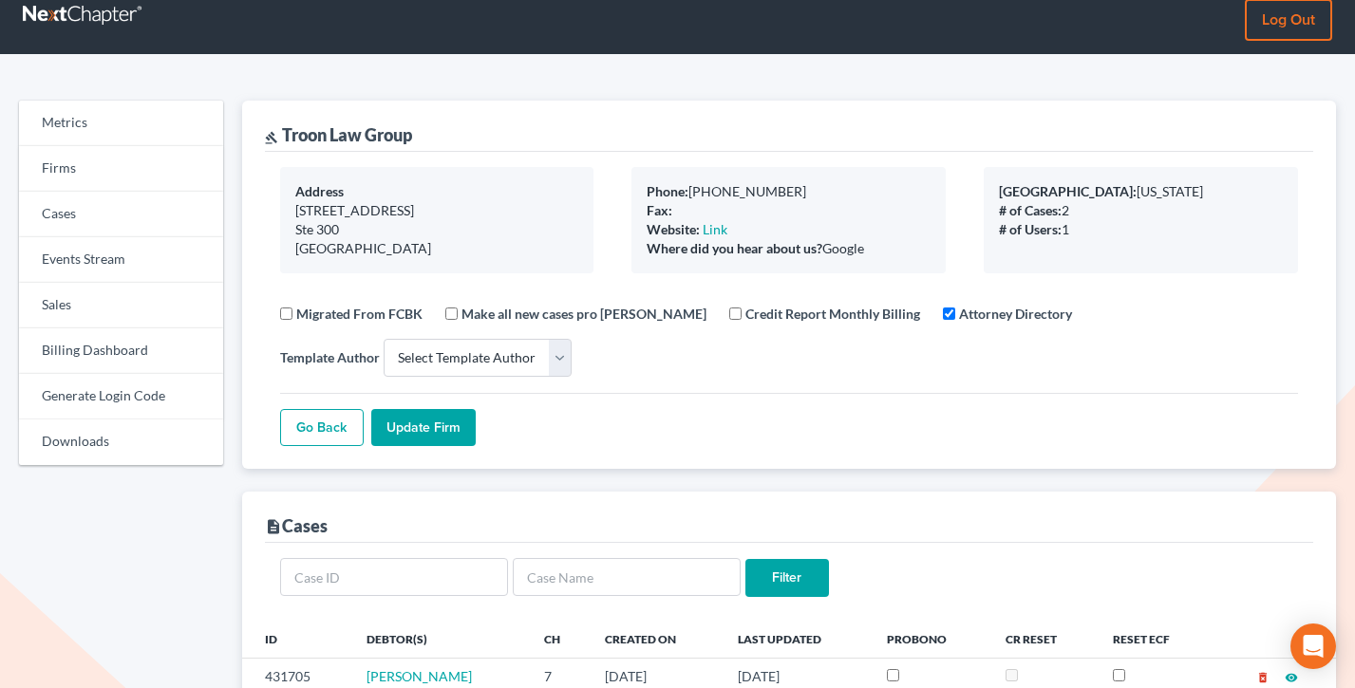
click at [625, 175] on div "Phone: 602-830-0539 Fax: Website: Link Where did you hear about us? Google" at bounding box center [788, 220] width 352 height 106
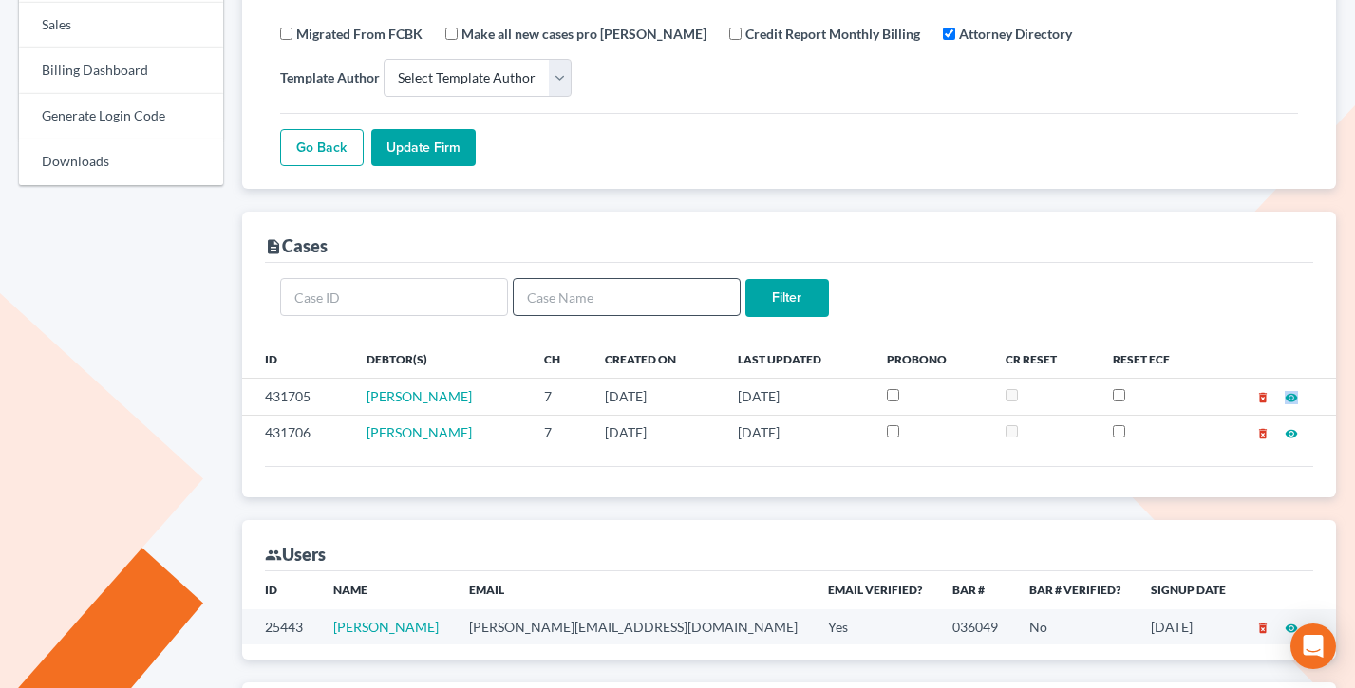
scroll to position [0, 0]
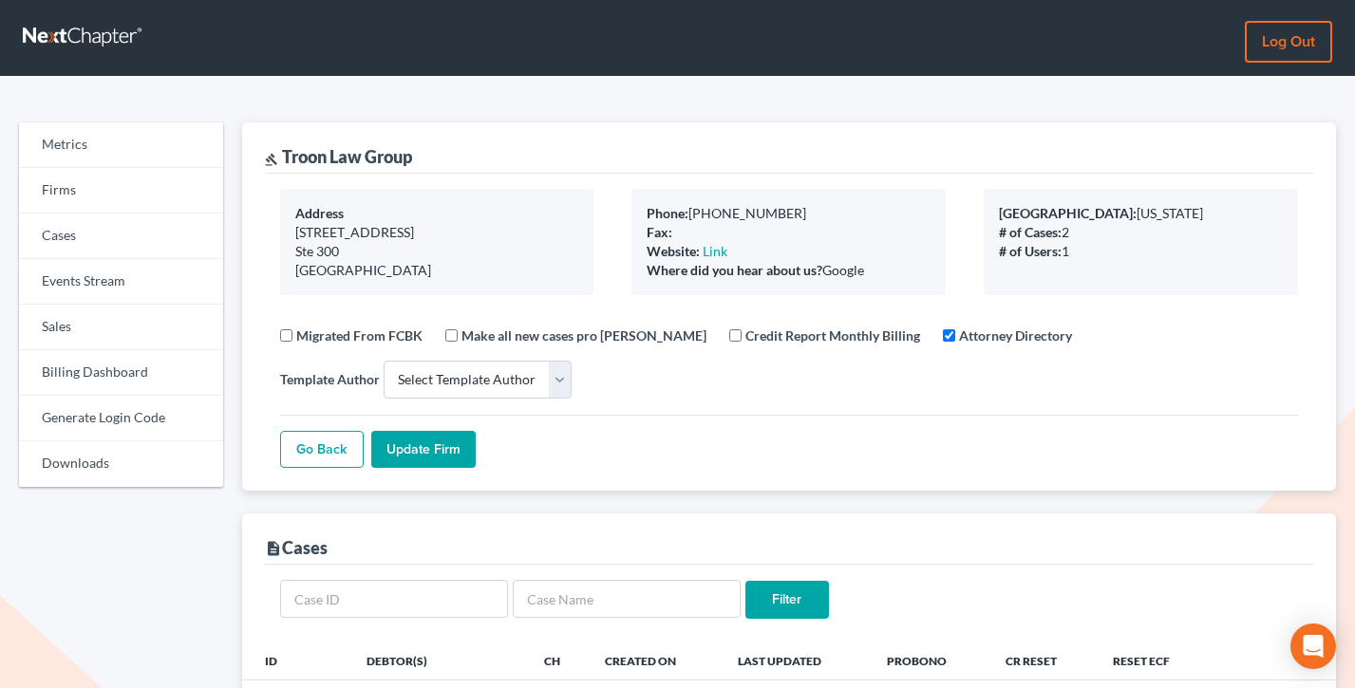
drag, startPoint x: 486, startPoint y: 277, endPoint x: 264, endPoint y: 217, distance: 230.1
click at [264, 217] on div "Address 15051 N Kierland Blvd Ste 300 Scottsdale, AZ 85254" at bounding box center [437, 242] width 352 height 106
click at [493, 185] on div "Address 15051 N Kierland Blvd Ste 300 Scottsdale, AZ 85254 Phone: 602-830-0539 …" at bounding box center [789, 332] width 1049 height 317
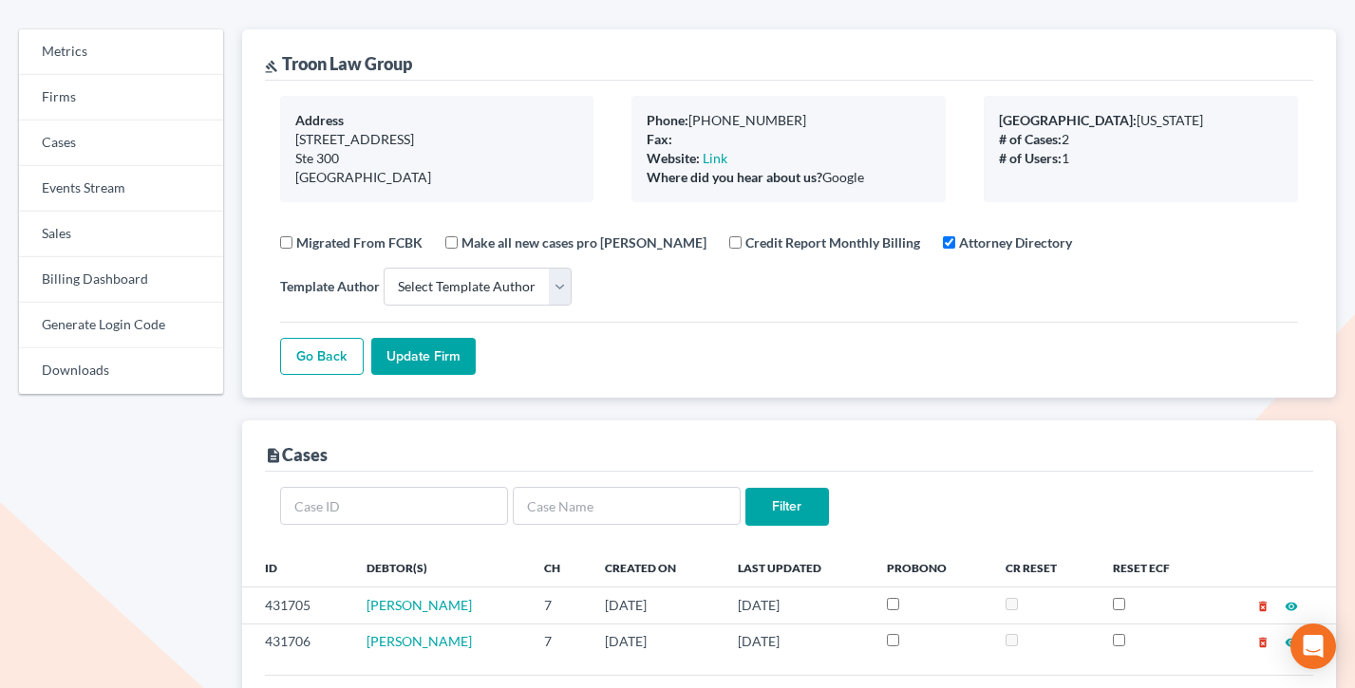
scroll to position [60, 0]
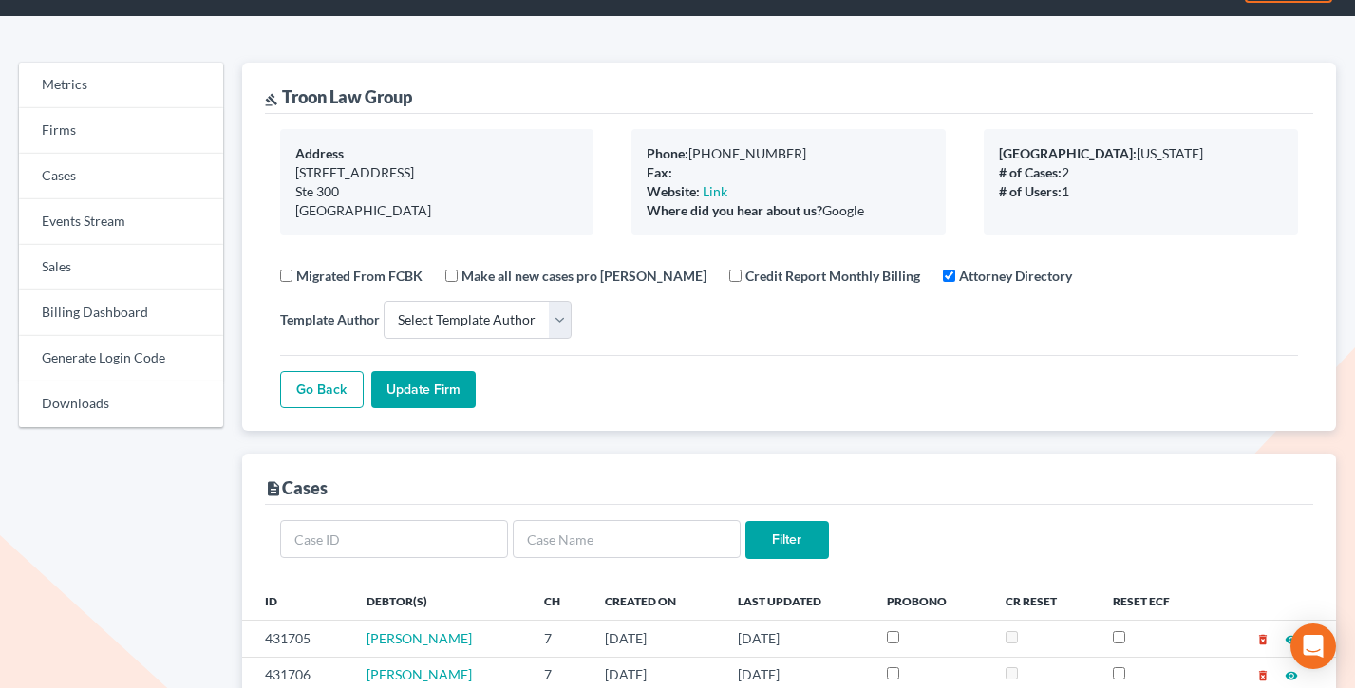
drag, startPoint x: 875, startPoint y: 204, endPoint x: 610, endPoint y: 142, distance: 272.0
click at [610, 142] on div "Address 15051 N Kierland Blvd Ste 300 Scottsdale, AZ 85254 Phone: 602-830-0539 …" at bounding box center [789, 182] width 1057 height 106
click at [610, 139] on div "Address 15051 N Kierland Blvd Ste 300 Scottsdale, AZ 85254" at bounding box center [437, 182] width 352 height 106
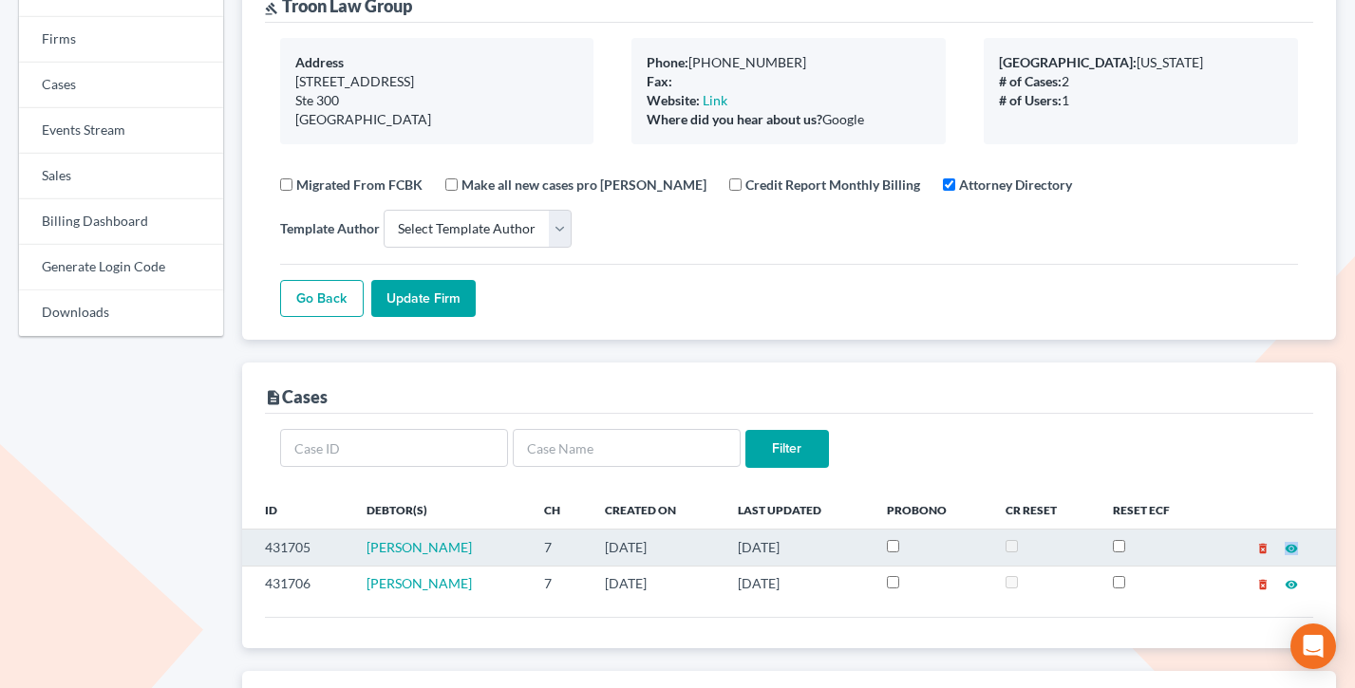
scroll to position [0, 0]
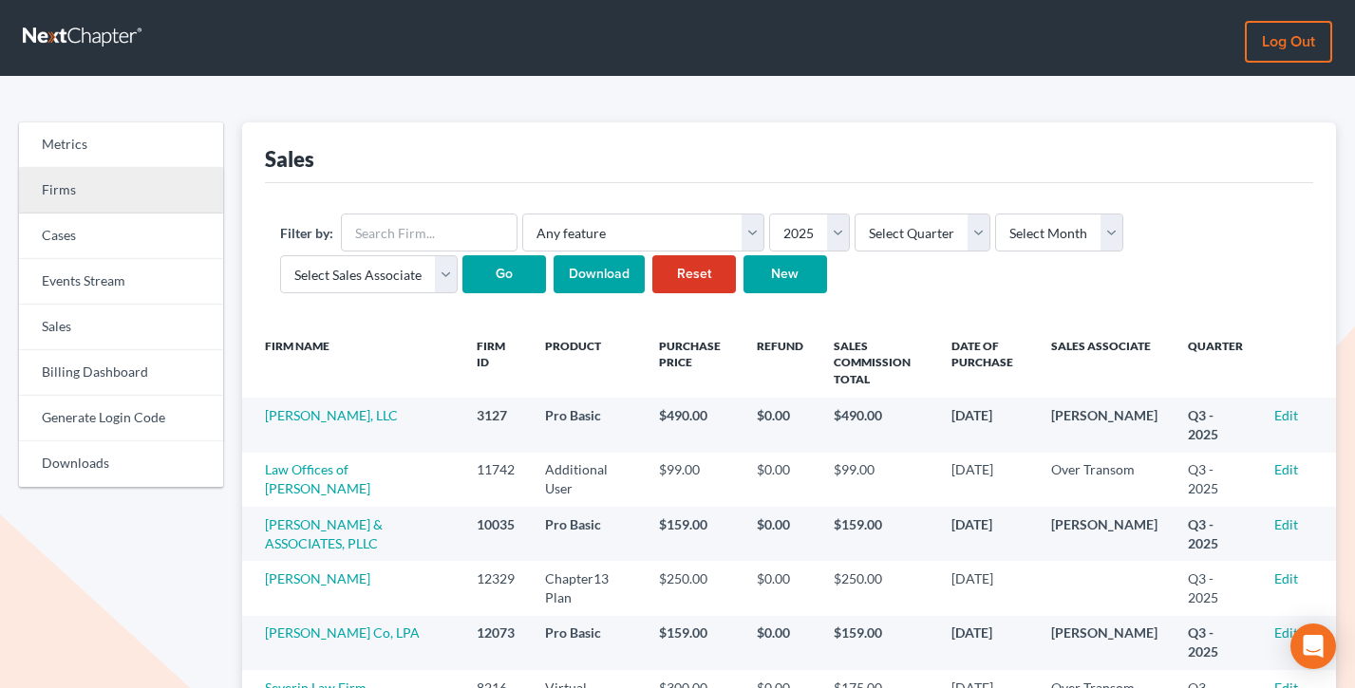
click at [89, 191] on link "Firms" at bounding box center [121, 191] width 204 height 46
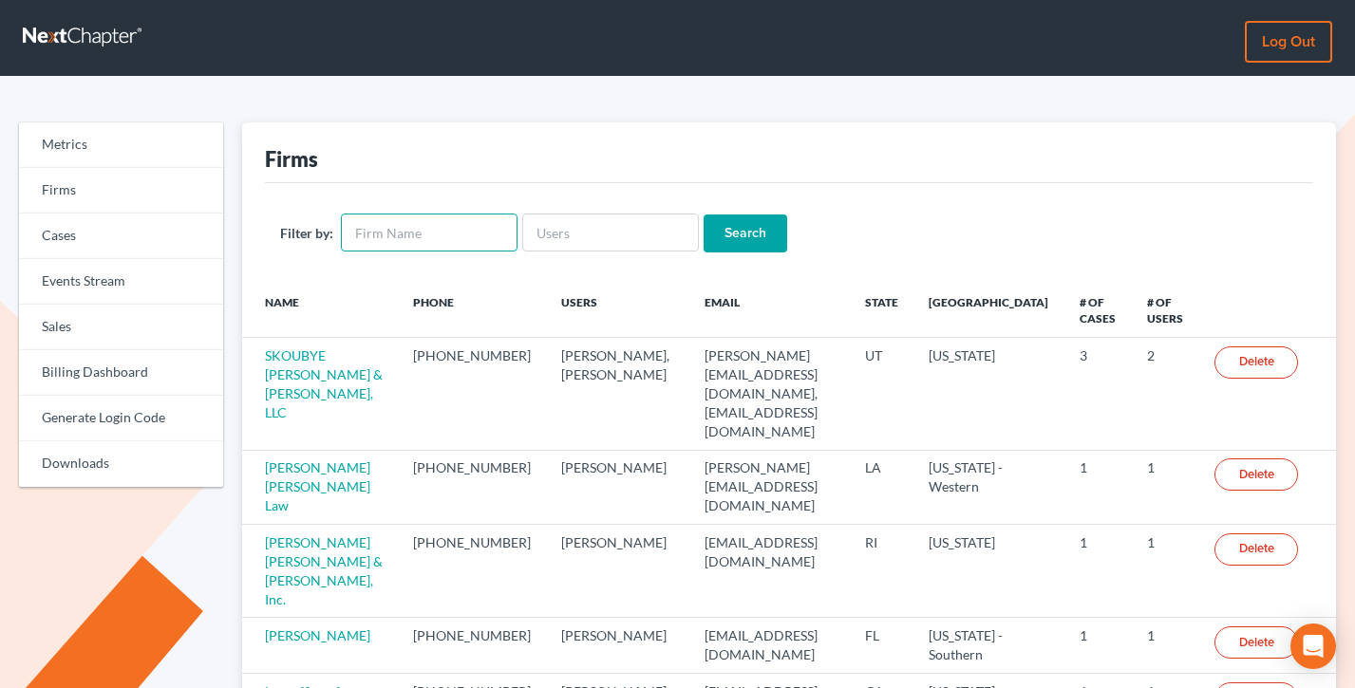
click at [405, 241] on input "text" at bounding box center [429, 233] width 177 height 38
click at [557, 234] on input "text" at bounding box center [610, 233] width 177 height 38
paste input "[EMAIL_ADDRESS][DOMAIN_NAME]"
type input "[EMAIL_ADDRESS][DOMAIN_NAME]"
click at [704, 215] on input "Search" at bounding box center [746, 234] width 84 height 38
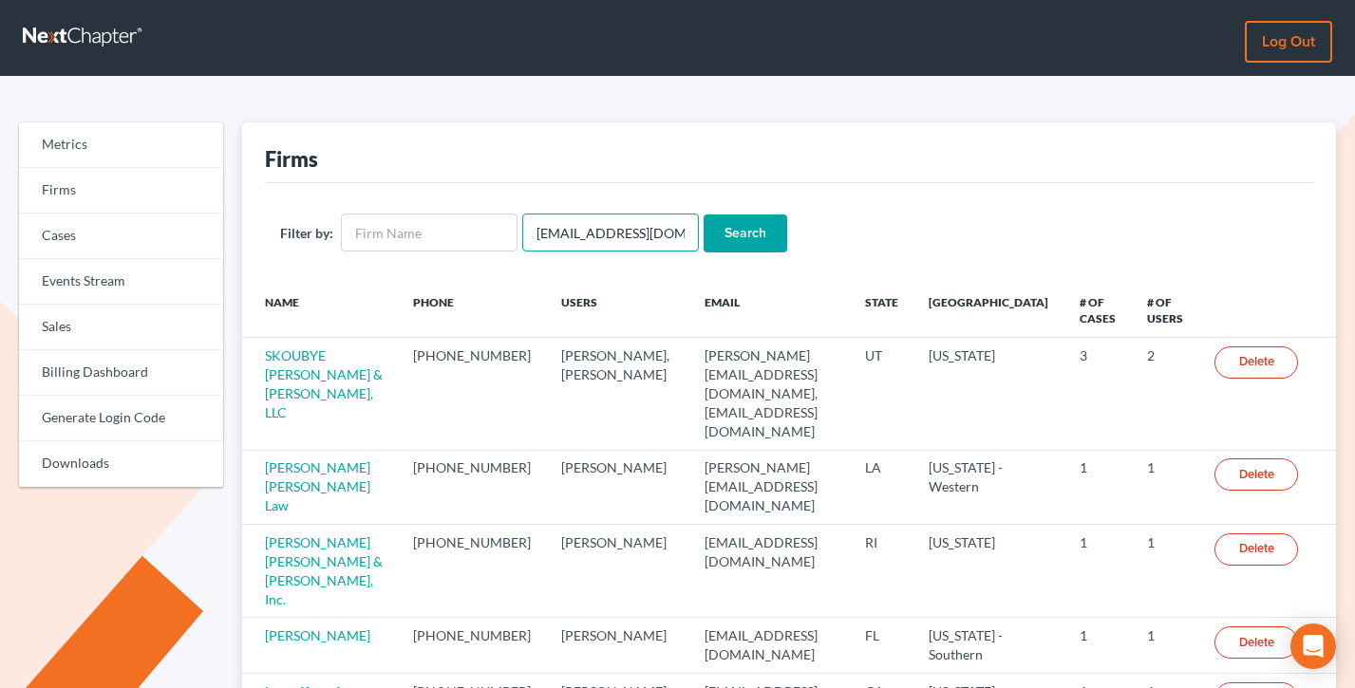
scroll to position [0, 55]
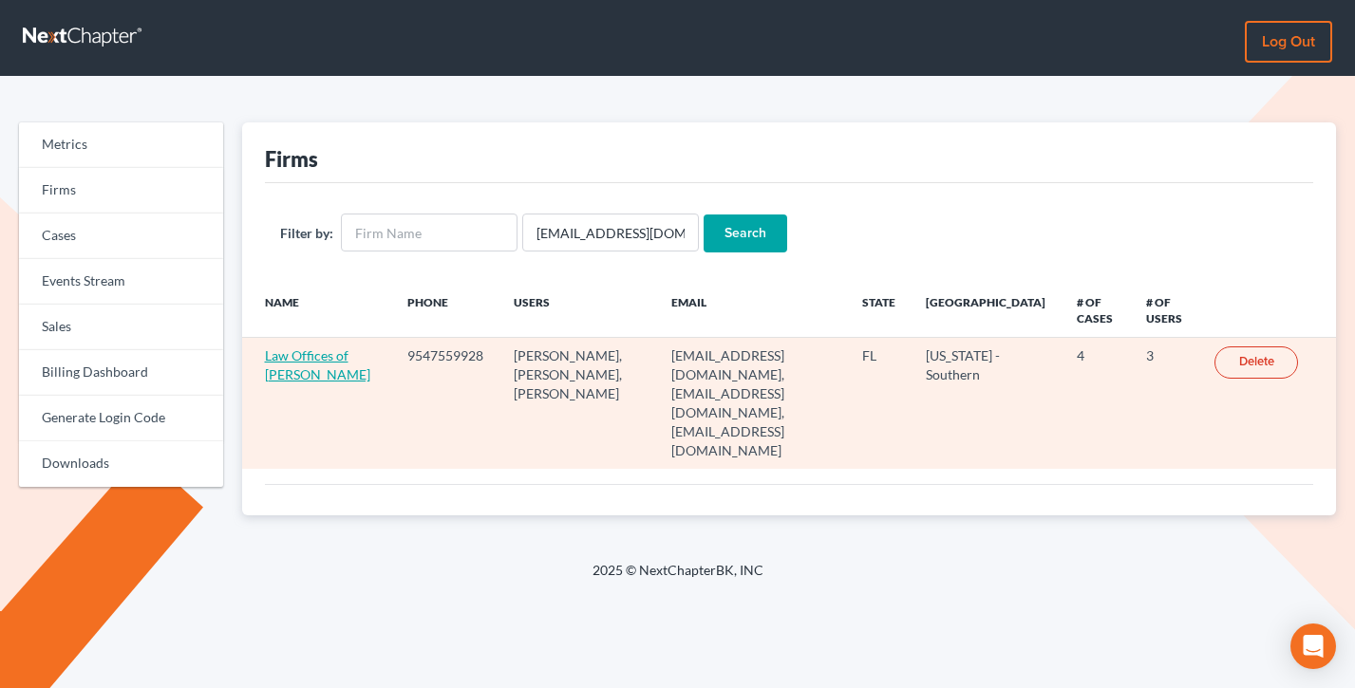
click at [293, 363] on link "Law Offices of [PERSON_NAME]" at bounding box center [317, 364] width 105 height 35
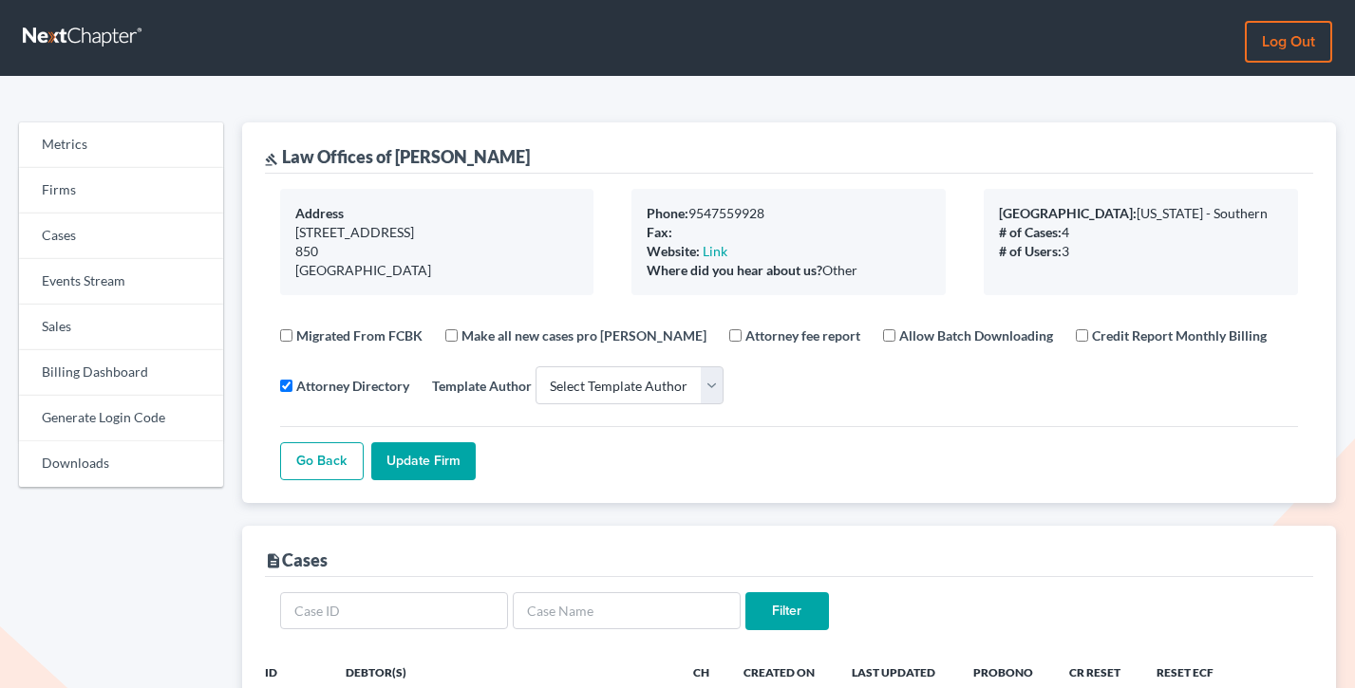
select select
click at [80, 216] on link "Cases" at bounding box center [121, 237] width 204 height 46
click at [118, 191] on link "Firms" at bounding box center [121, 191] width 204 height 46
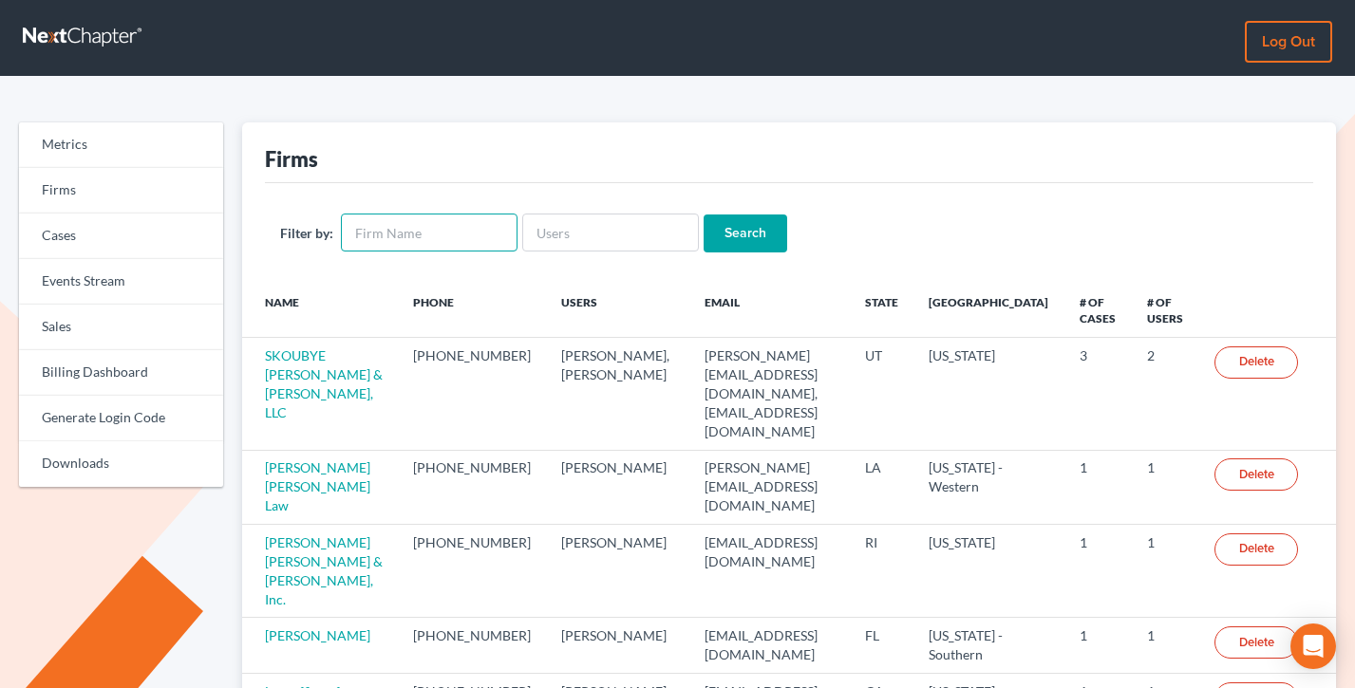
click at [422, 227] on input "text" at bounding box center [429, 233] width 177 height 38
paste input "[EMAIL_ADDRESS][DOMAIN_NAME]"
type input "[EMAIL_ADDRESS][DOMAIN_NAME]"
click at [422, 227] on input "[EMAIL_ADDRESS][DOMAIN_NAME]" at bounding box center [429, 233] width 177 height 38
click at [422, 227] on input "rgmglaw@gmail.com" at bounding box center [429, 233] width 177 height 38
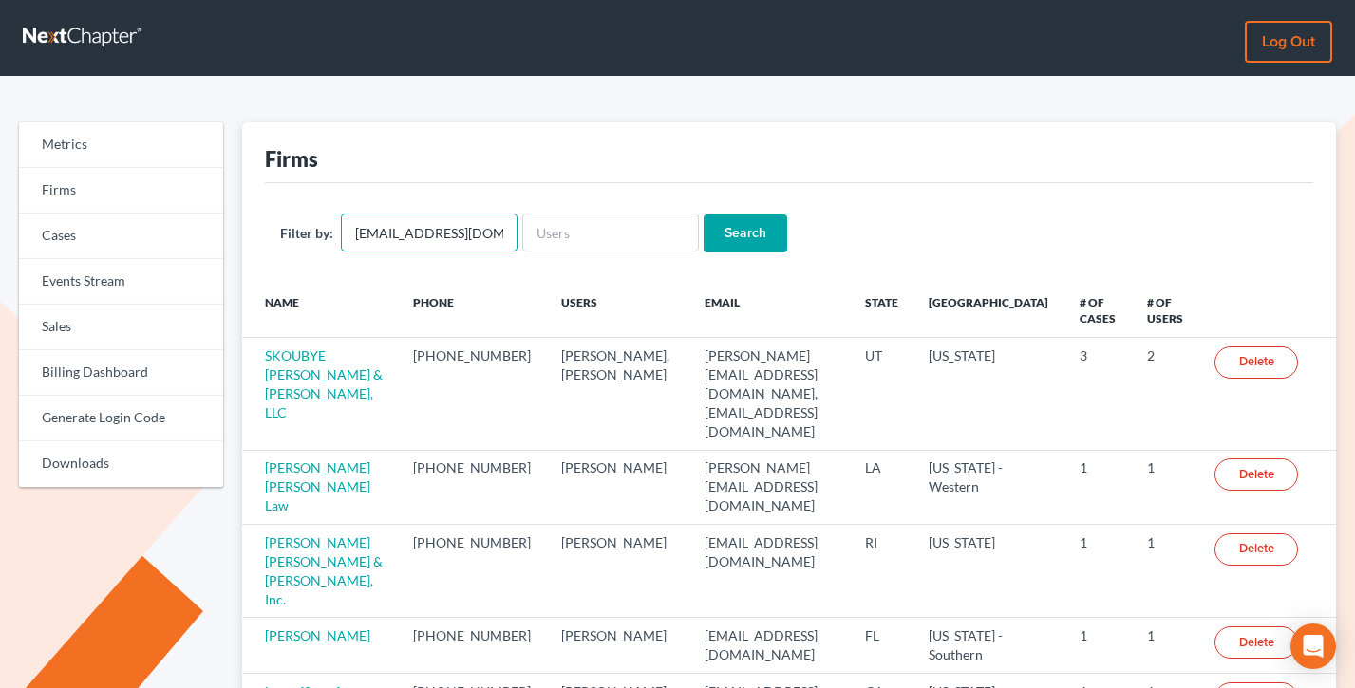
click at [422, 227] on input "[EMAIL_ADDRESS][DOMAIN_NAME]" at bounding box center [429, 233] width 177 height 38
paste input "rgmglaw@gmail.com"
type input "rgmglaw@gmail.com"
click at [704, 215] on input "Search" at bounding box center [746, 234] width 84 height 38
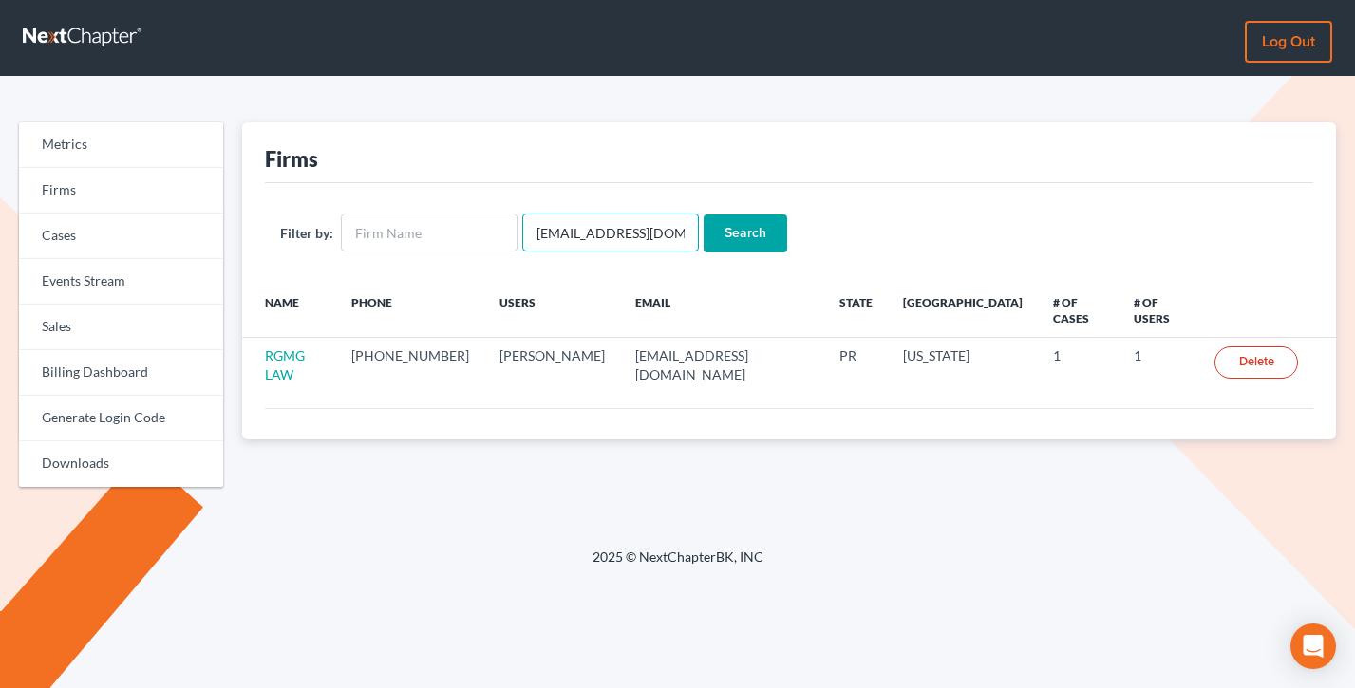
click at [579, 229] on input "[EMAIL_ADDRESS][DOMAIN_NAME]" at bounding box center [610, 233] width 177 height 38
paste input "[PERSON_NAME]@troonlaw"
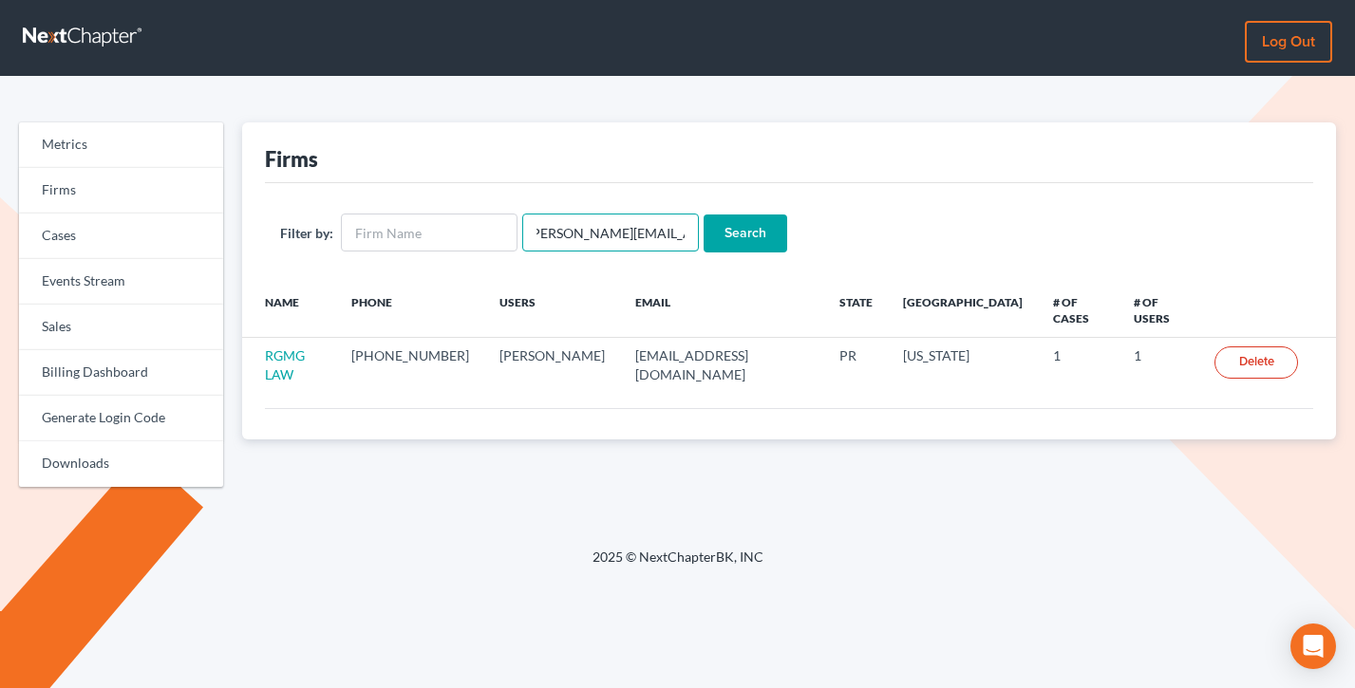
type input "[PERSON_NAME][EMAIL_ADDRESS][DOMAIN_NAME]"
click at [704, 215] on input "Search" at bounding box center [746, 234] width 84 height 38
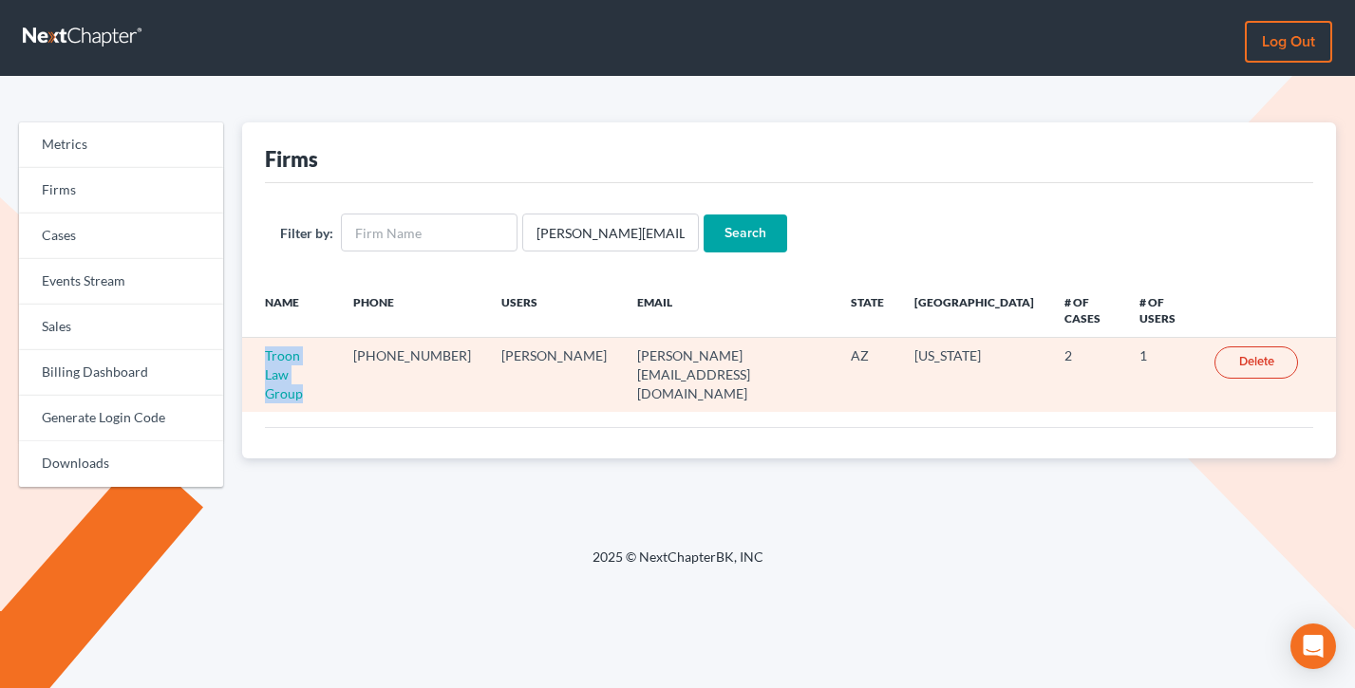
drag, startPoint x: 313, startPoint y: 375, endPoint x: 255, endPoint y: 353, distance: 61.9
click at [255, 353] on td "Troon Law Group" at bounding box center [290, 375] width 97 height 74
copy link "Troon Law Group"
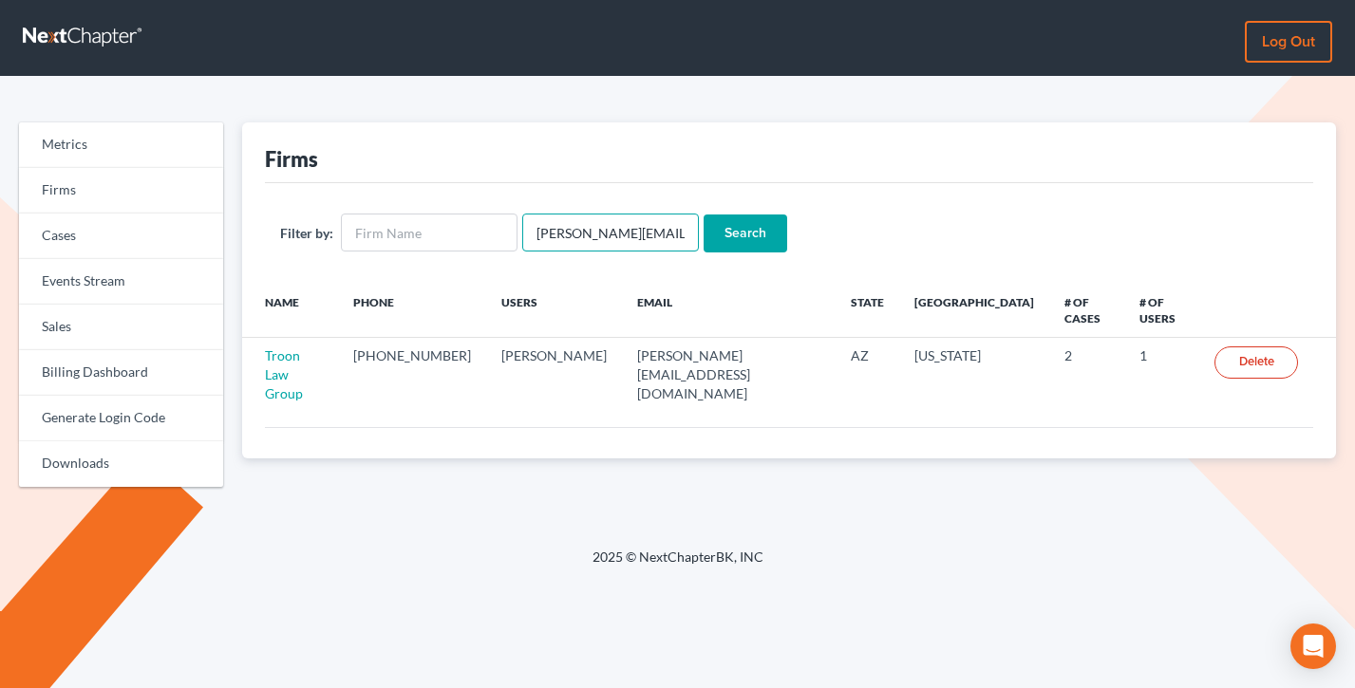
click at [570, 233] on input "[PERSON_NAME][EMAIL_ADDRESS][DOMAIN_NAME]" at bounding box center [610, 233] width 177 height 38
paste input "[EMAIL_ADDRESS]"
type input "[EMAIL_ADDRESS][DOMAIN_NAME]"
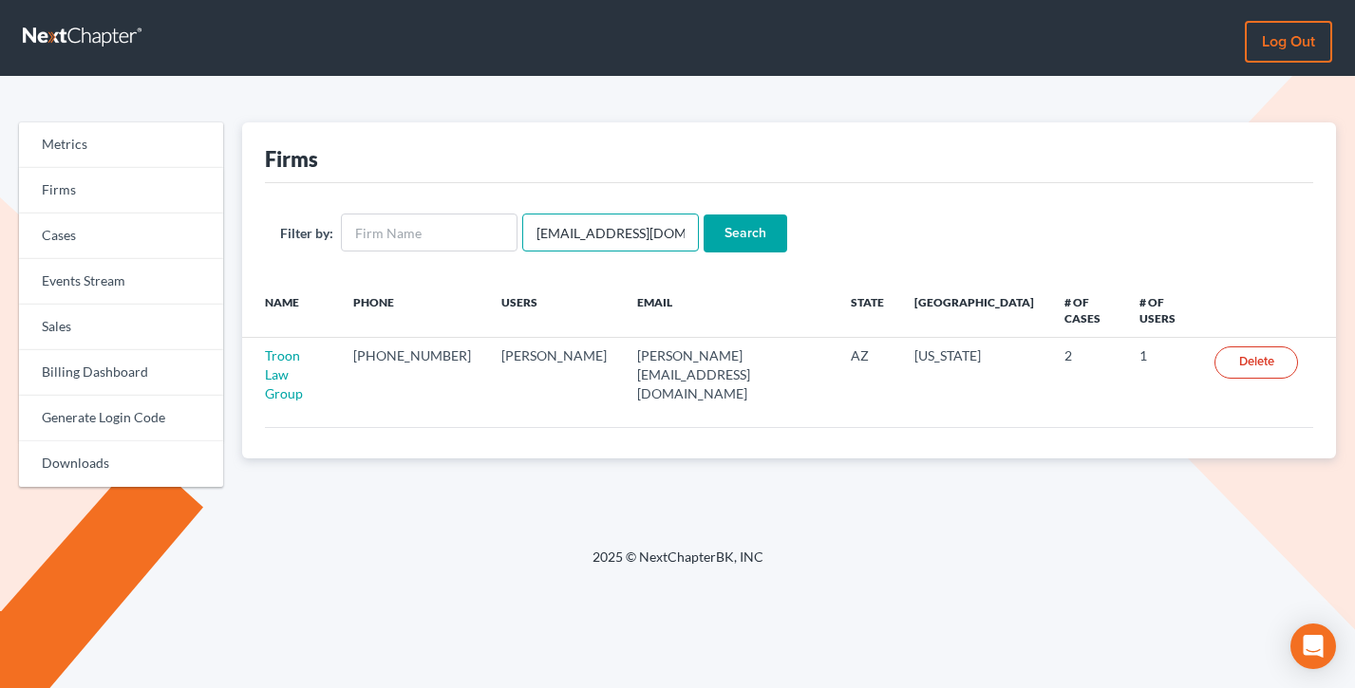
click at [704, 215] on input "Search" at bounding box center [746, 234] width 84 height 38
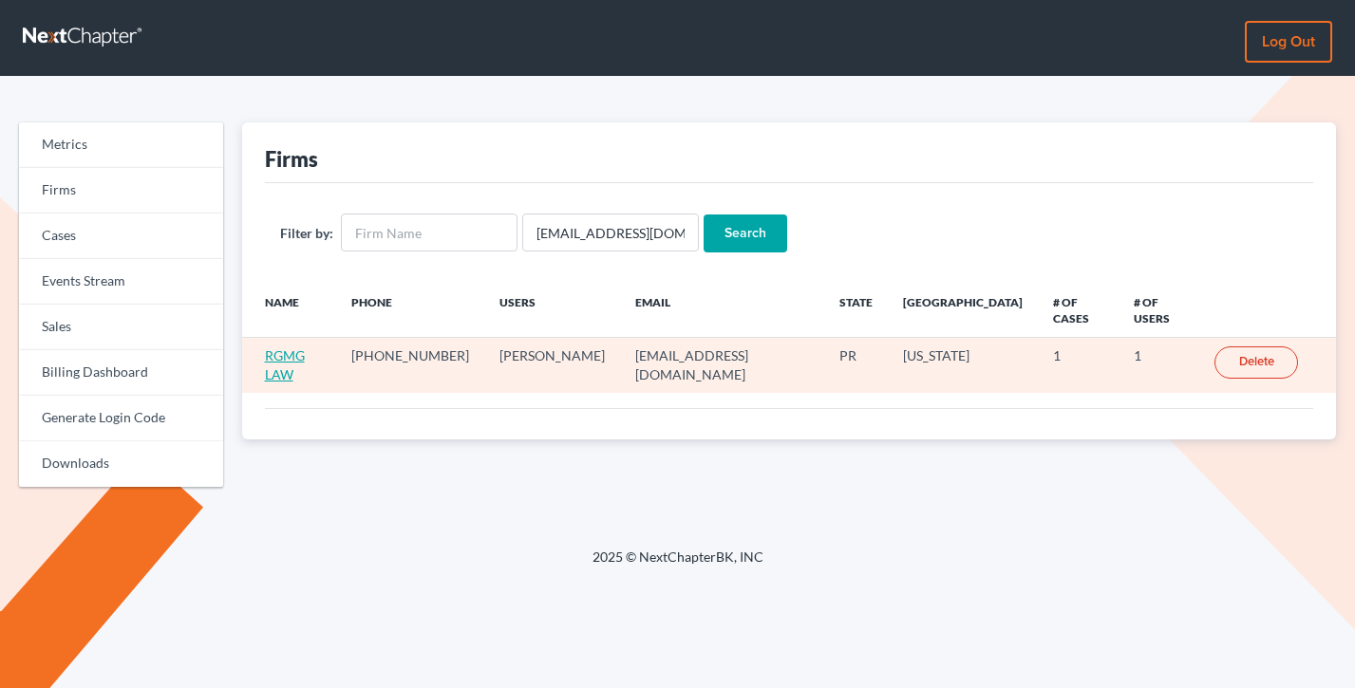
click at [301, 347] on link "RGMG LAW" at bounding box center [285, 364] width 40 height 35
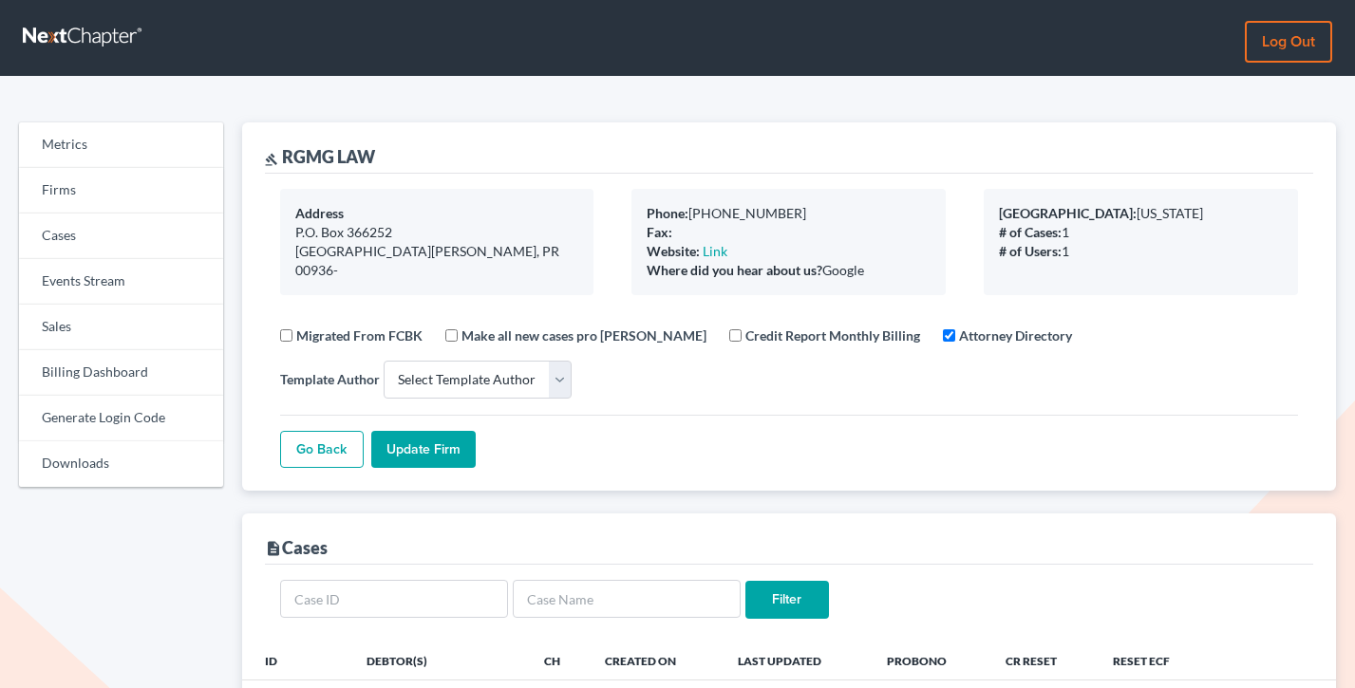
select select
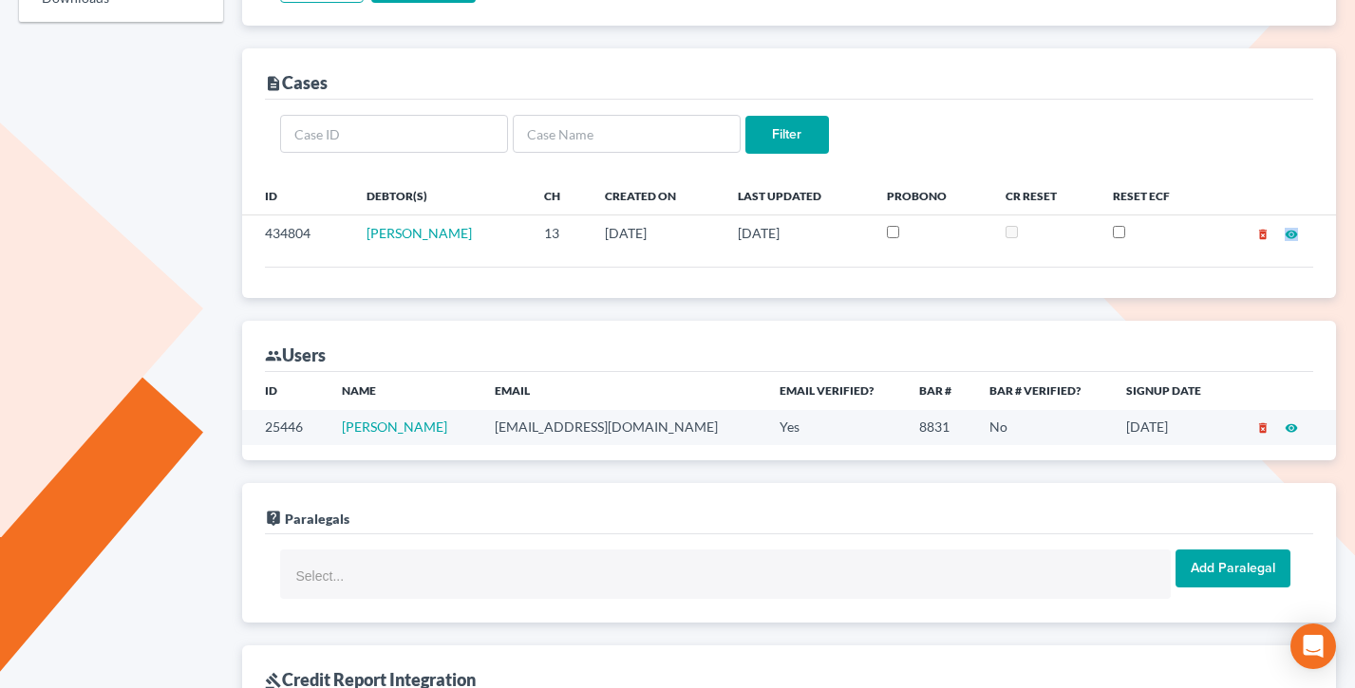
scroll to position [464, 0]
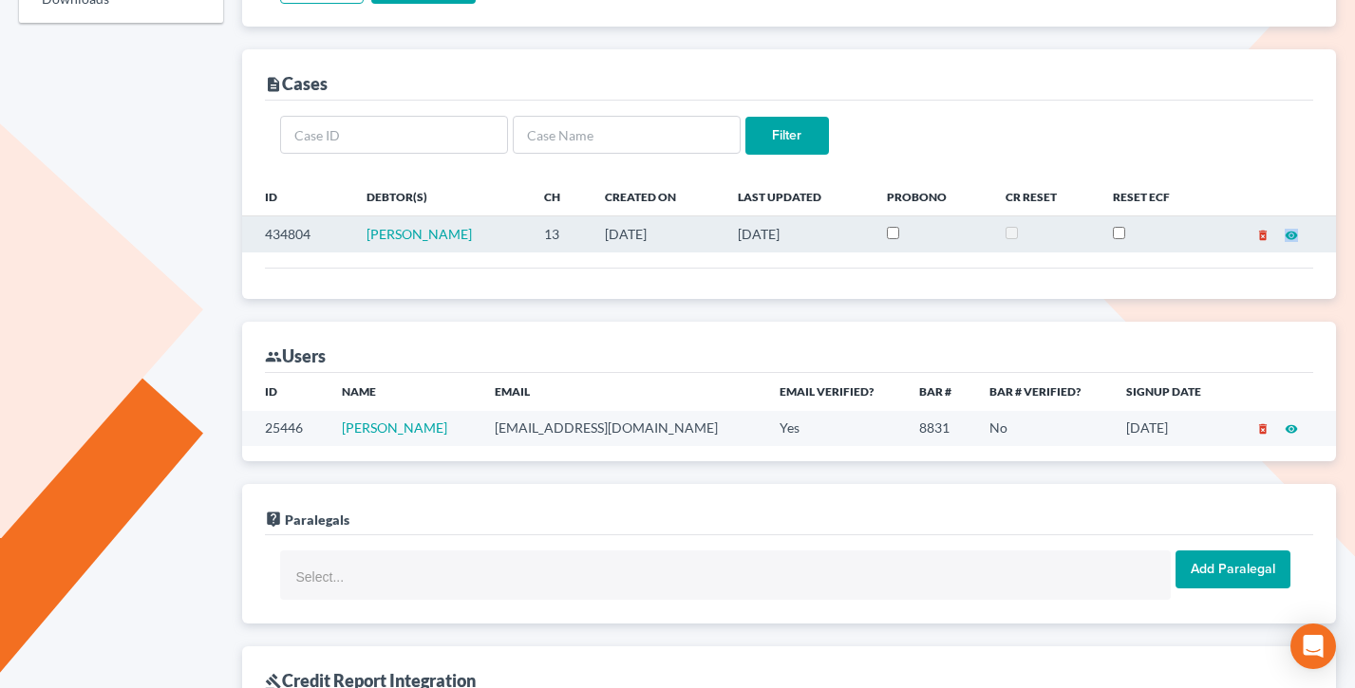
drag, startPoint x: 807, startPoint y: 240, endPoint x: 423, endPoint y: 216, distance: 384.3
click at [423, 216] on tr "434804 Luis Sierra 13 08/29/2025 09/09/2025 delete_forever visibility" at bounding box center [789, 234] width 1095 height 36
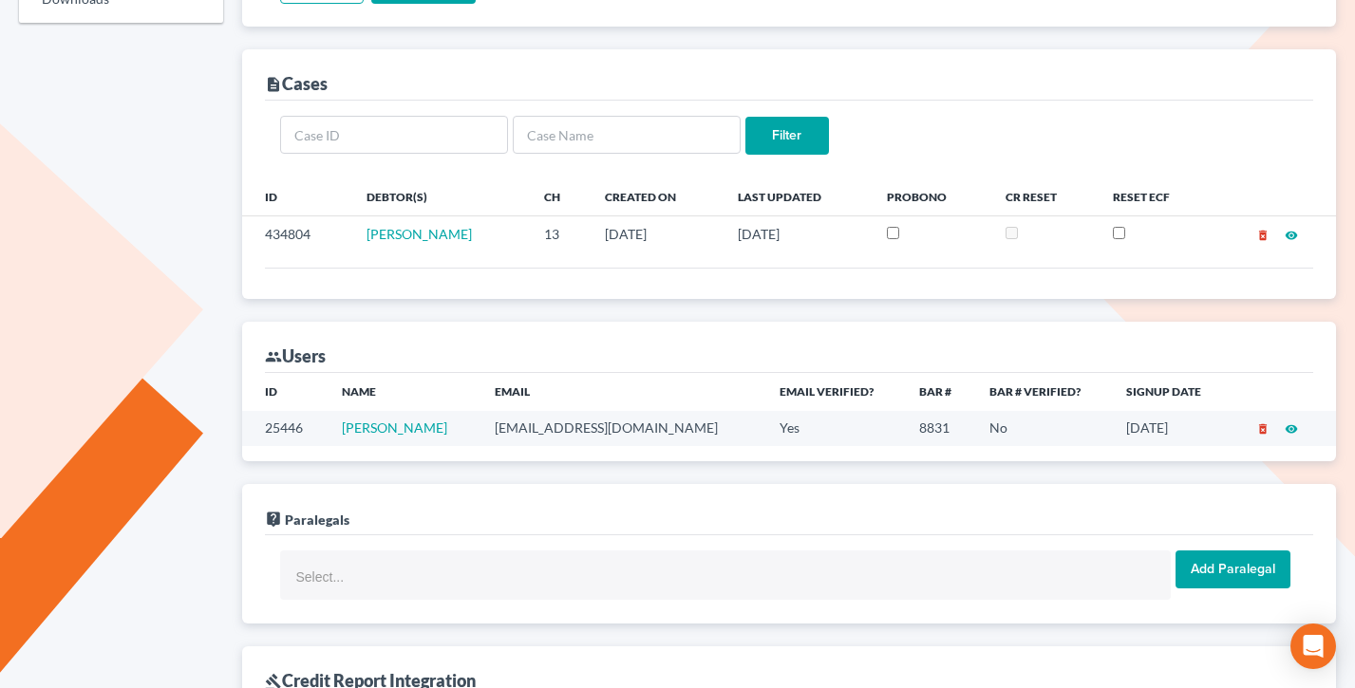
click at [619, 175] on div "Filter" at bounding box center [789, 139] width 1049 height 77
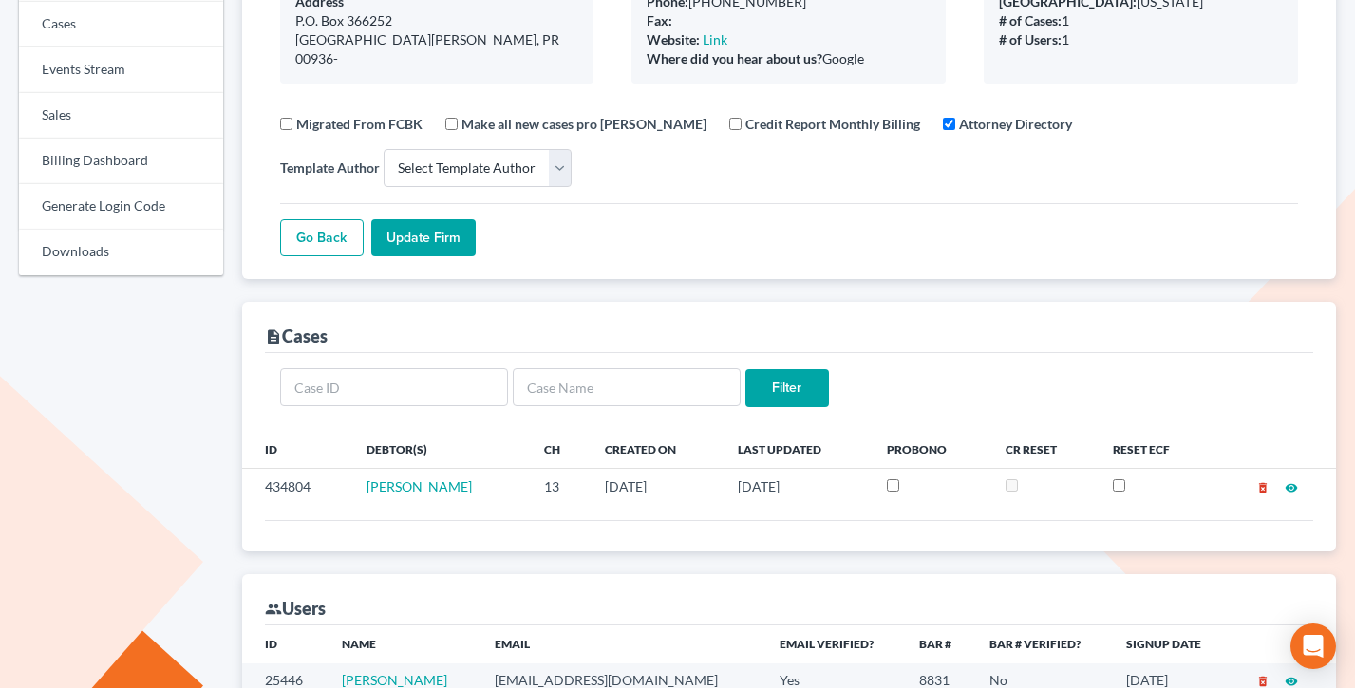
scroll to position [161, 0]
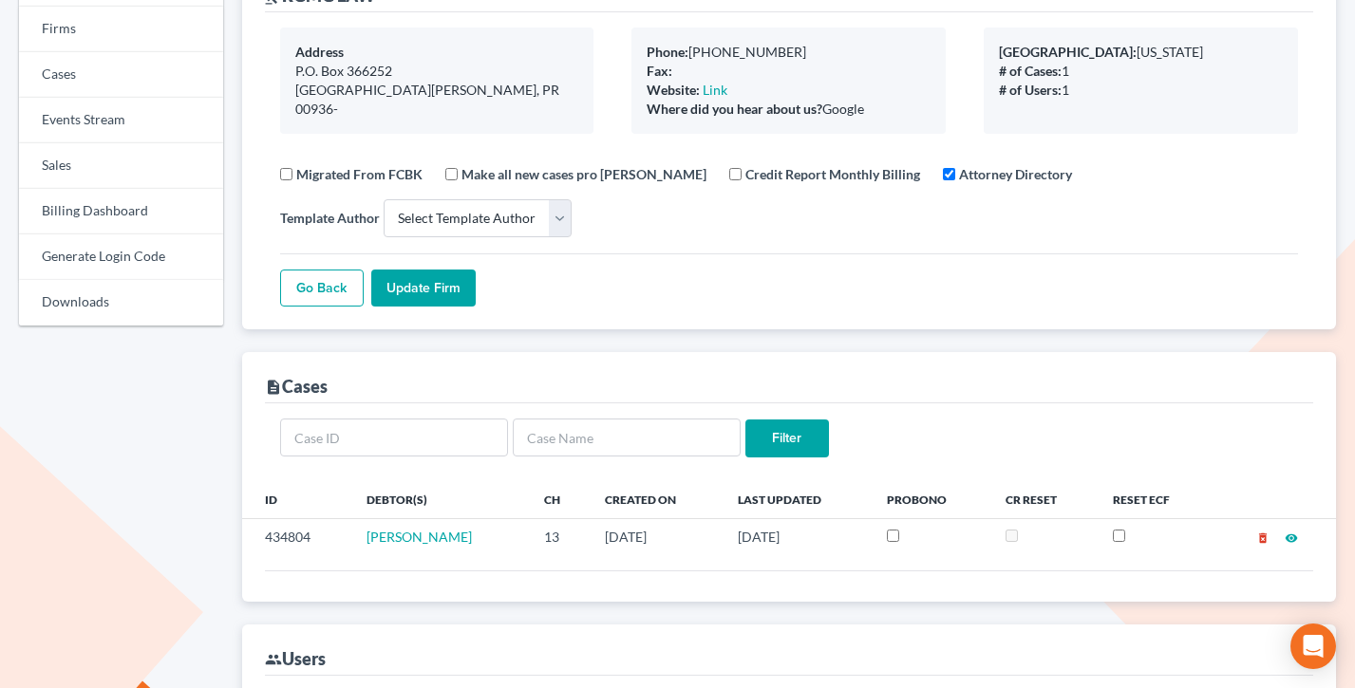
drag, startPoint x: 881, startPoint y: 115, endPoint x: 618, endPoint y: 42, distance: 273.0
click at [618, 42] on div "Phone: 787-568-1879 Fax: Website: Link Where did you hear about us? Google" at bounding box center [788, 81] width 352 height 106
click at [621, 79] on div "Phone: 787-568-1879 Fax: Website: Link Where did you hear about us? Google" at bounding box center [788, 81] width 352 height 106
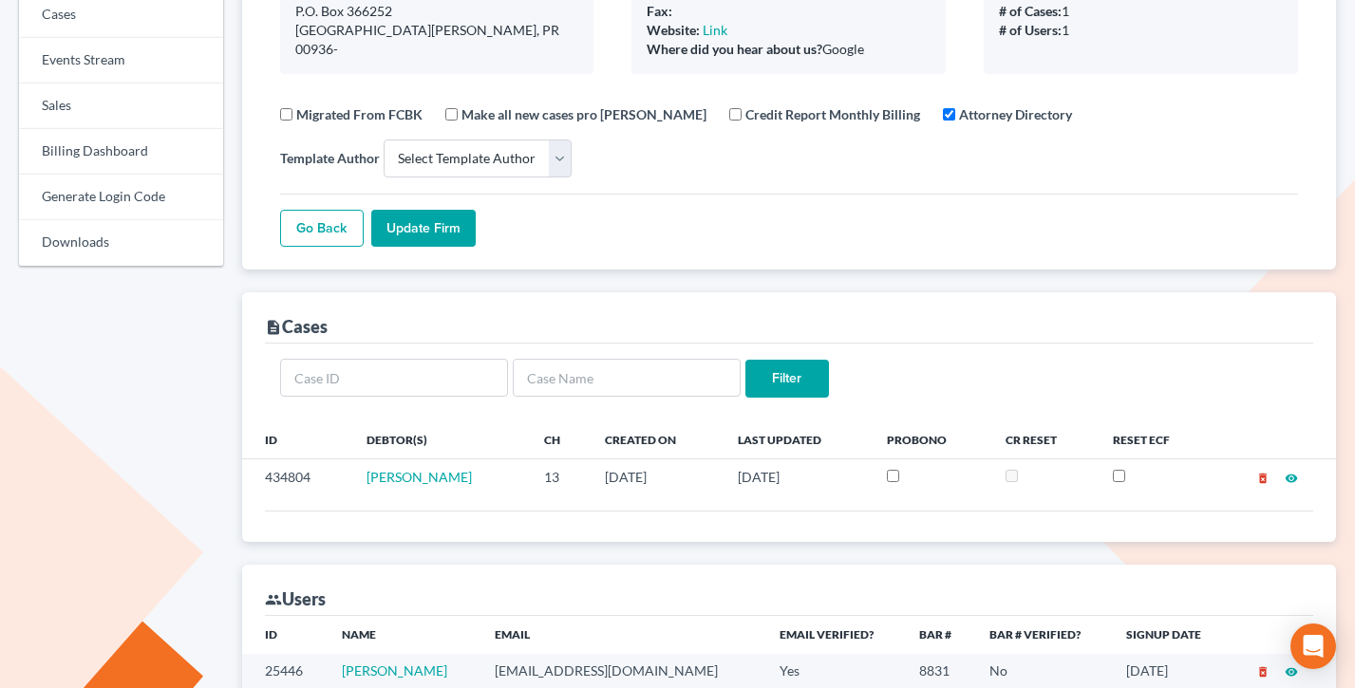
scroll to position [293, 0]
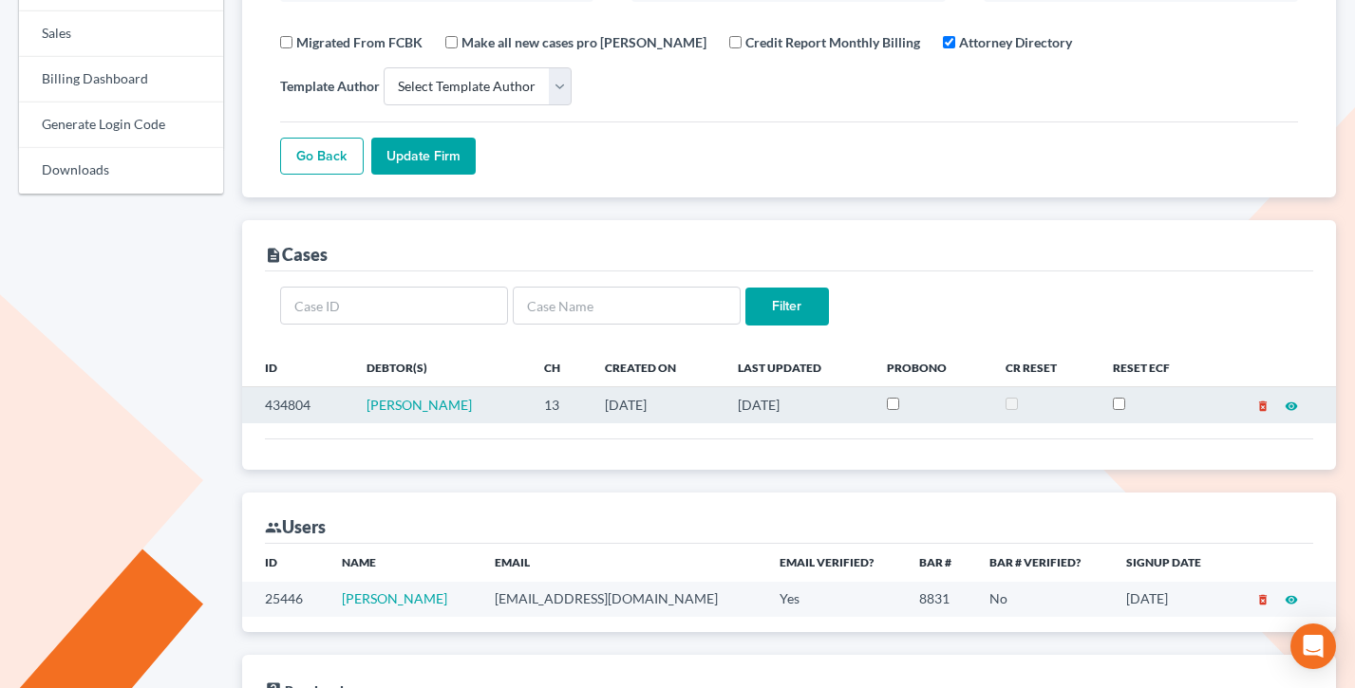
drag, startPoint x: 782, startPoint y: 402, endPoint x: 488, endPoint y: 407, distance: 294.4
click at [488, 407] on tr "434804 Luis Sierra 13 08/29/2025 09/09/2025 delete_forever visibility" at bounding box center [789, 405] width 1095 height 36
click at [689, 404] on td "08/29/2025" at bounding box center [656, 405] width 133 height 36
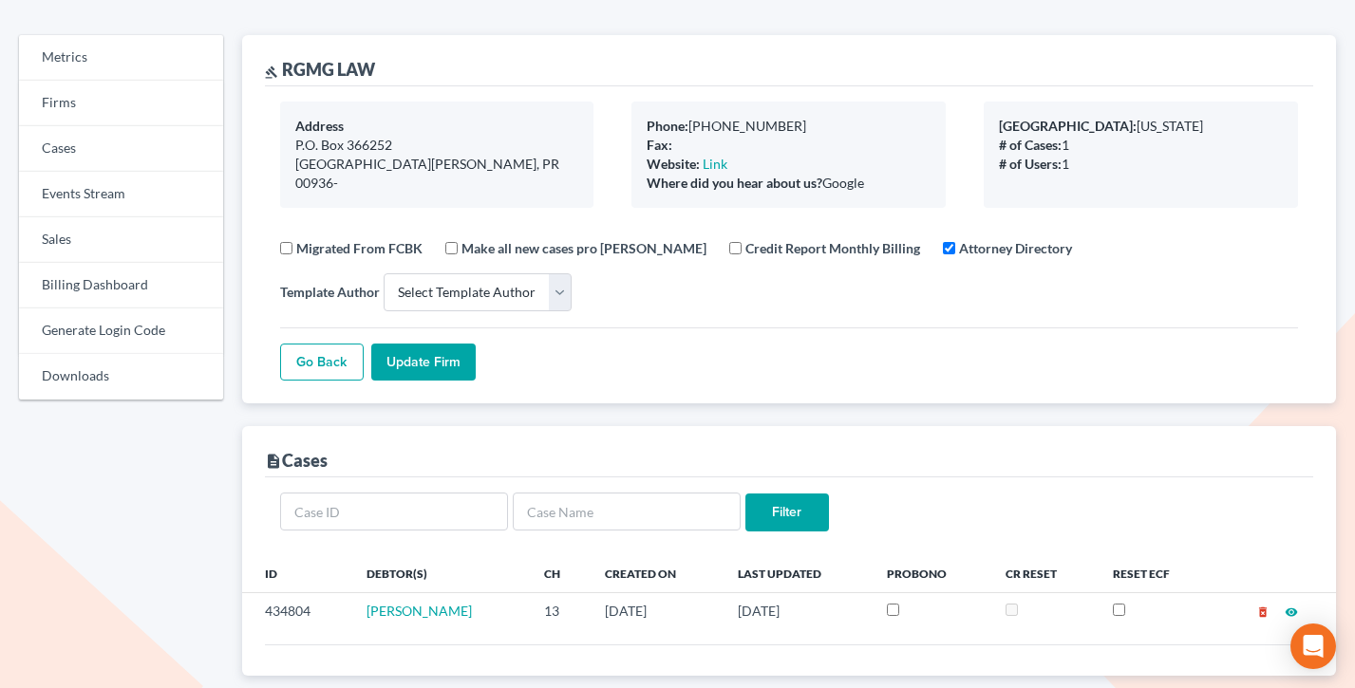
scroll to position [0, 0]
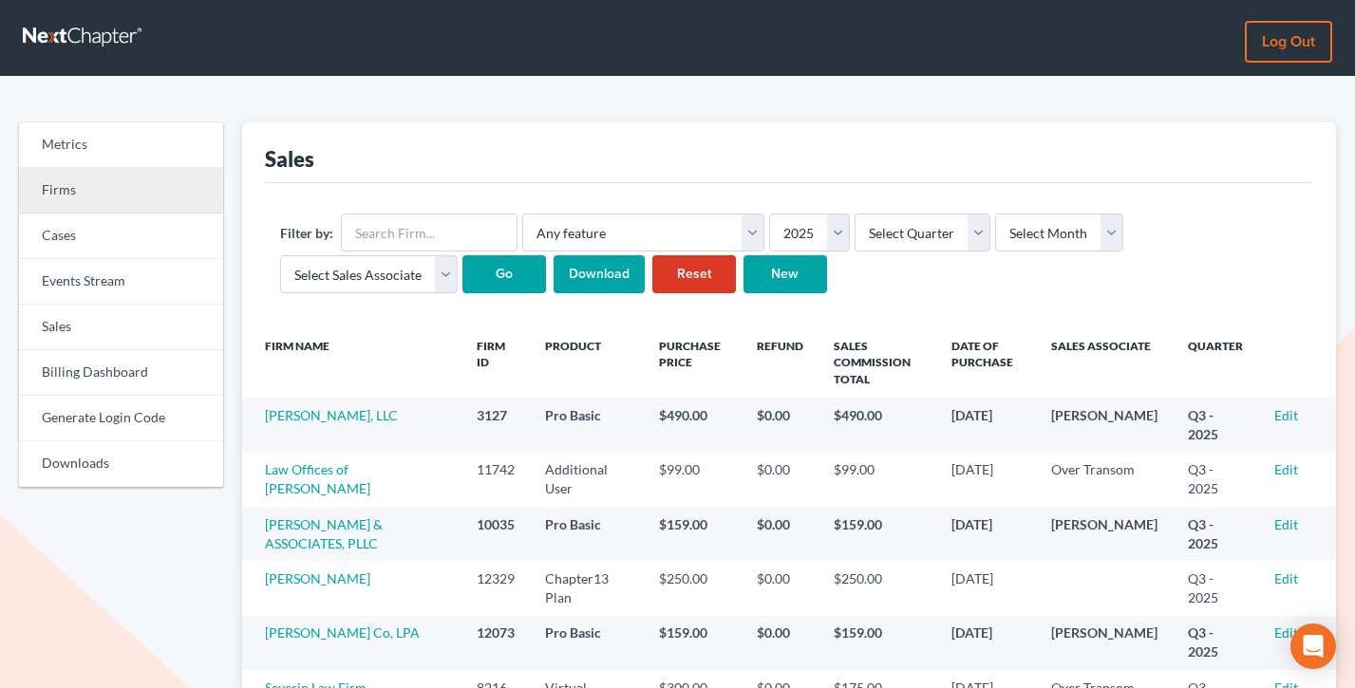
click at [83, 198] on link "Firms" at bounding box center [121, 191] width 204 height 46
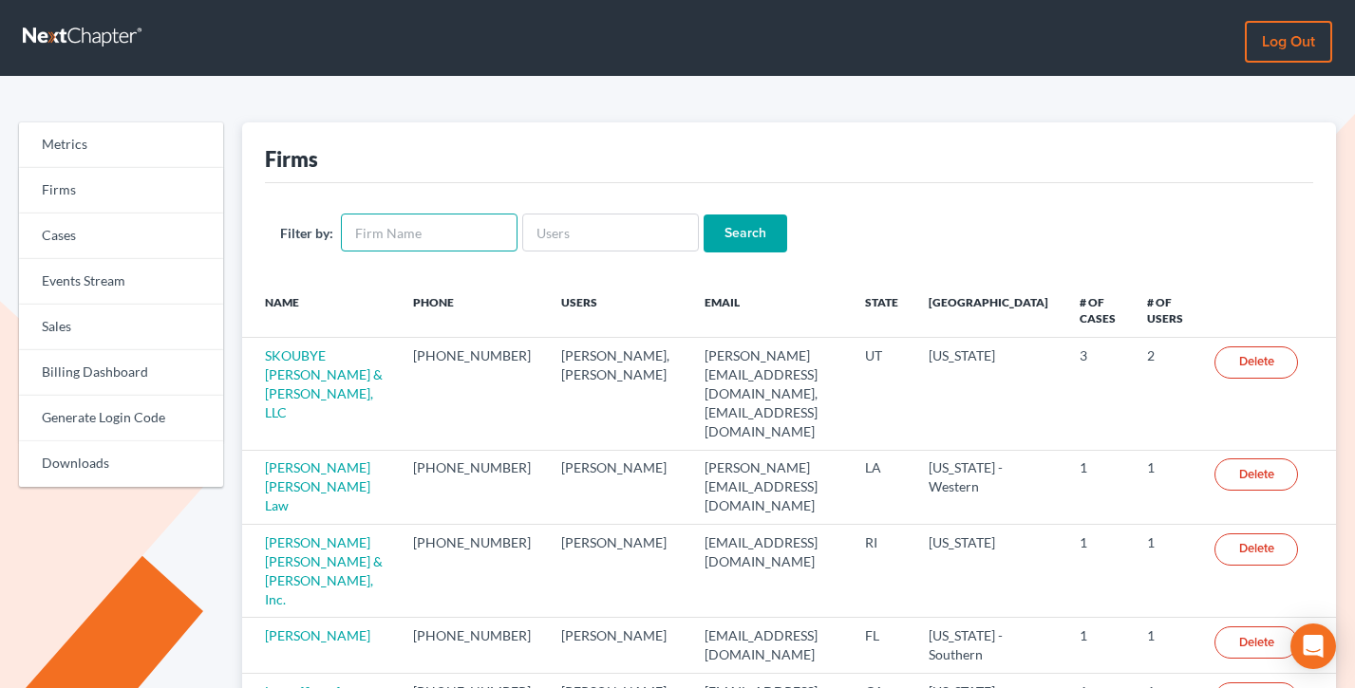
click at [441, 230] on input "text" at bounding box center [429, 233] width 177 height 38
click at [609, 215] on input "text" at bounding box center [610, 233] width 177 height 38
paste input "[EMAIL_ADDRESS][DOMAIN_NAME]"
type input "[EMAIL_ADDRESS][DOMAIN_NAME]"
click at [704, 215] on input "Search" at bounding box center [746, 234] width 84 height 38
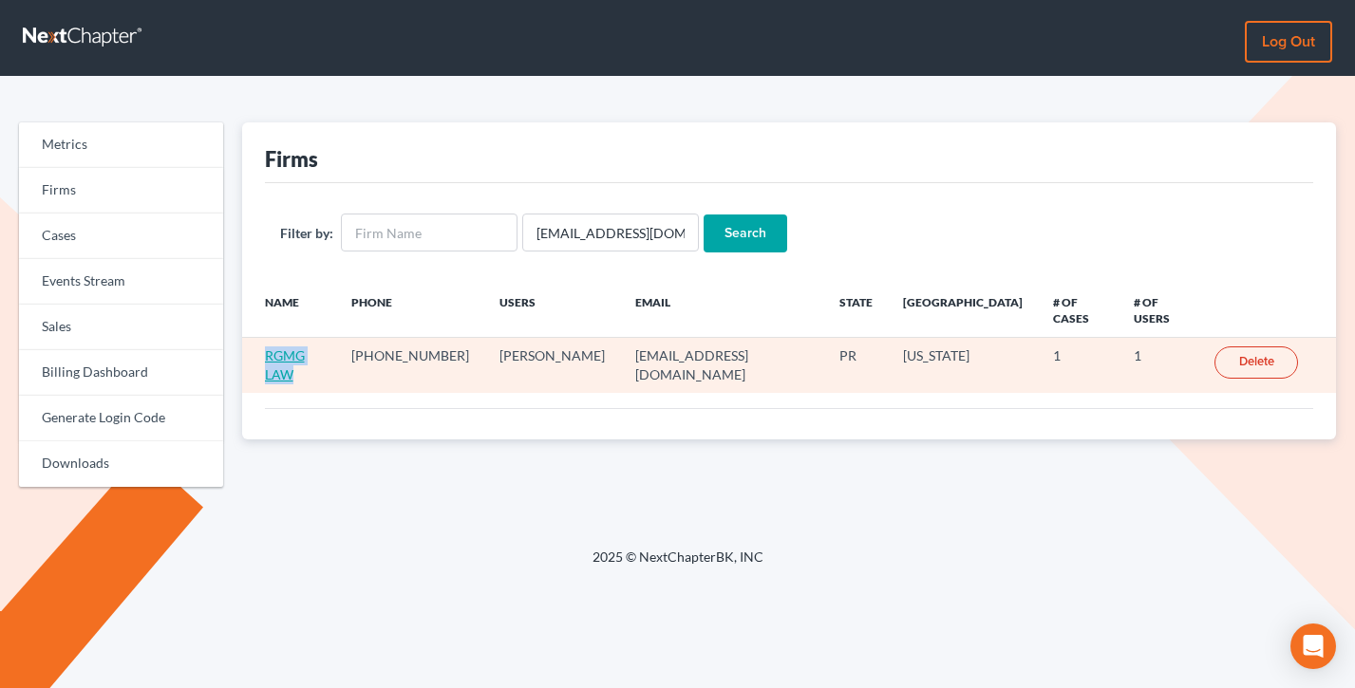
drag, startPoint x: 342, startPoint y: 339, endPoint x: 265, endPoint y: 340, distance: 76.9
click at [265, 340] on td "RGMG LAW" at bounding box center [289, 365] width 95 height 55
copy link "RGMG LAW"
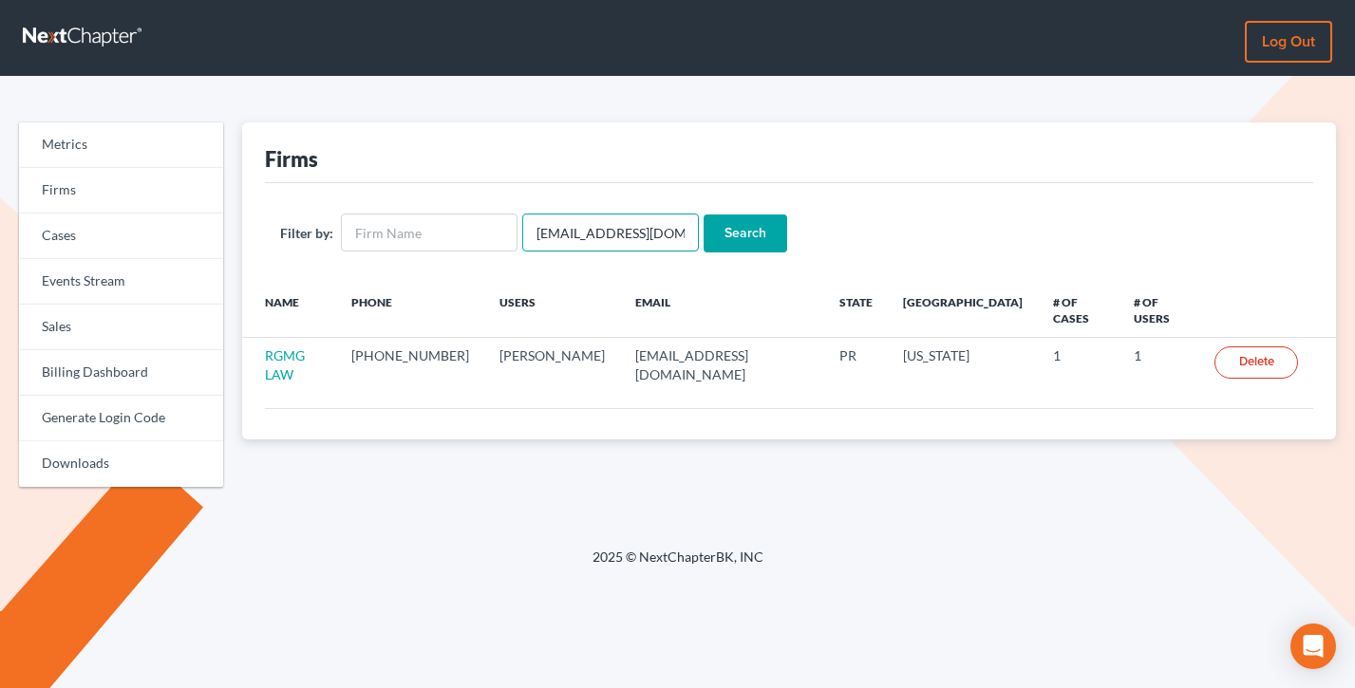
click at [568, 228] on input "[EMAIL_ADDRESS][DOMAIN_NAME]" at bounding box center [610, 233] width 177 height 38
paste input "[EMAIL_ADDRESS]"
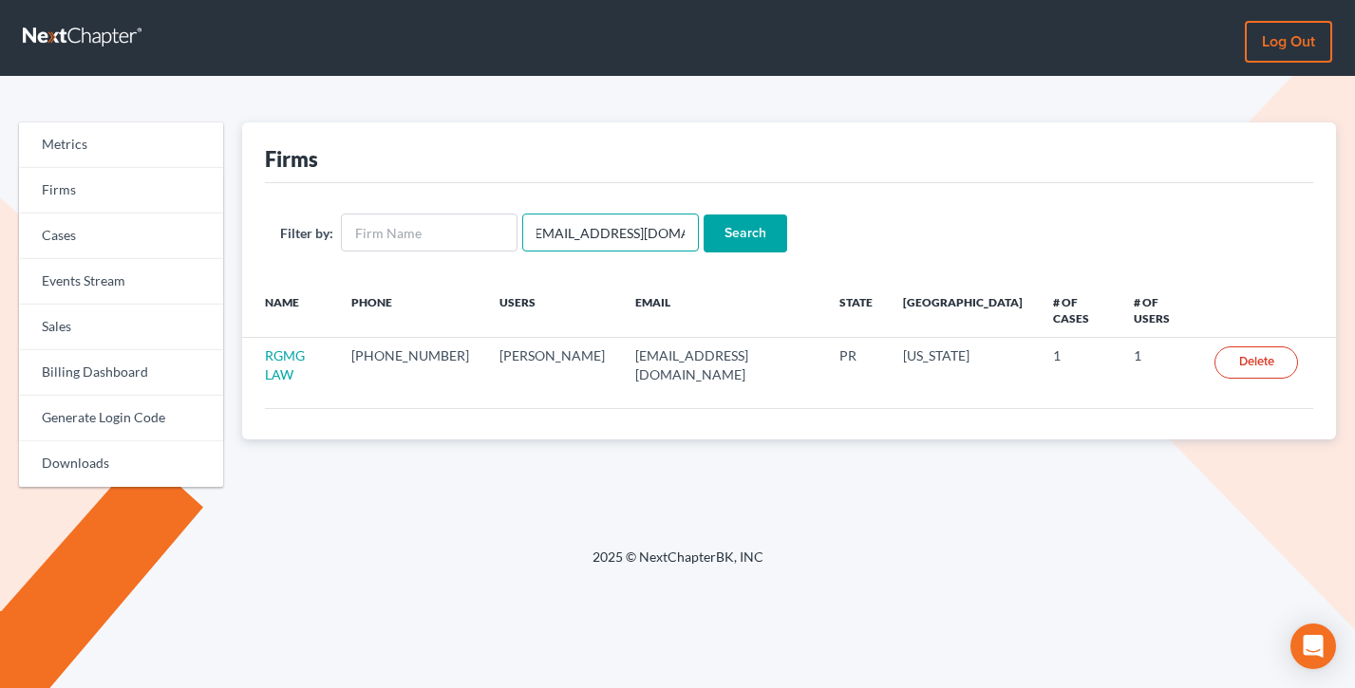
type input "[EMAIL_ADDRESS][DOMAIN_NAME]"
click at [704, 215] on input "Search" at bounding box center [746, 234] width 84 height 38
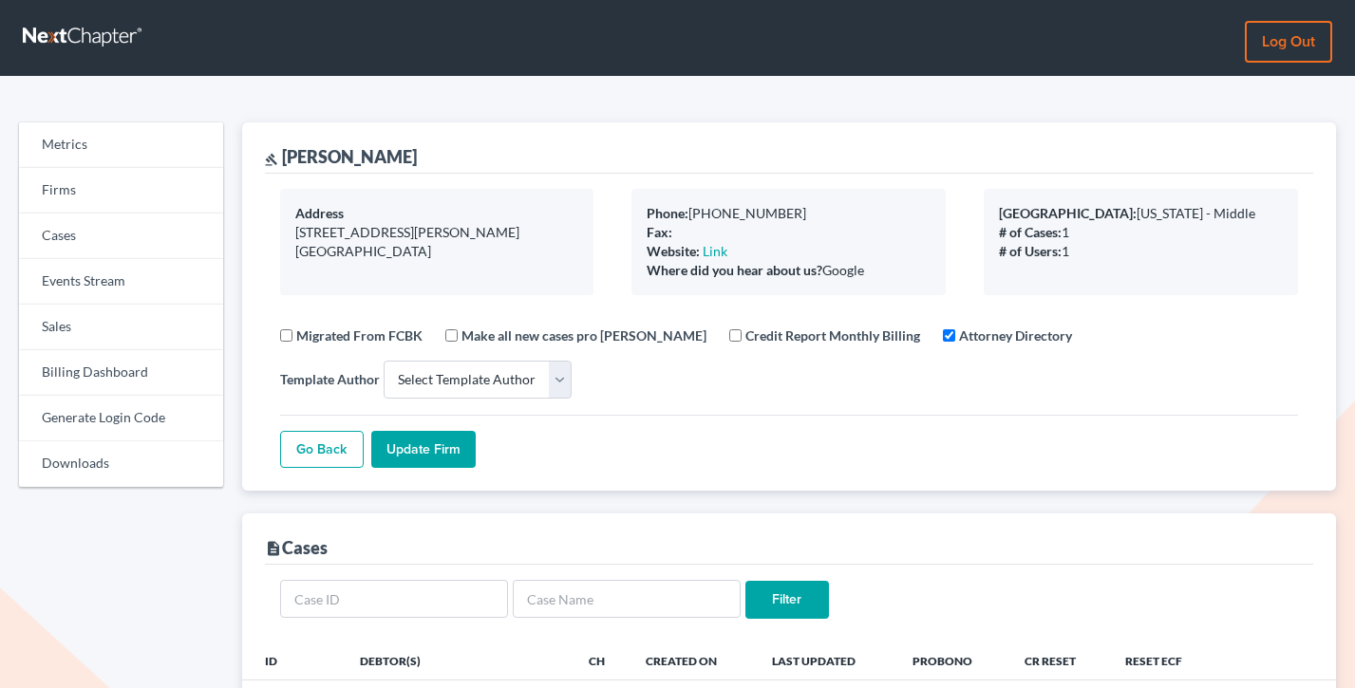
select select
drag, startPoint x: 895, startPoint y: 278, endPoint x: 636, endPoint y: 204, distance: 269.6
click at [636, 204] on div "Phone: [PHONE_NUMBER] Fax: Website: Link Where did you hear about us? Google" at bounding box center [788, 242] width 314 height 106
click at [636, 204] on div "Phone: 702-333-8046 Fax: Website: Link Where did you hear about us? Google" at bounding box center [788, 242] width 314 height 106
click at [111, 194] on link "Firms" at bounding box center [121, 191] width 204 height 46
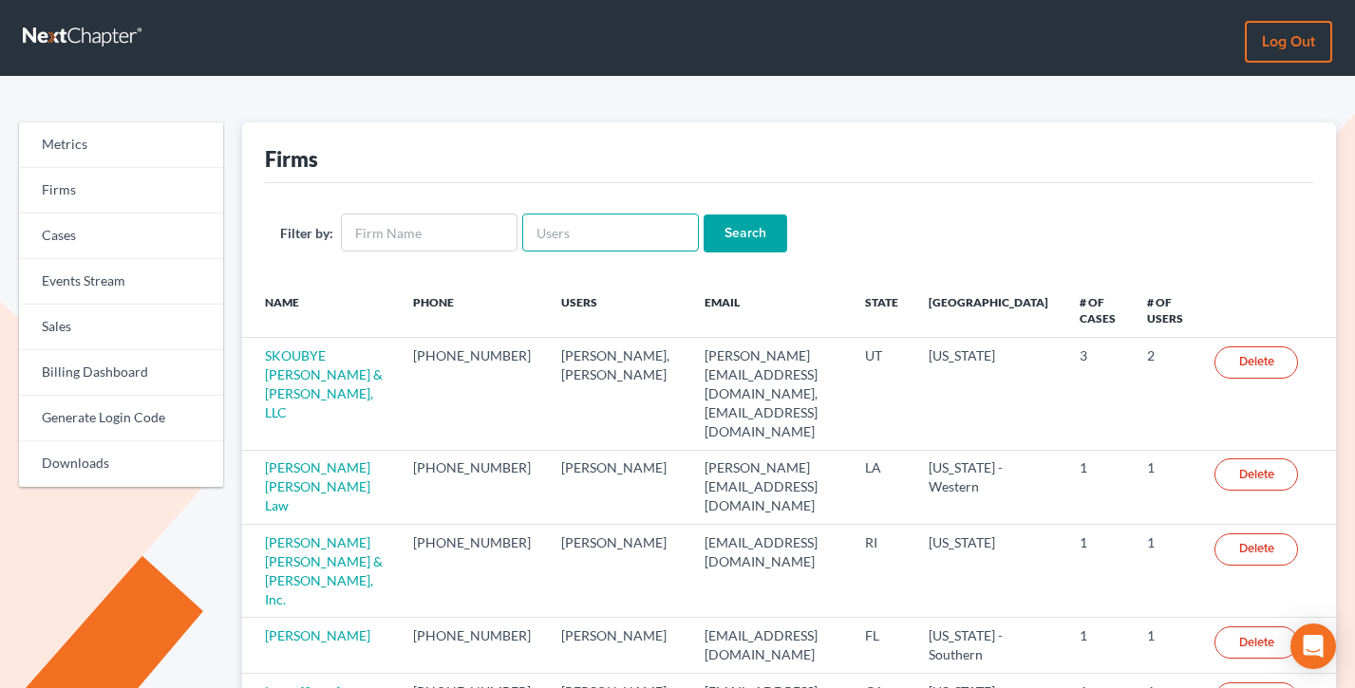
click at [617, 224] on input "text" at bounding box center [610, 233] width 177 height 38
paste input "[EMAIL_ADDRESS][DOMAIN_NAME]"
type input "[EMAIL_ADDRESS][DOMAIN_NAME]"
click at [704, 215] on input "Search" at bounding box center [746, 234] width 84 height 38
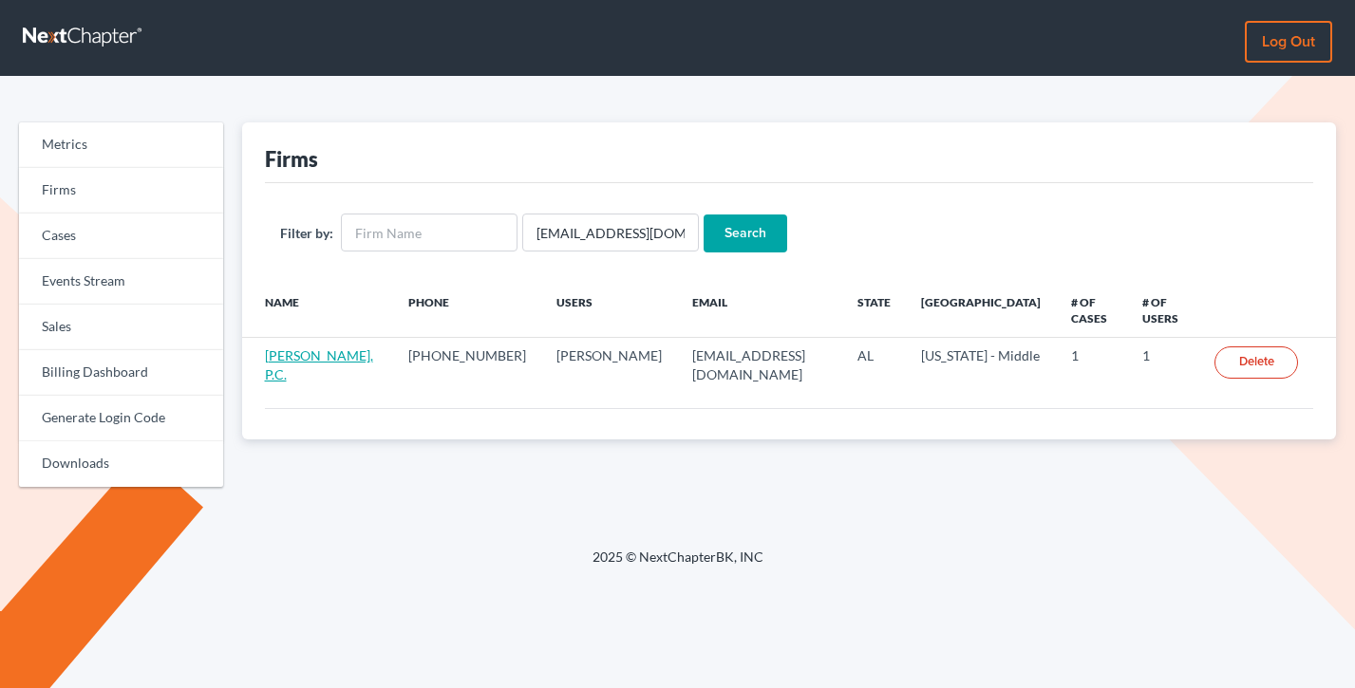
click at [318, 347] on link "[PERSON_NAME], P.C." at bounding box center [319, 364] width 108 height 35
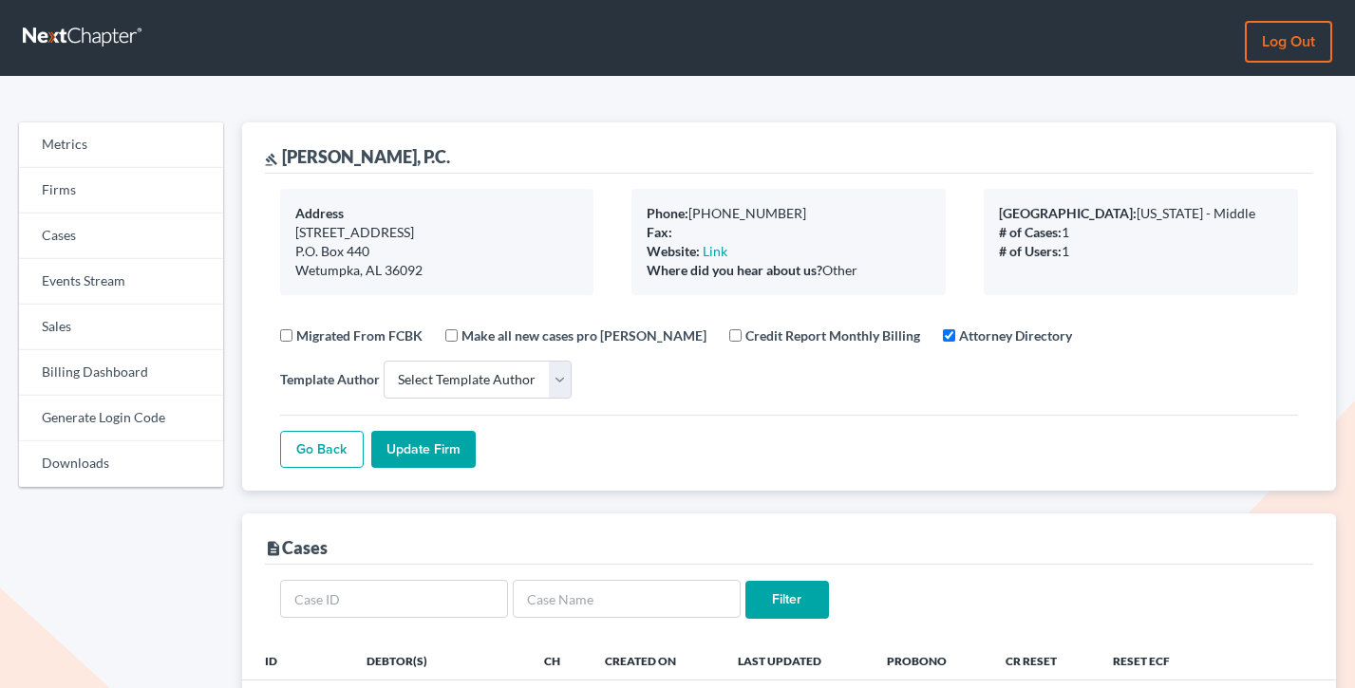
select select
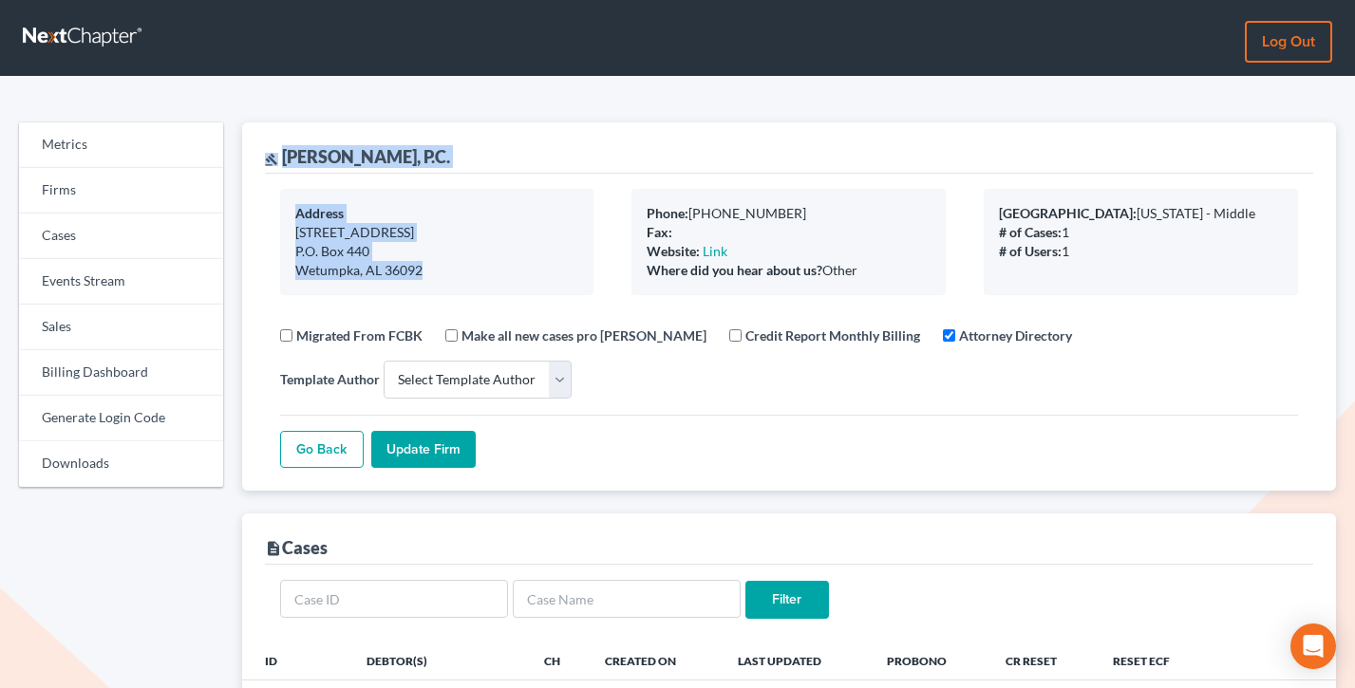
drag, startPoint x: 429, startPoint y: 281, endPoint x: 293, endPoint y: 141, distance: 194.7
click at [293, 141] on div "gavel [PERSON_NAME], P.C. Address [STREET_ADDRESS] [GEOGRAPHIC_DATA] Phone: [PH…" at bounding box center [789, 306] width 1095 height 368
click at [486, 156] on div "gavel [PERSON_NAME], P.C." at bounding box center [789, 147] width 1049 height 51
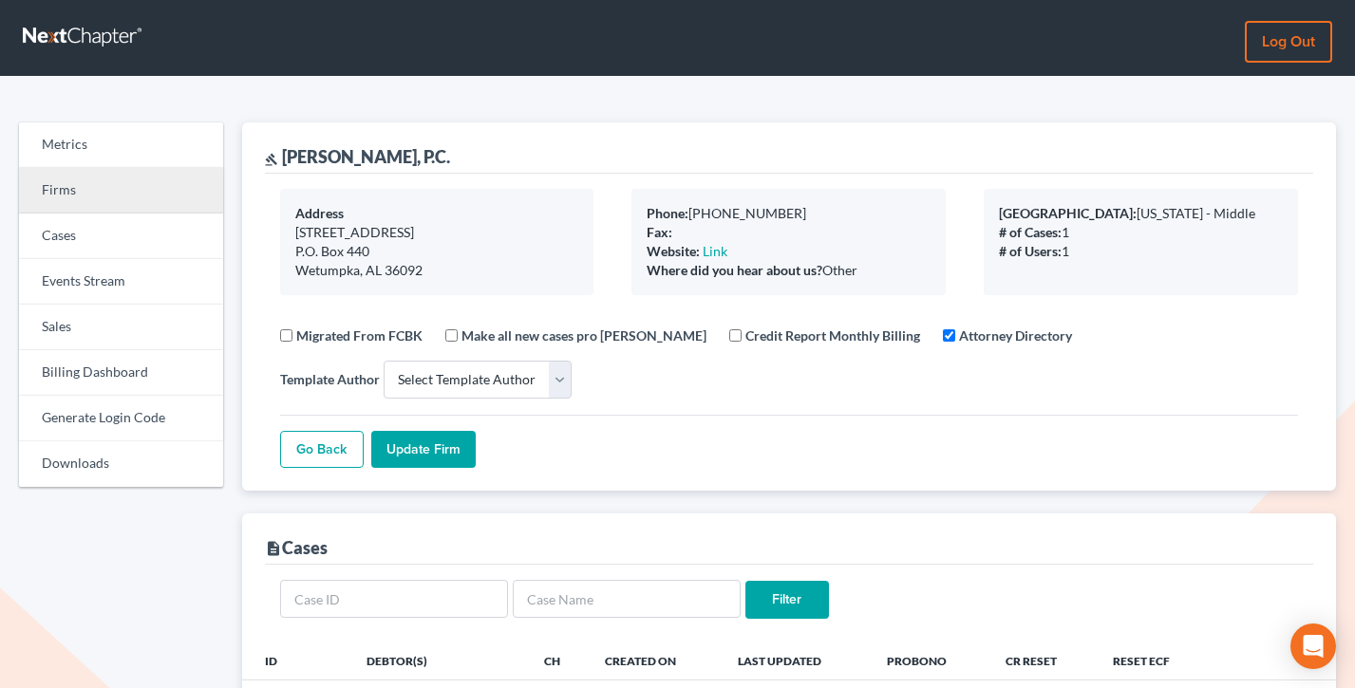
click at [105, 187] on link "Firms" at bounding box center [121, 191] width 204 height 46
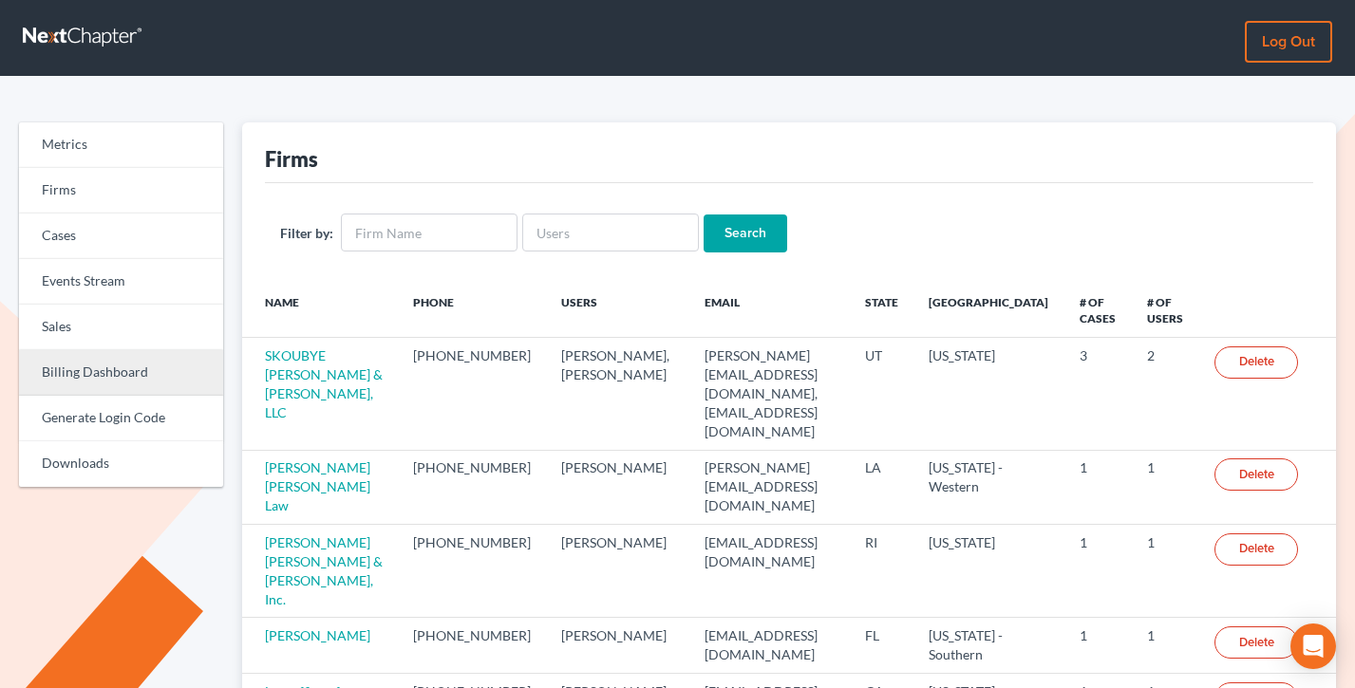
click at [84, 380] on link "Billing Dashboard" at bounding box center [121, 373] width 204 height 46
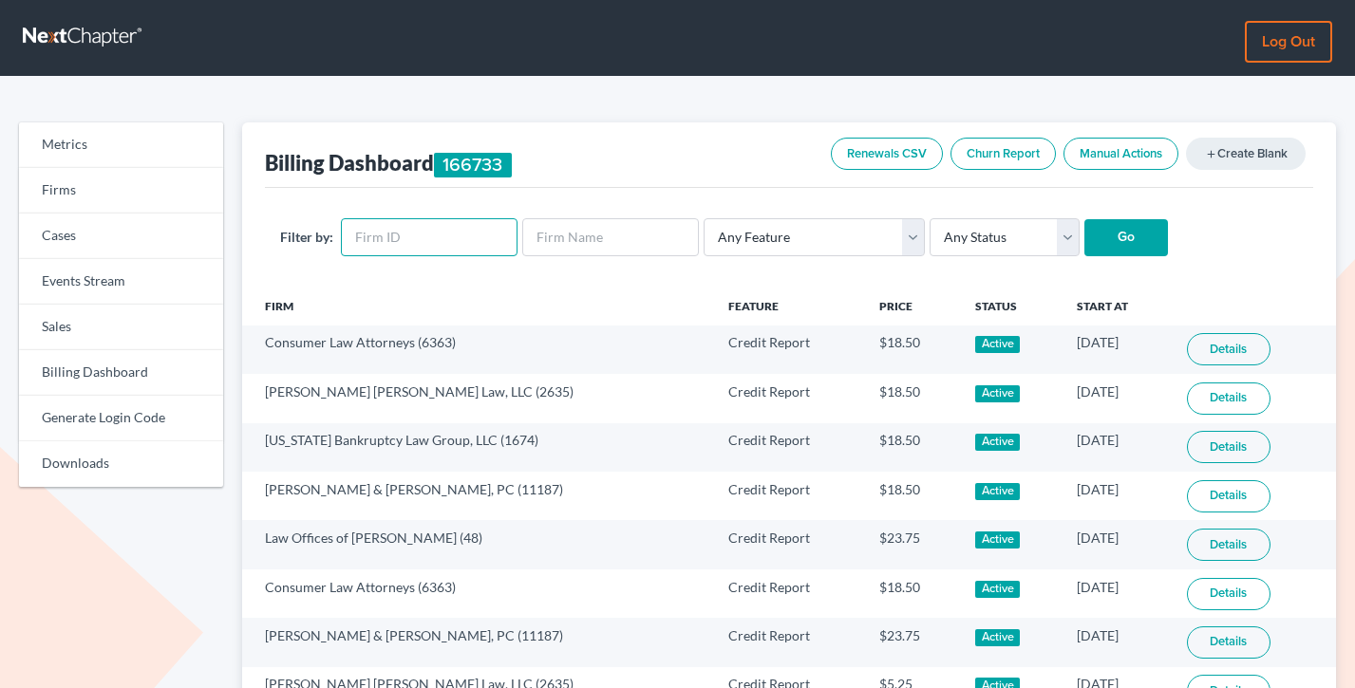
click at [418, 232] on input "text" at bounding box center [429, 237] width 177 height 38
paste input "12312"
type input "12312"
click at [1084, 219] on input "Go" at bounding box center [1126, 238] width 84 height 38
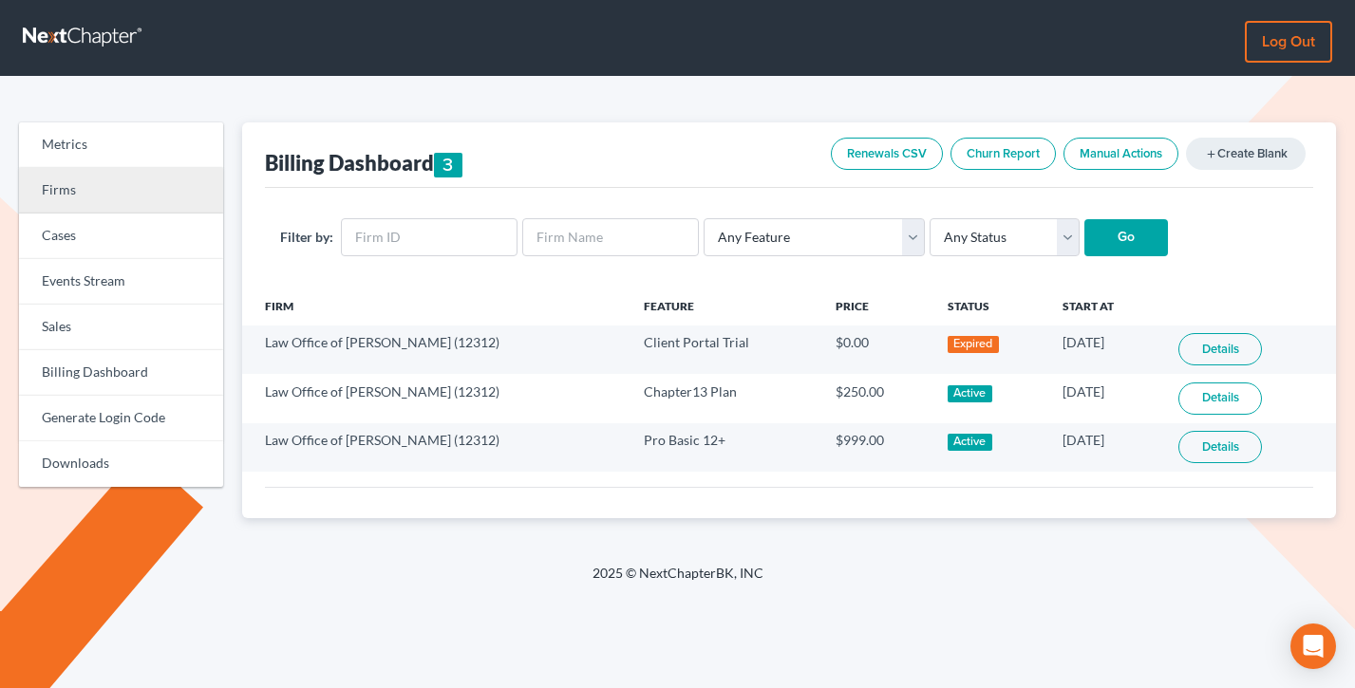
click at [112, 190] on link "Firms" at bounding box center [121, 191] width 204 height 46
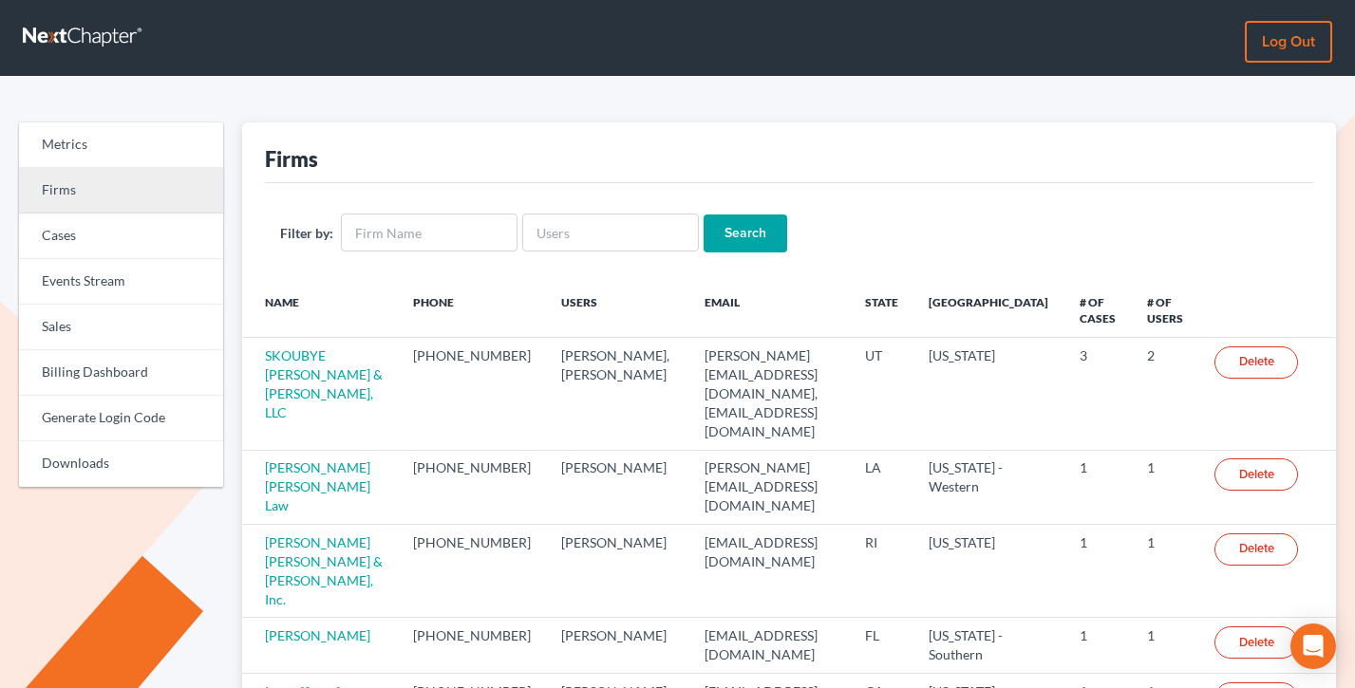
click at [62, 171] on link "Firms" at bounding box center [121, 191] width 204 height 46
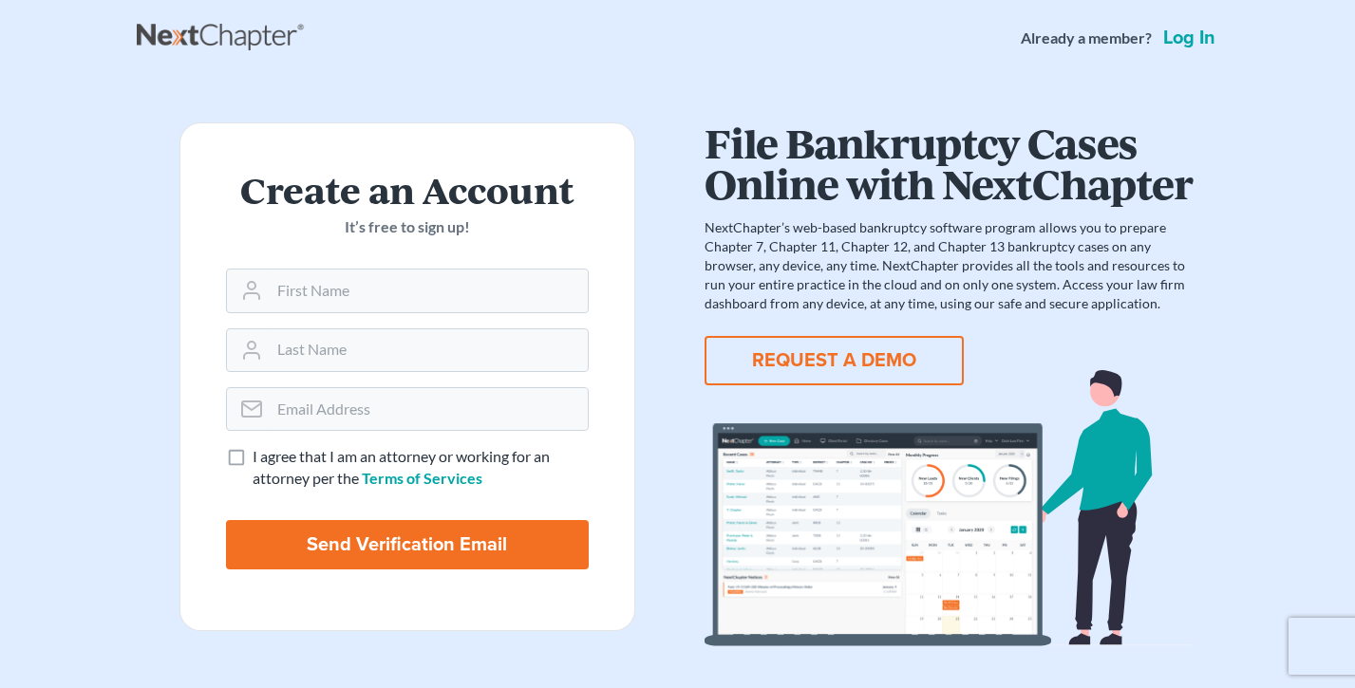
scroll to position [38, 0]
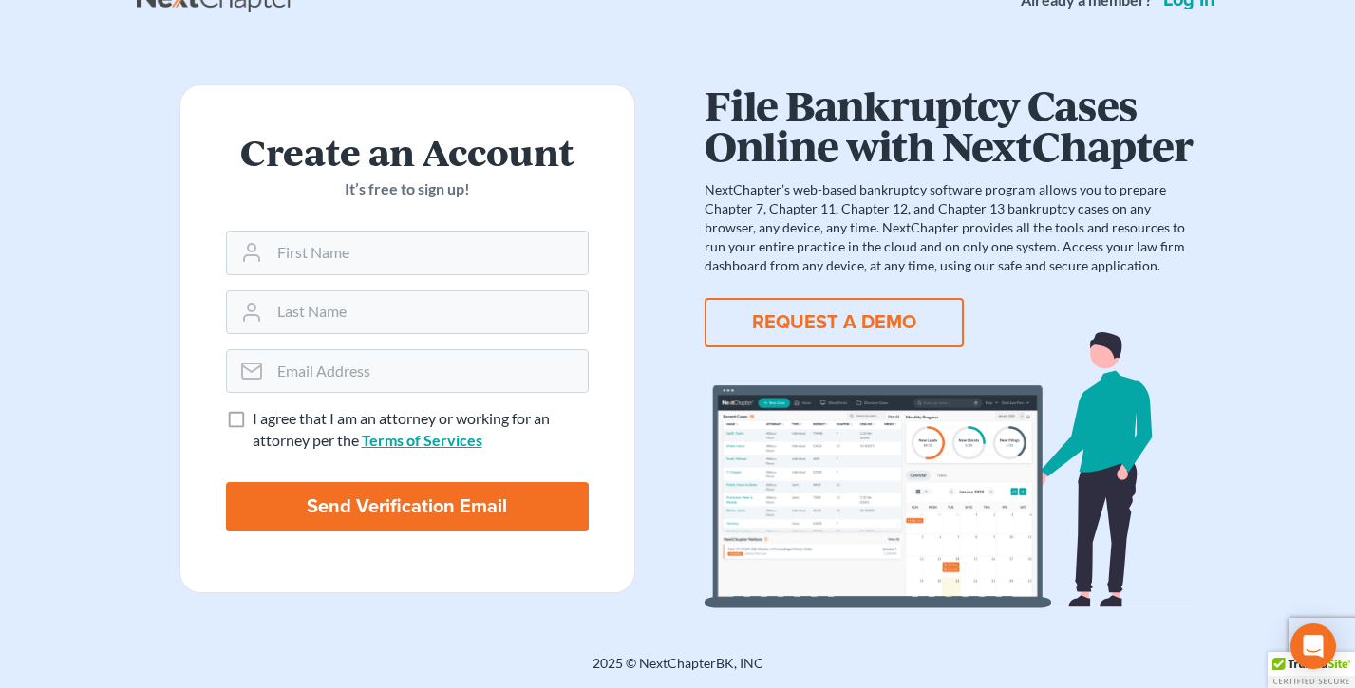
click at [436, 441] on link "Terms of Services" at bounding box center [422, 440] width 121 height 18
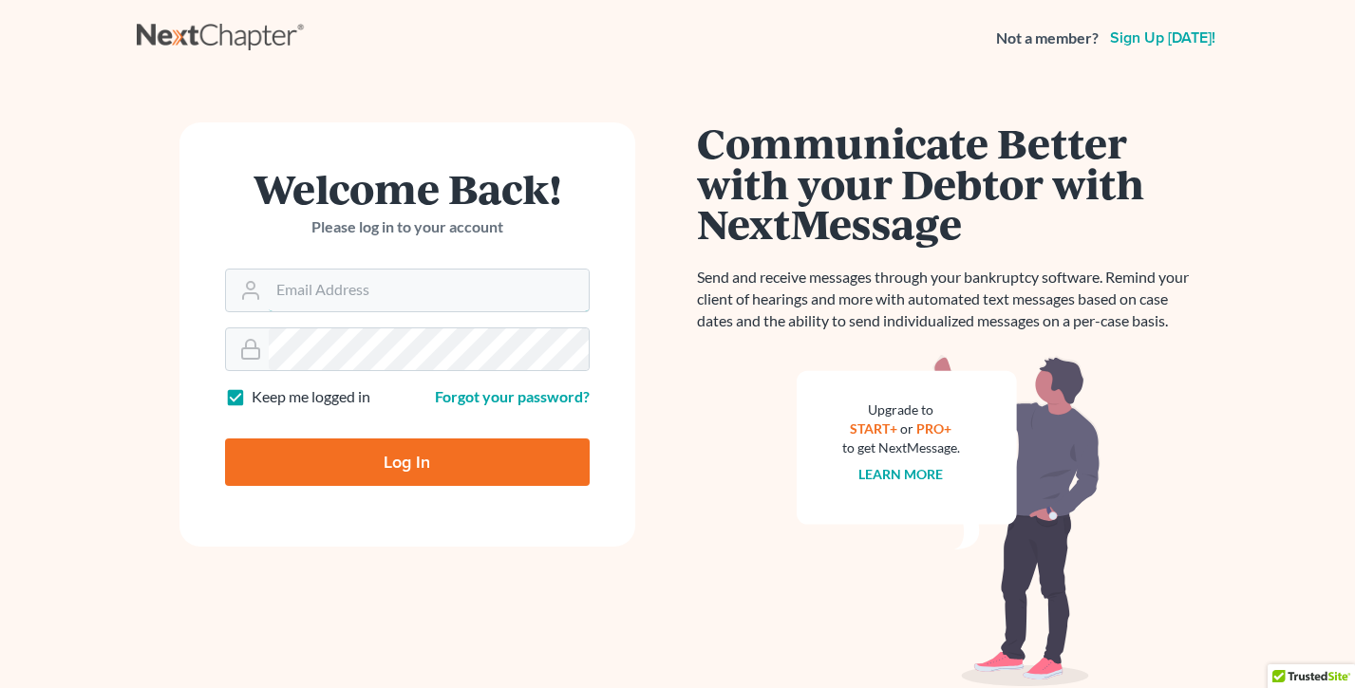
type input "[PERSON_NAME][EMAIL_ADDRESS][DOMAIN_NAME]"
click at [406, 455] on input "Log In" at bounding box center [407, 462] width 365 height 47
type input "Thinking..."
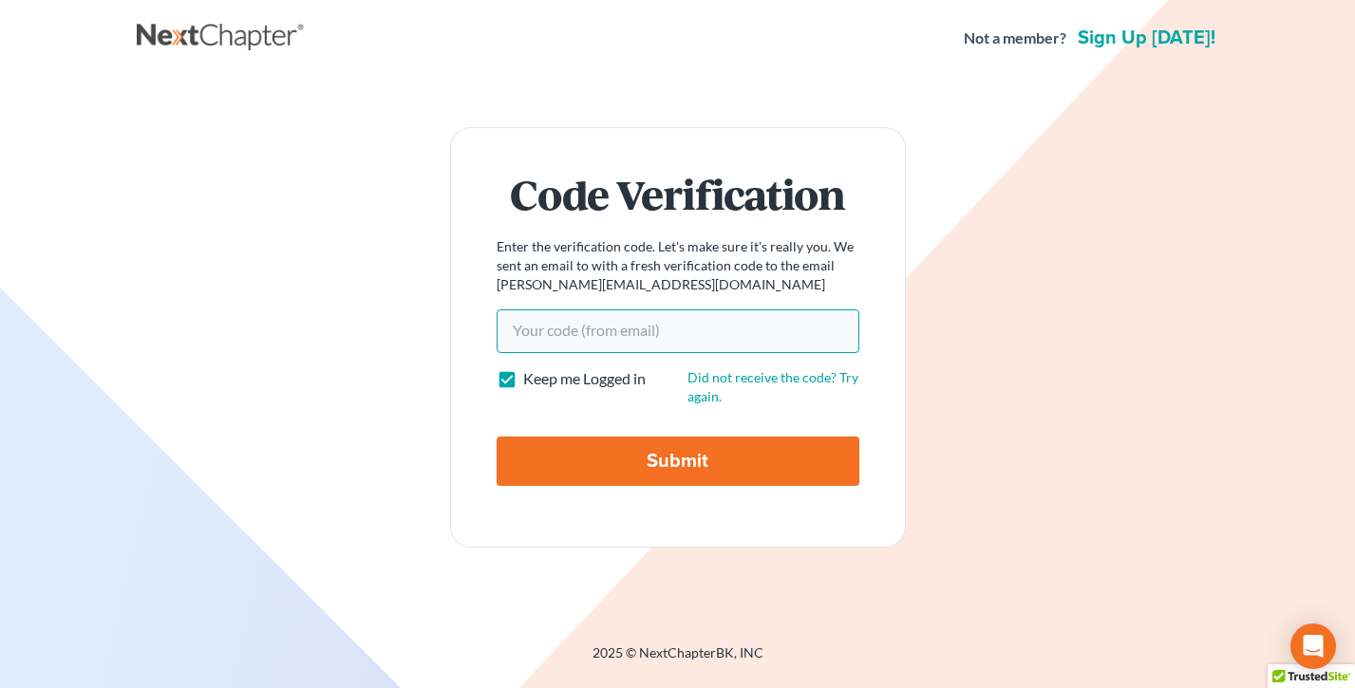
click at [624, 333] on input "Your code(from email)" at bounding box center [678, 332] width 363 height 44
paste input "38932d"
type input "38932d"
click at [497, 437] on input "Submit" at bounding box center [678, 461] width 363 height 49
type input "Thinking..."
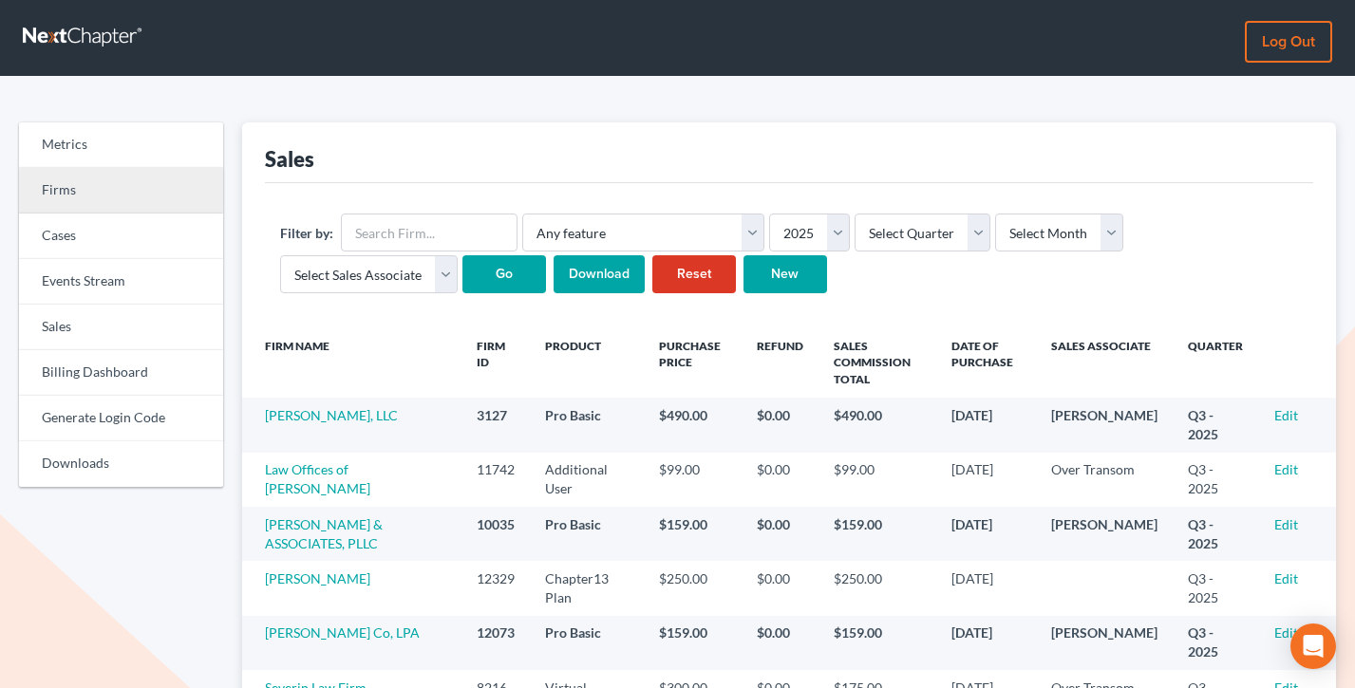
click at [82, 182] on link "Firms" at bounding box center [121, 191] width 204 height 46
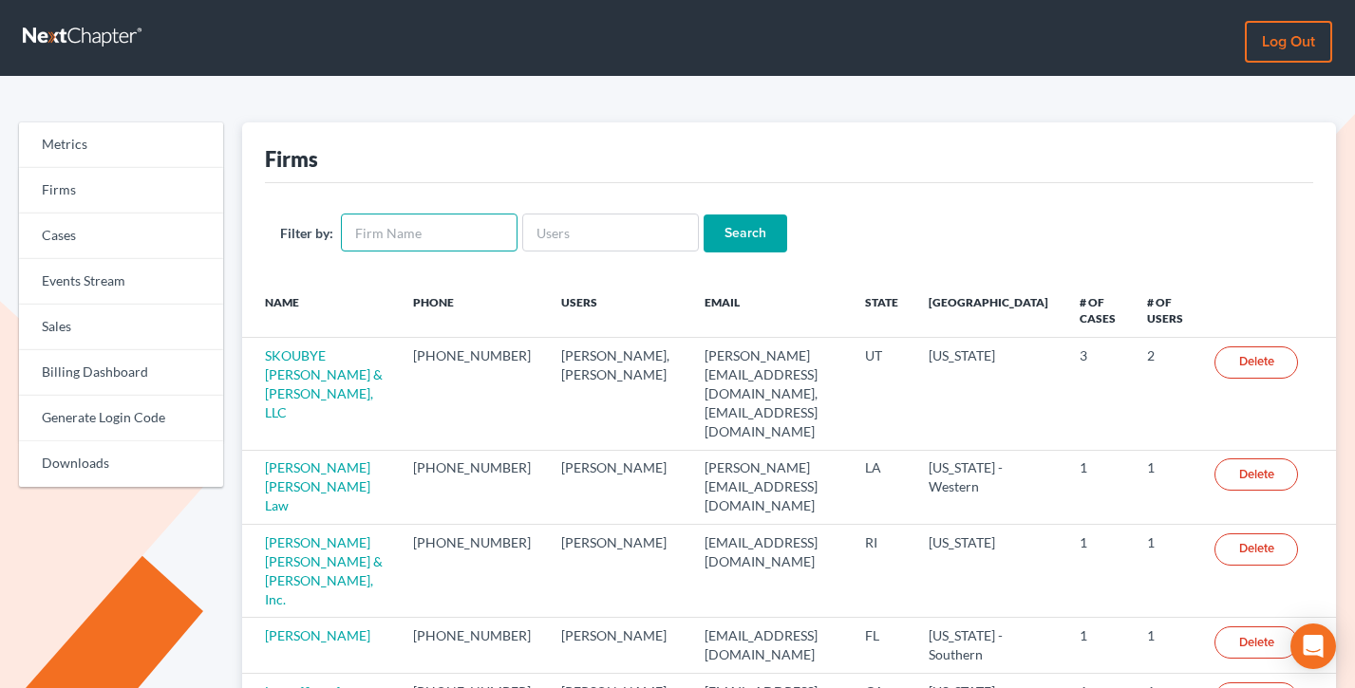
click at [436, 240] on input "text" at bounding box center [429, 233] width 177 height 38
click at [574, 229] on input "text" at bounding box center [610, 233] width 177 height 38
paste input "[EMAIL_ADDRESS][DOMAIN_NAME]"
type input "[EMAIL_ADDRESS][DOMAIN_NAME]"
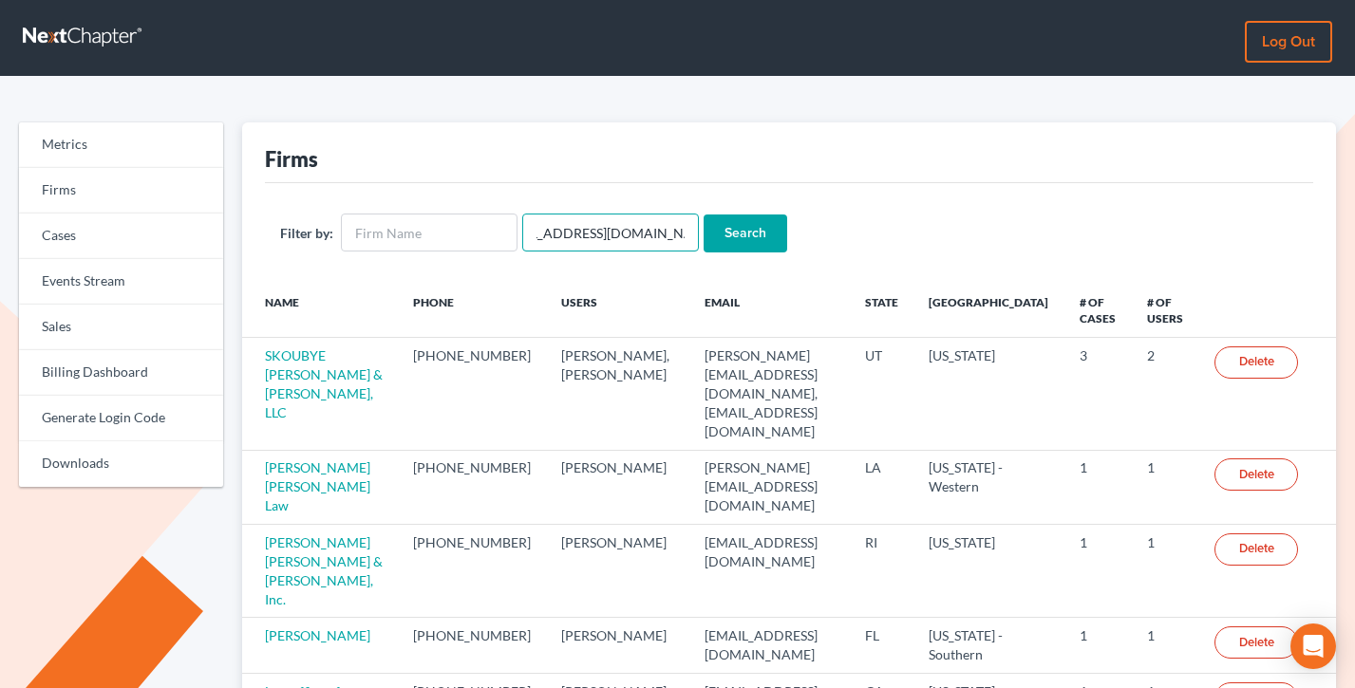
click at [704, 215] on input "Search" at bounding box center [746, 234] width 84 height 38
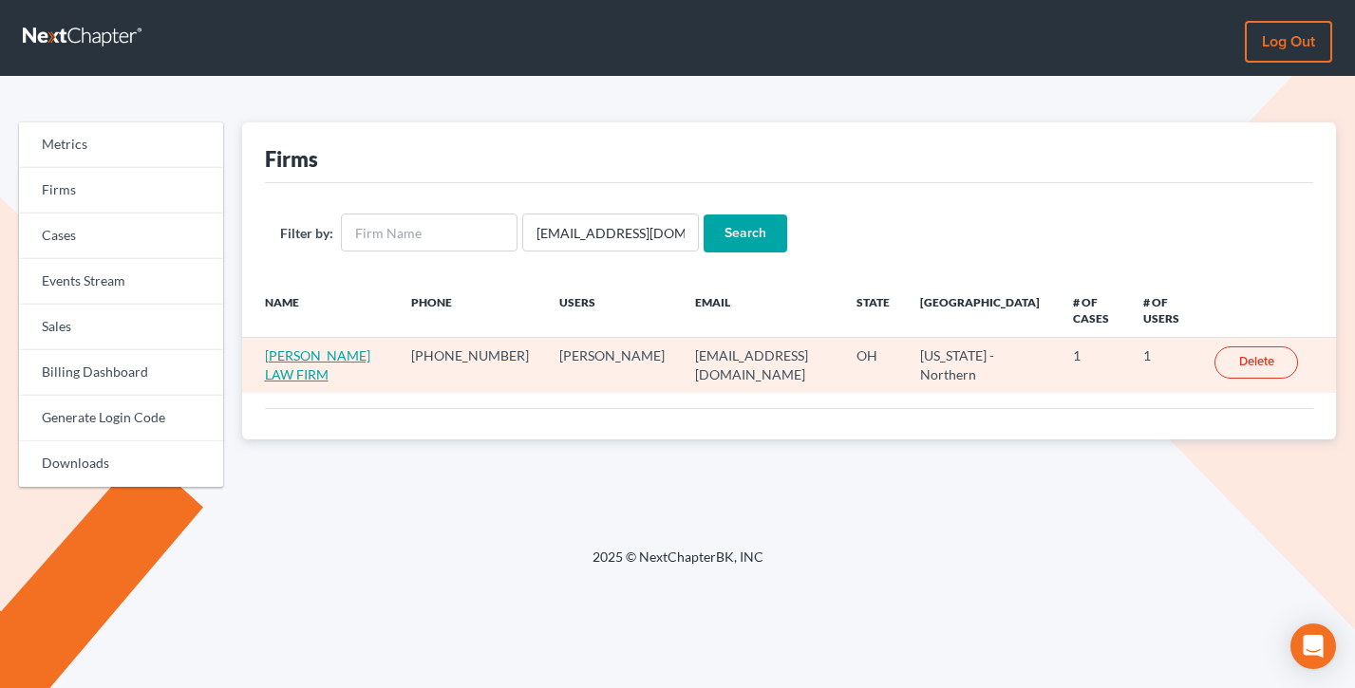
click at [281, 373] on link "[PERSON_NAME] LAW FIRM" at bounding box center [317, 364] width 105 height 35
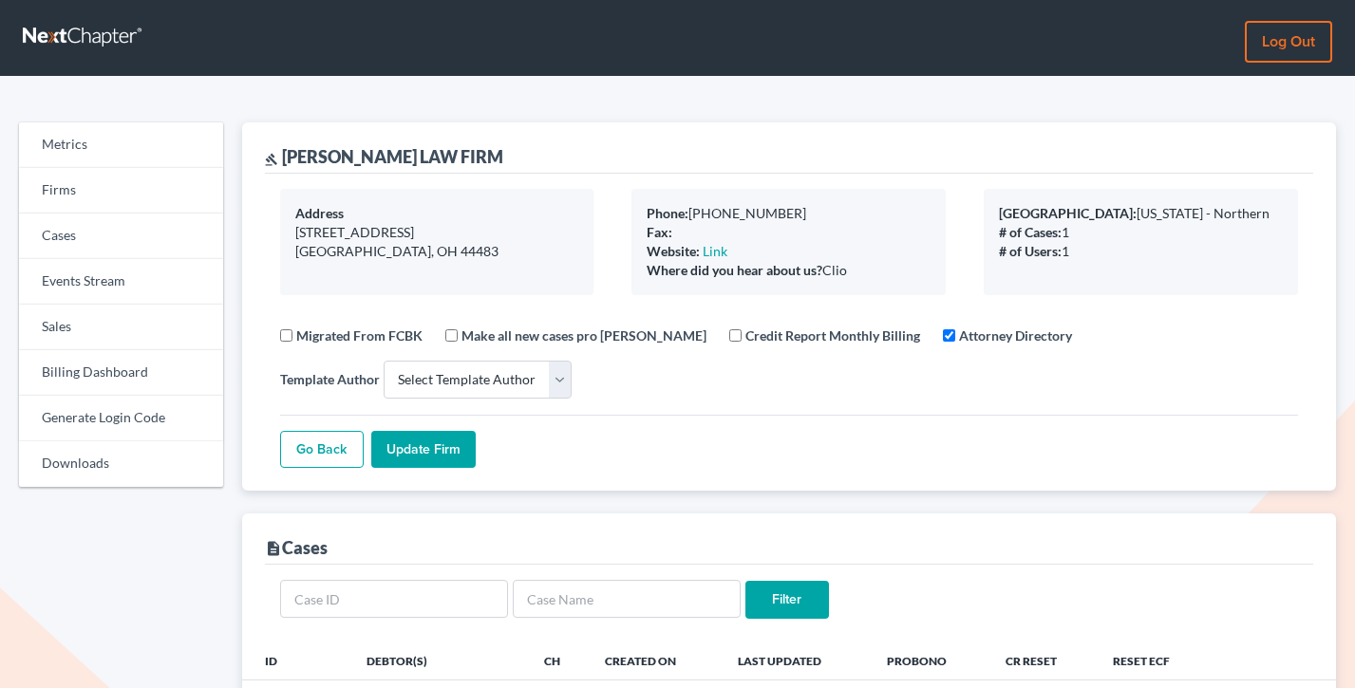
select select
